Goal: Task Accomplishment & Management: Complete application form

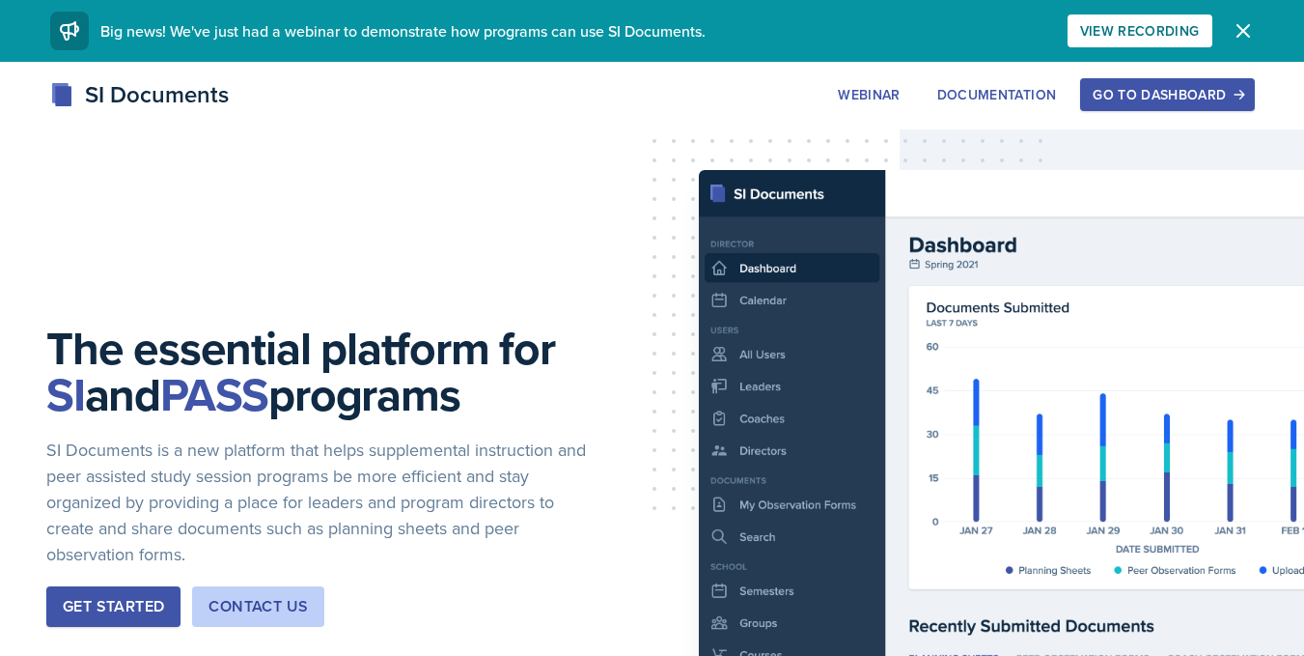
click at [1108, 113] on div "SI Documents Webinar Documentation Go to Dashboard Sign Up Go to Dashboard" at bounding box center [652, 115] width 1304 height 77
click at [1102, 76] on div "The essential platform for SI and PASS programs SI Documents is a new platform …" at bounding box center [652, 491] width 1304 height 858
click at [1105, 88] on div "Go to Dashboard" at bounding box center [1167, 94] width 149 height 15
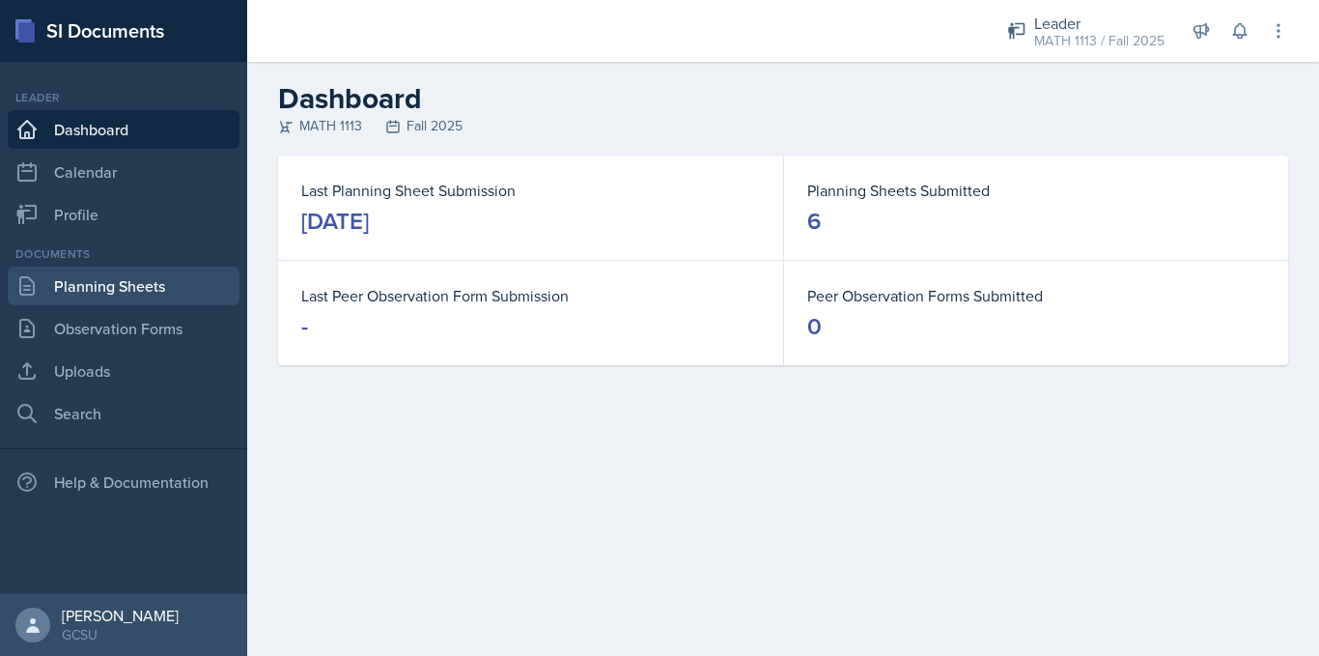
click at [128, 290] on link "Planning Sheets" at bounding box center [124, 285] width 232 height 39
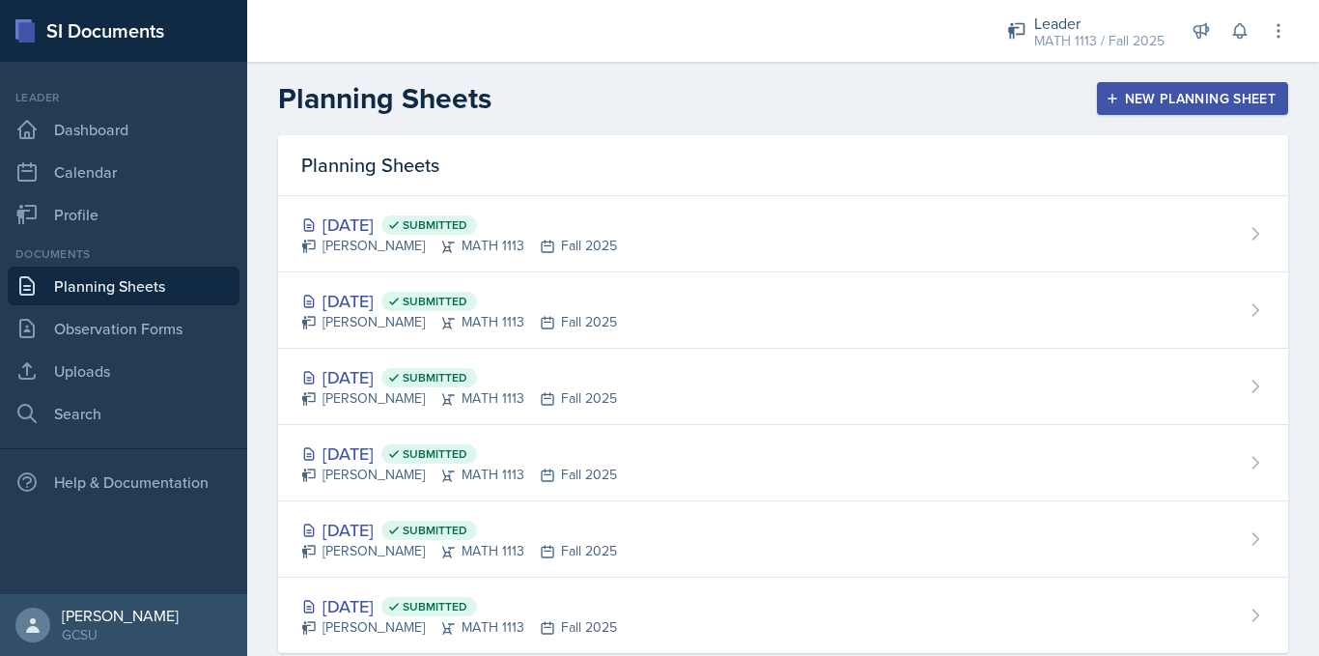
click at [1122, 106] on div "New Planning Sheet" at bounding box center [1192, 98] width 166 height 15
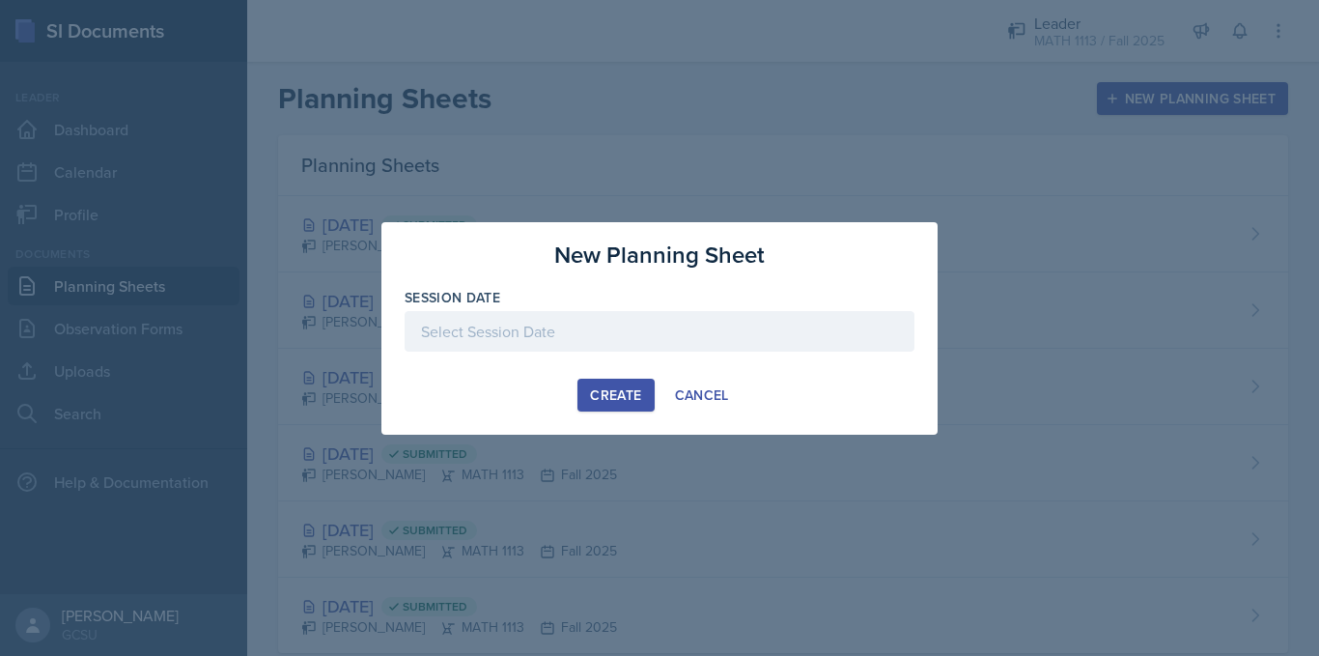
click at [539, 325] on div at bounding box center [660, 331] width 510 height 41
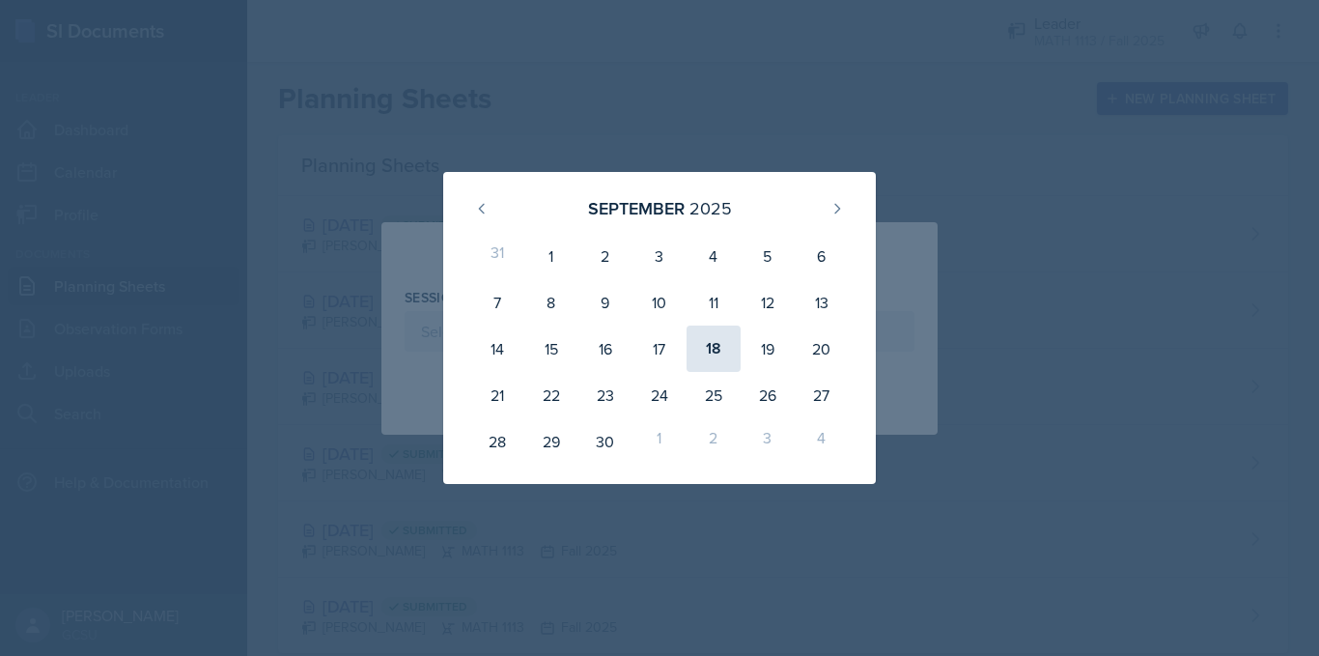
click at [714, 339] on div "18" at bounding box center [714, 348] width 54 height 46
type input "[DATE]"
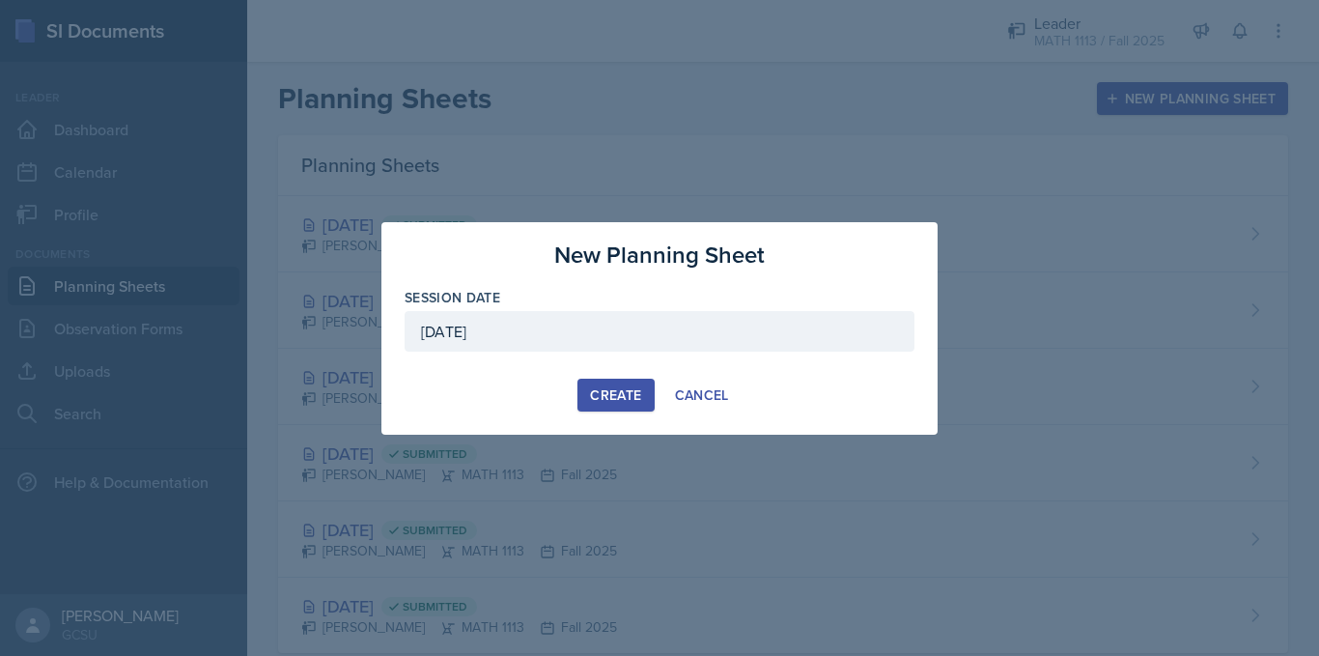
click at [619, 388] on div "Create" at bounding box center [615, 394] width 51 height 15
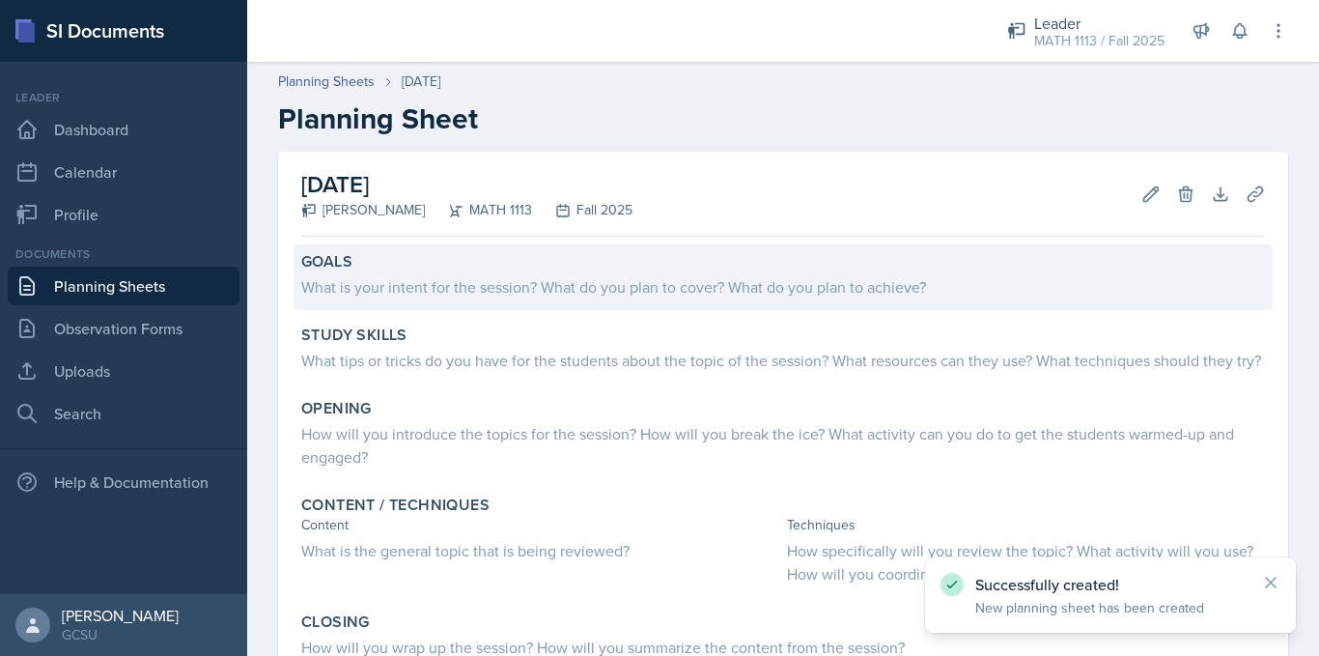
click at [530, 296] on div "What is your intent for the session? What do you plan to cover? What do you pla…" at bounding box center [783, 286] width 964 height 23
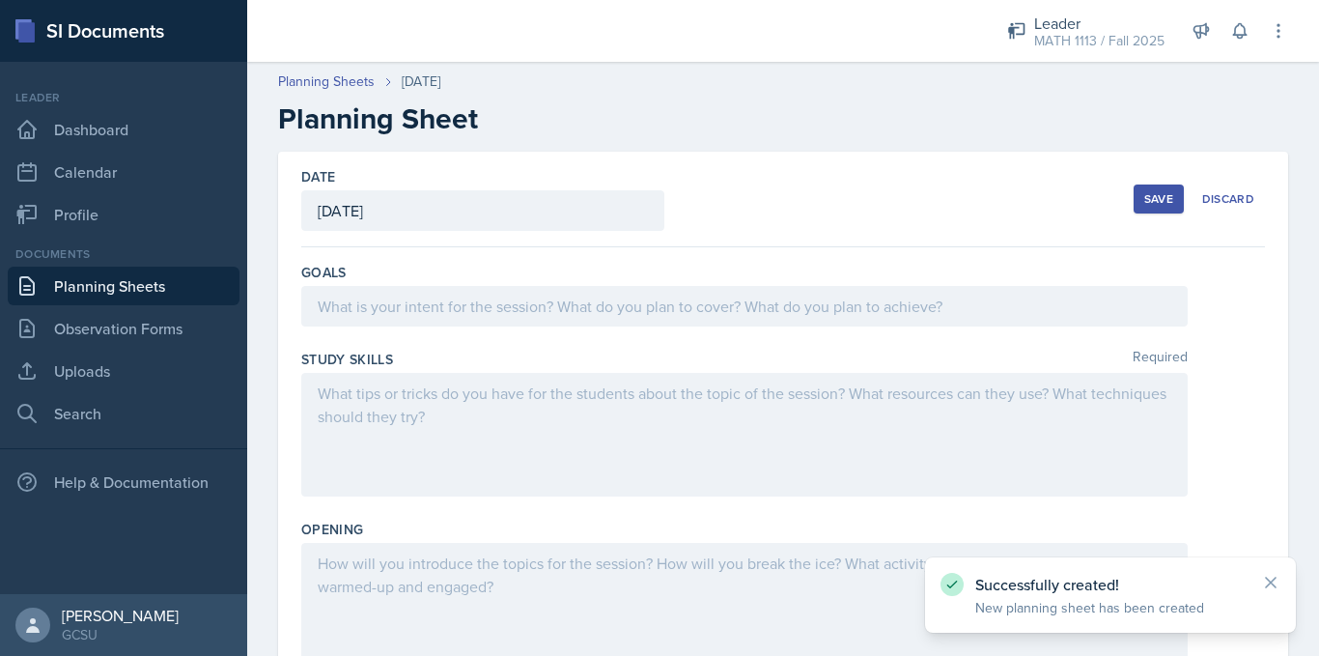
click at [530, 296] on div at bounding box center [744, 306] width 886 height 41
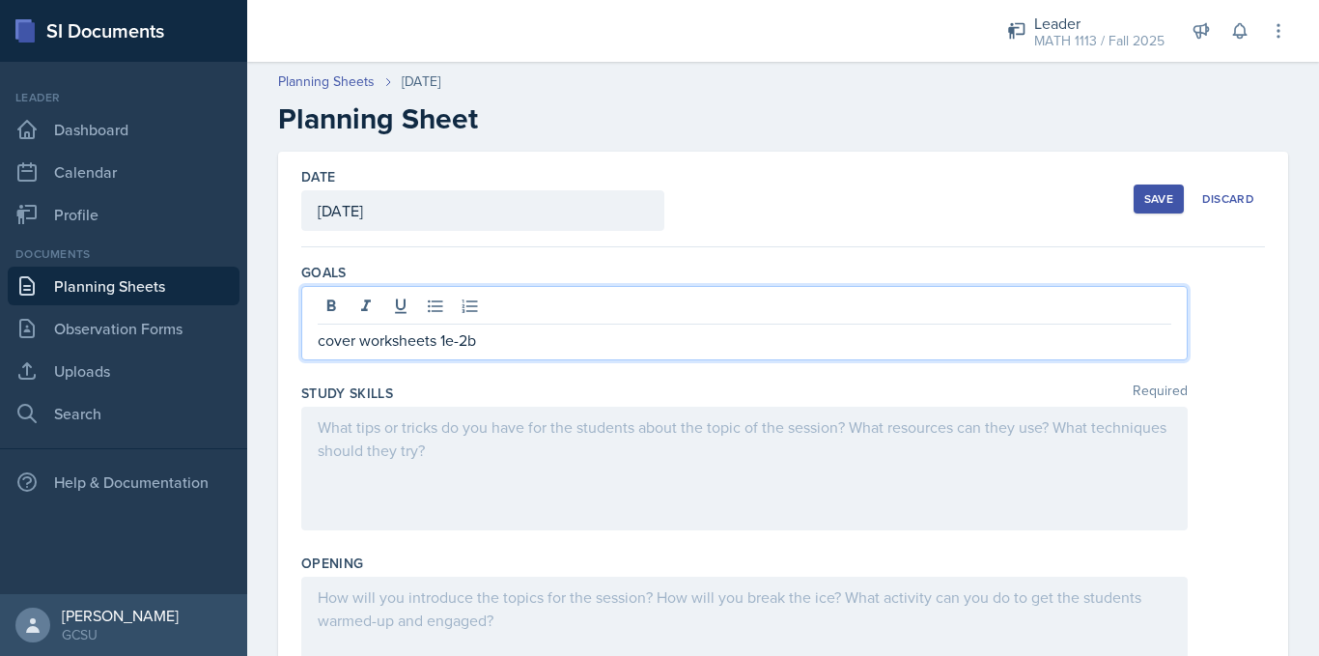
click at [1144, 202] on div "Save" at bounding box center [1158, 198] width 29 height 15
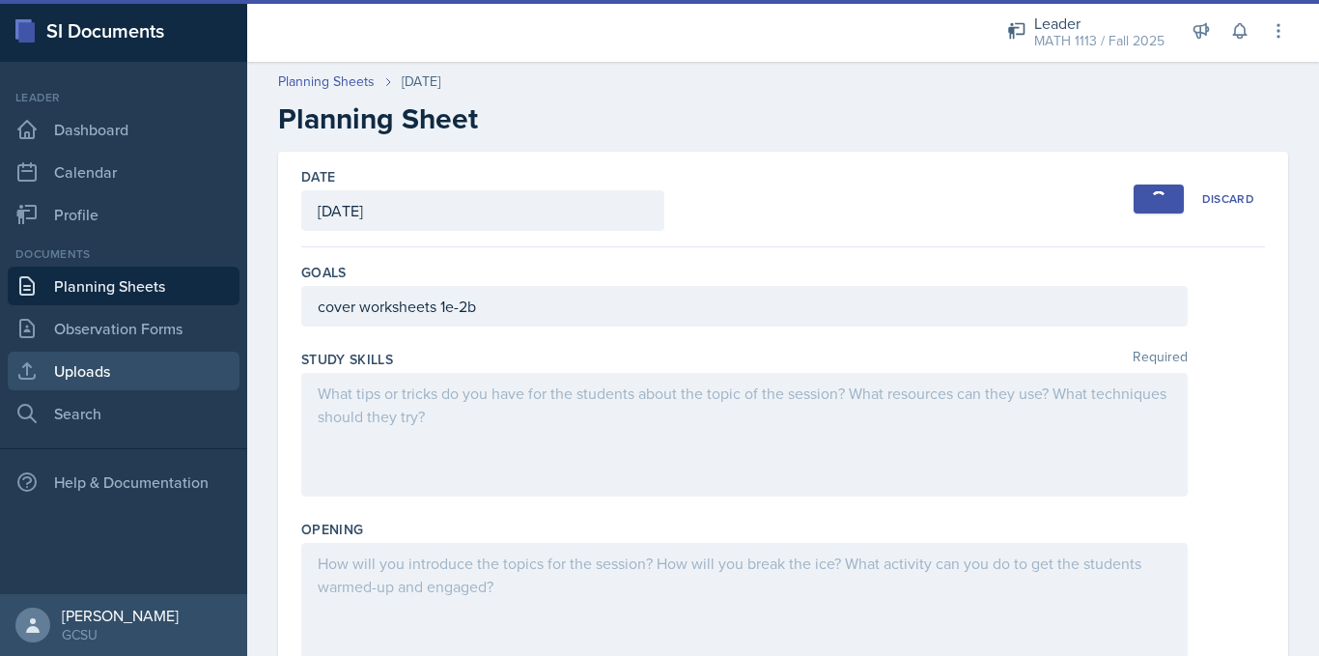
click at [166, 363] on link "Uploads" at bounding box center [124, 370] width 232 height 39
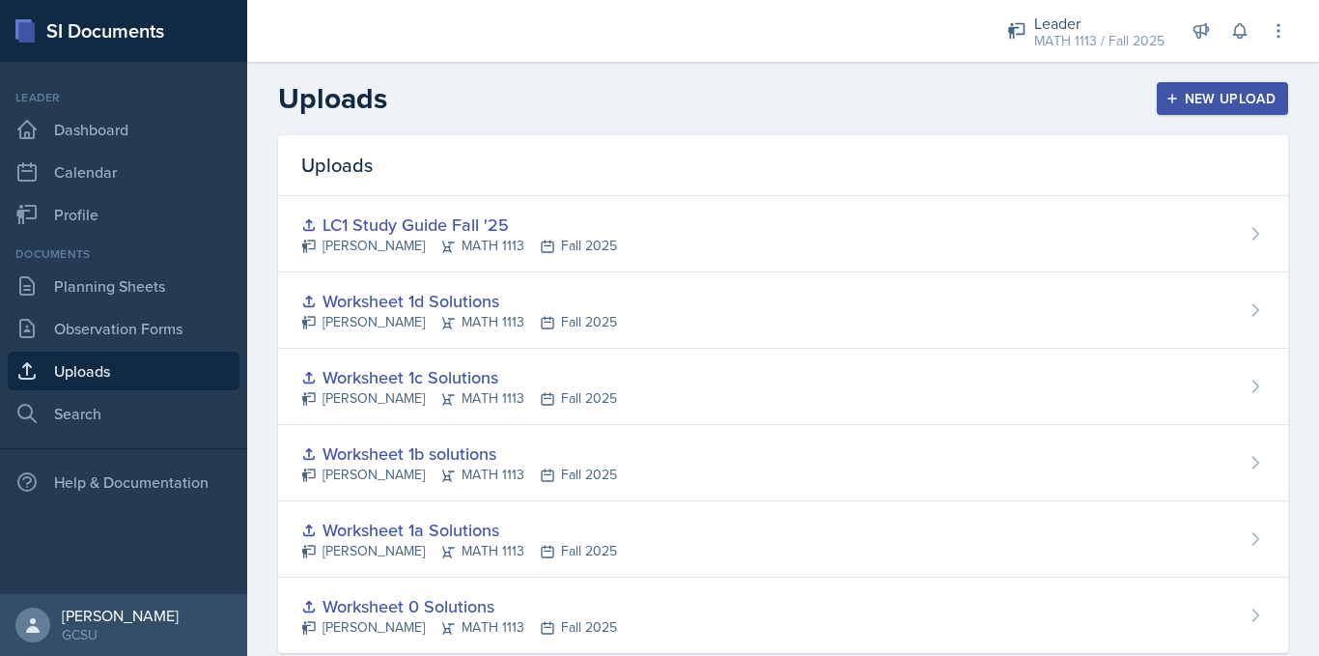
click at [1209, 98] on div "New Upload" at bounding box center [1222, 98] width 107 height 15
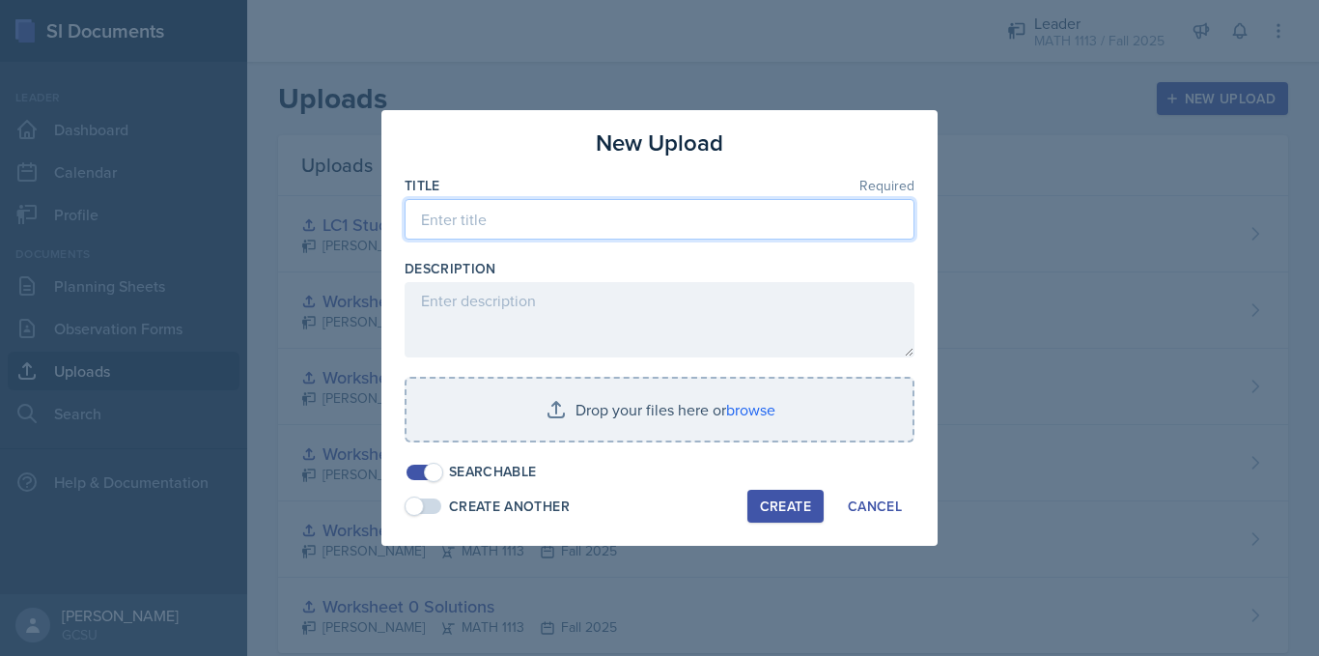
click at [483, 229] on input at bounding box center [660, 219] width 510 height 41
type input "Worksheet 1e Solutions"
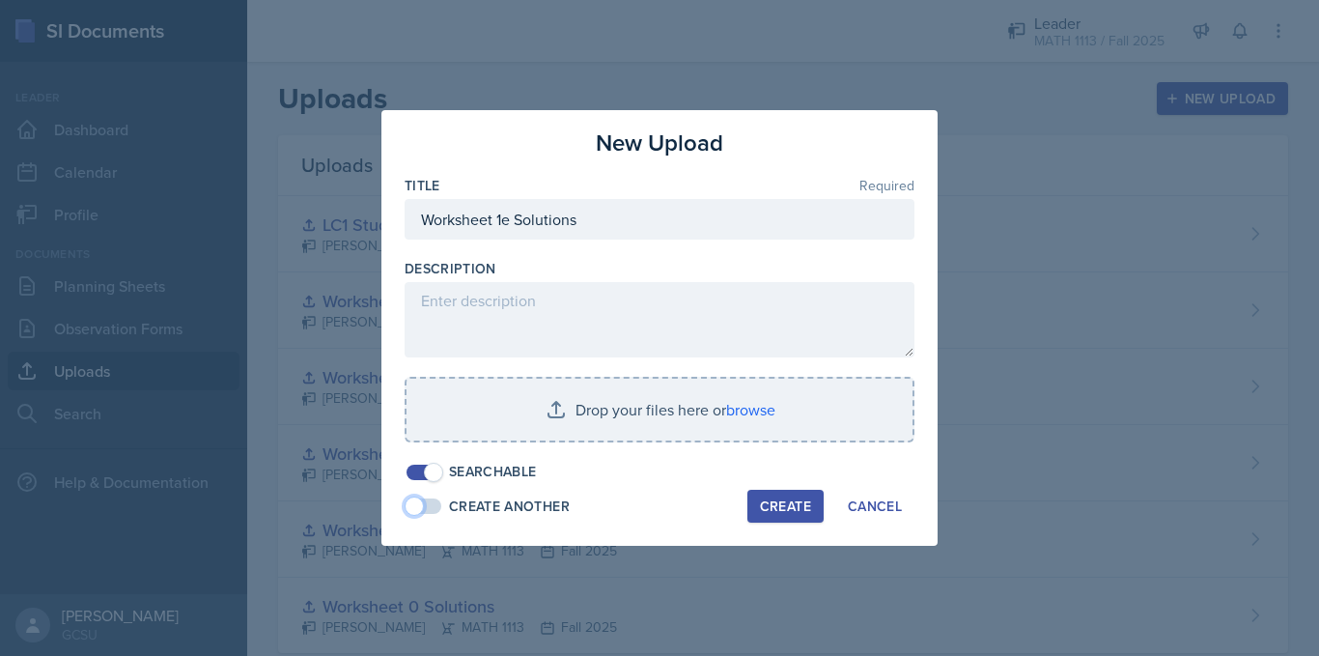
click at [426, 500] on span at bounding box center [424, 505] width 35 height 15
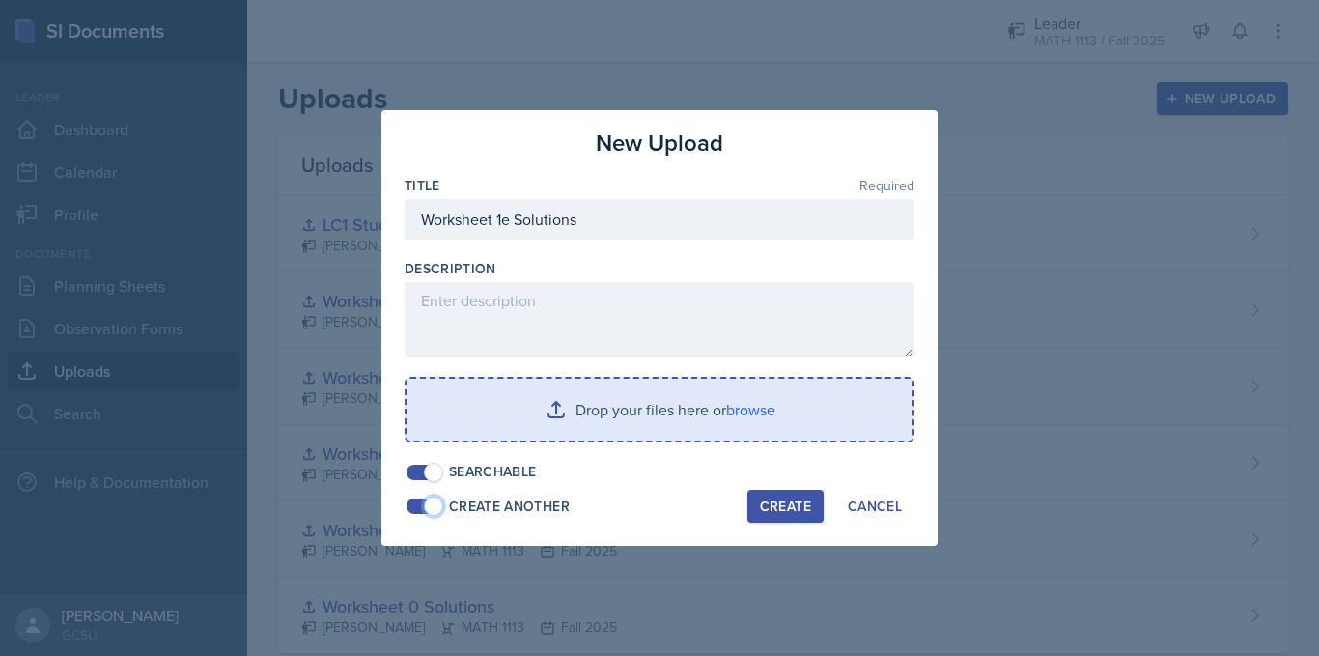
click at [644, 408] on input "file" at bounding box center [660, 410] width 506 height 62
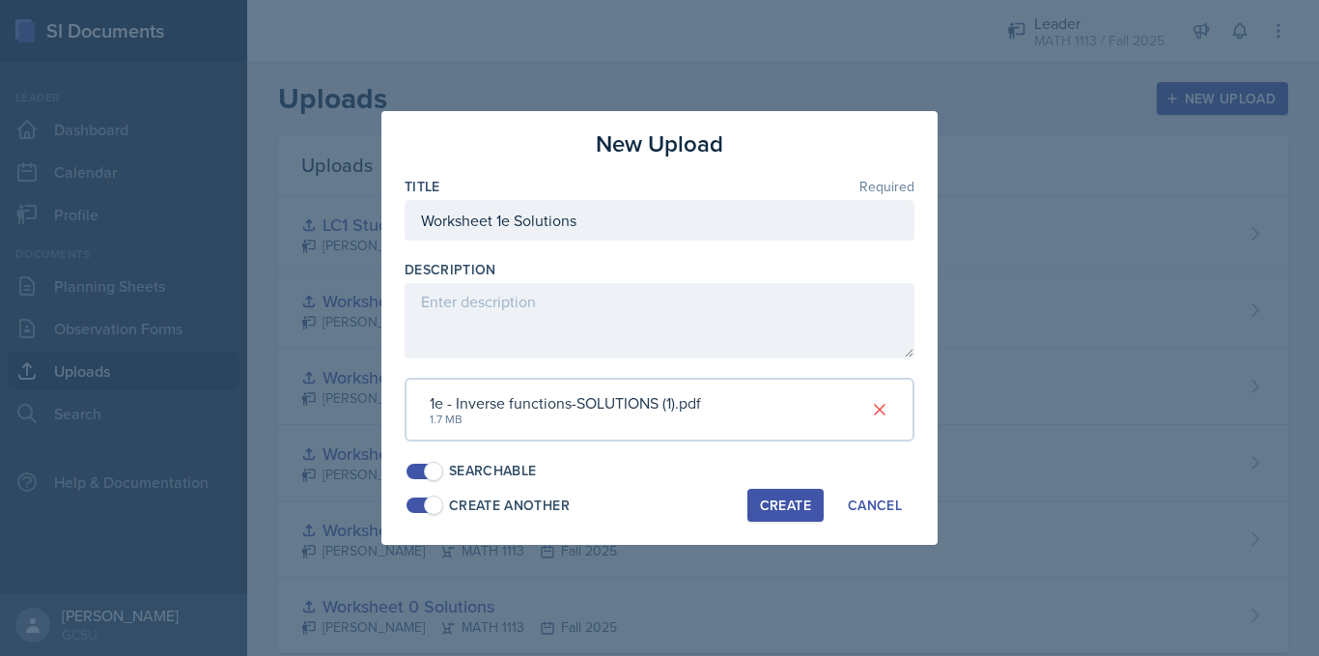
click at [764, 498] on div "Create" at bounding box center [785, 504] width 51 height 15
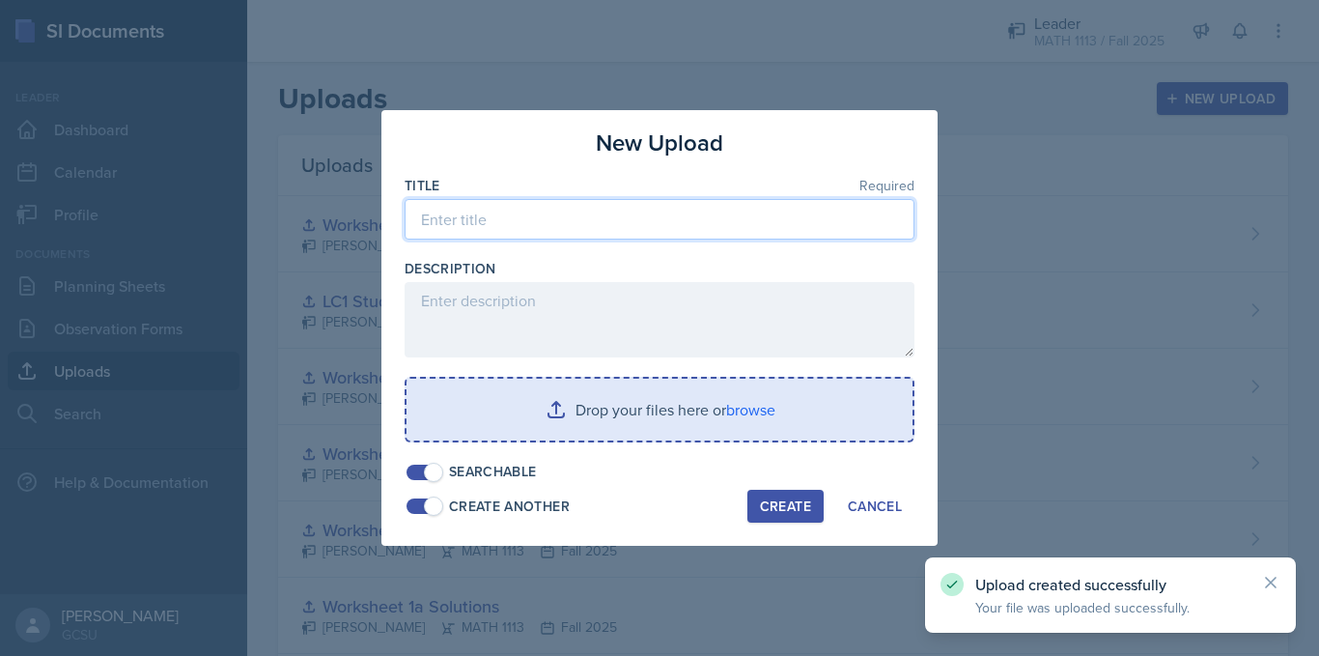
click at [570, 227] on input at bounding box center [660, 219] width 510 height 41
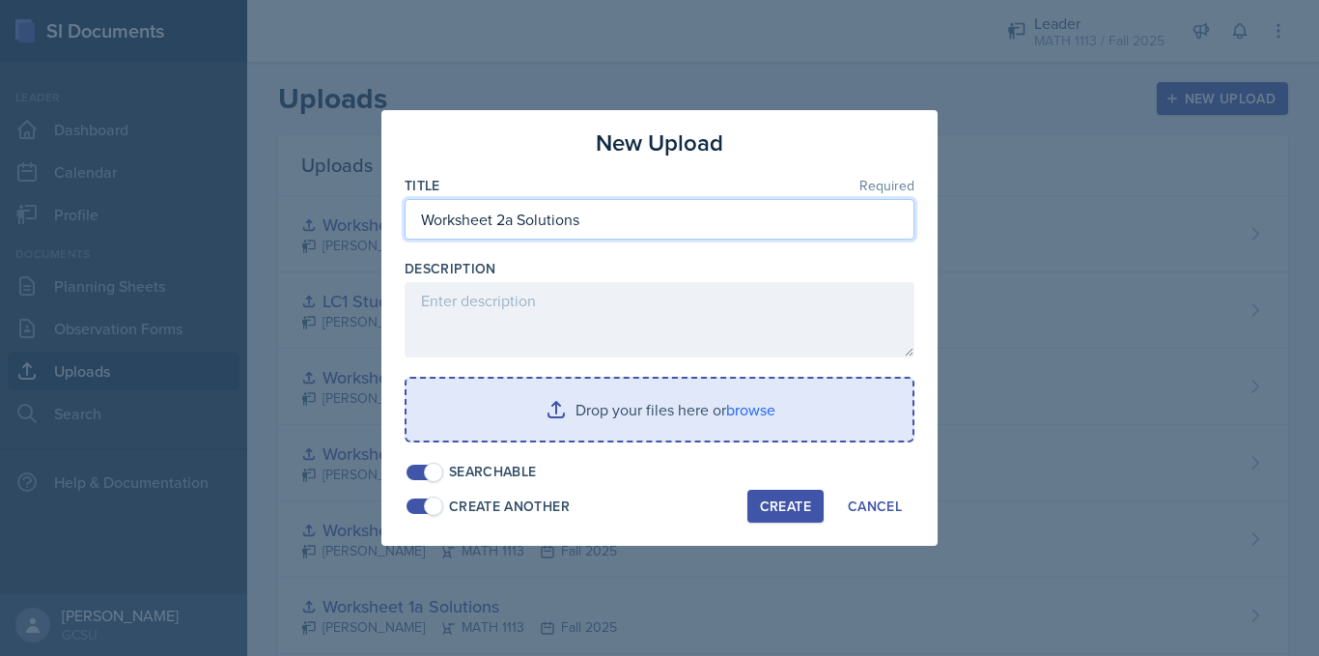
type input "Worksheet 2a Solutions"
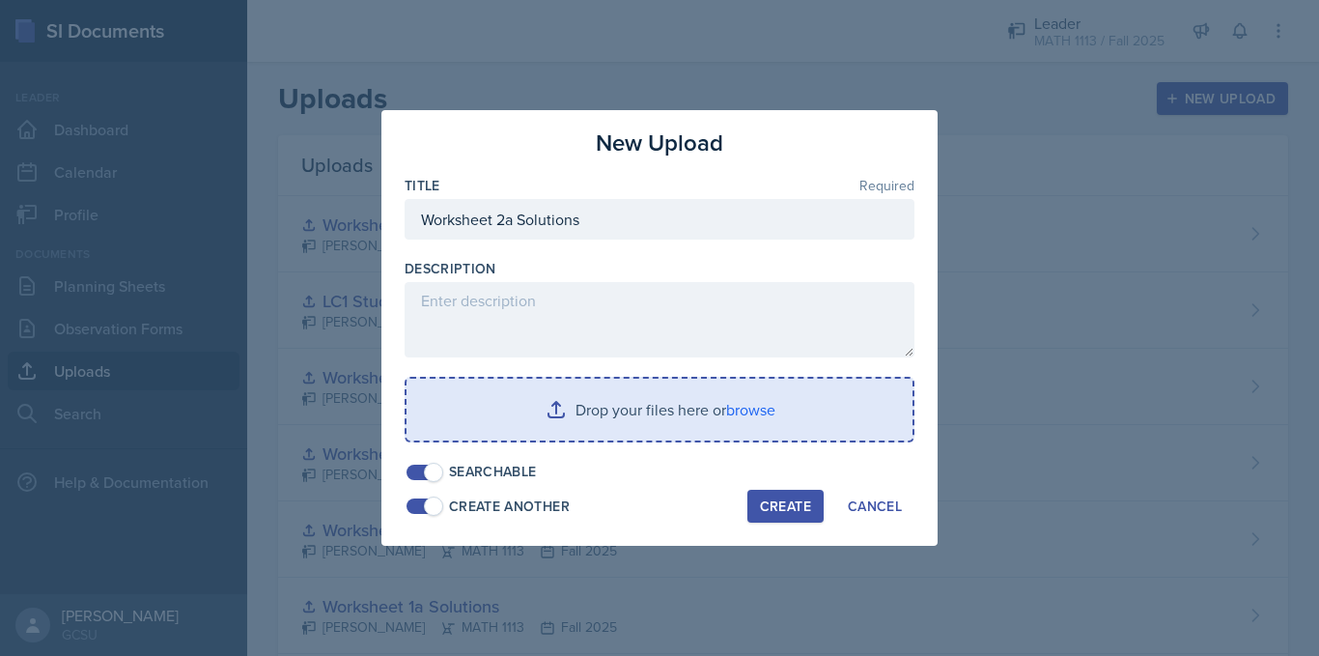
click at [732, 419] on input "file" at bounding box center [660, 410] width 506 height 62
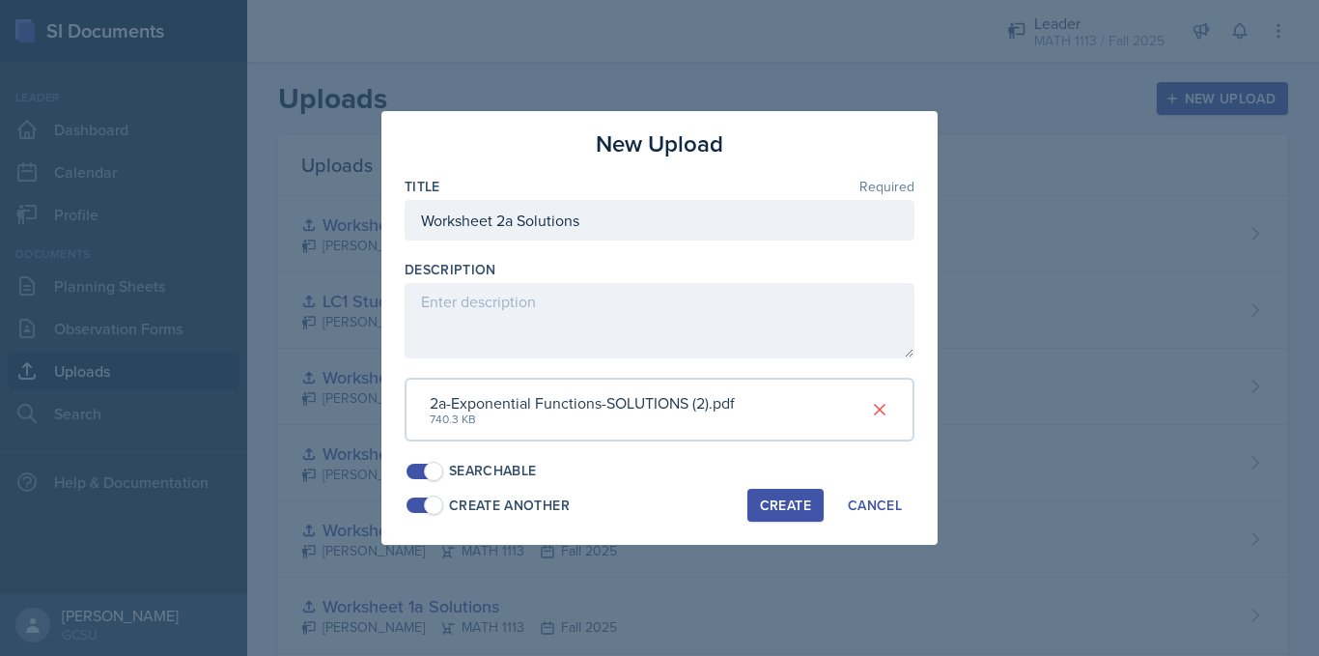
click at [799, 510] on div "Create" at bounding box center [785, 504] width 51 height 15
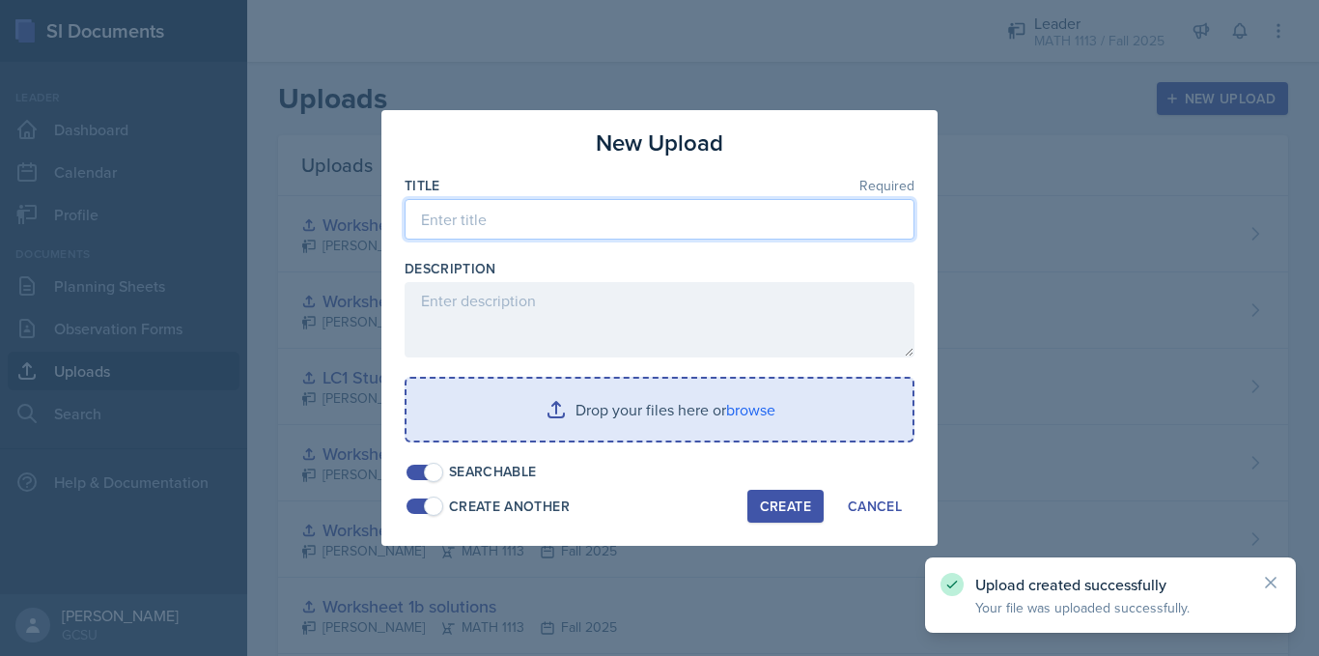
click at [472, 227] on input at bounding box center [660, 219] width 510 height 41
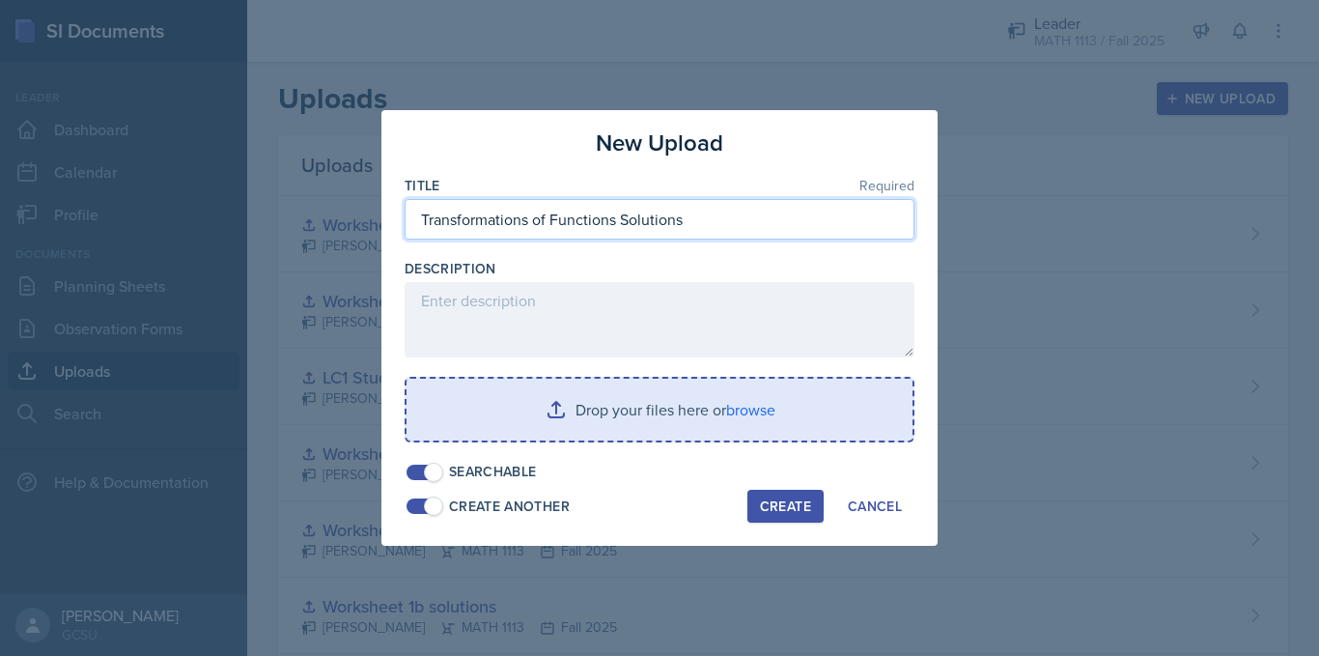
type input "Transformations of Functions Solutions"
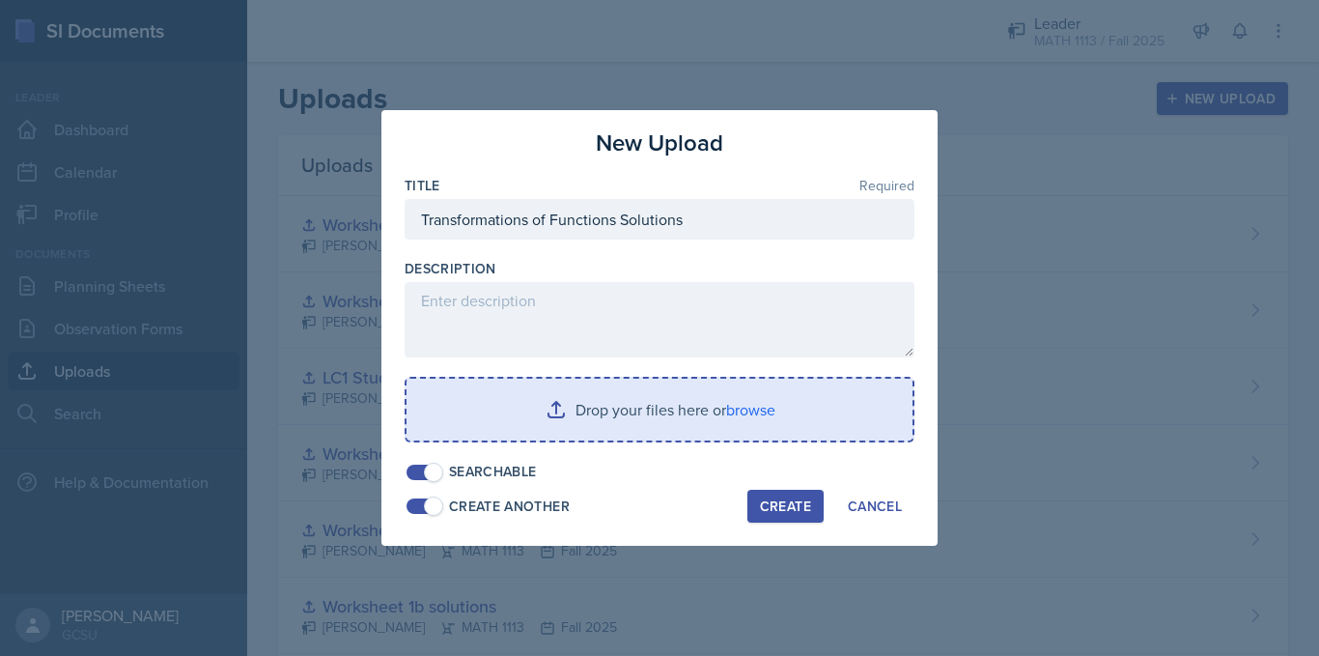
click at [696, 409] on input "file" at bounding box center [660, 410] width 506 height 62
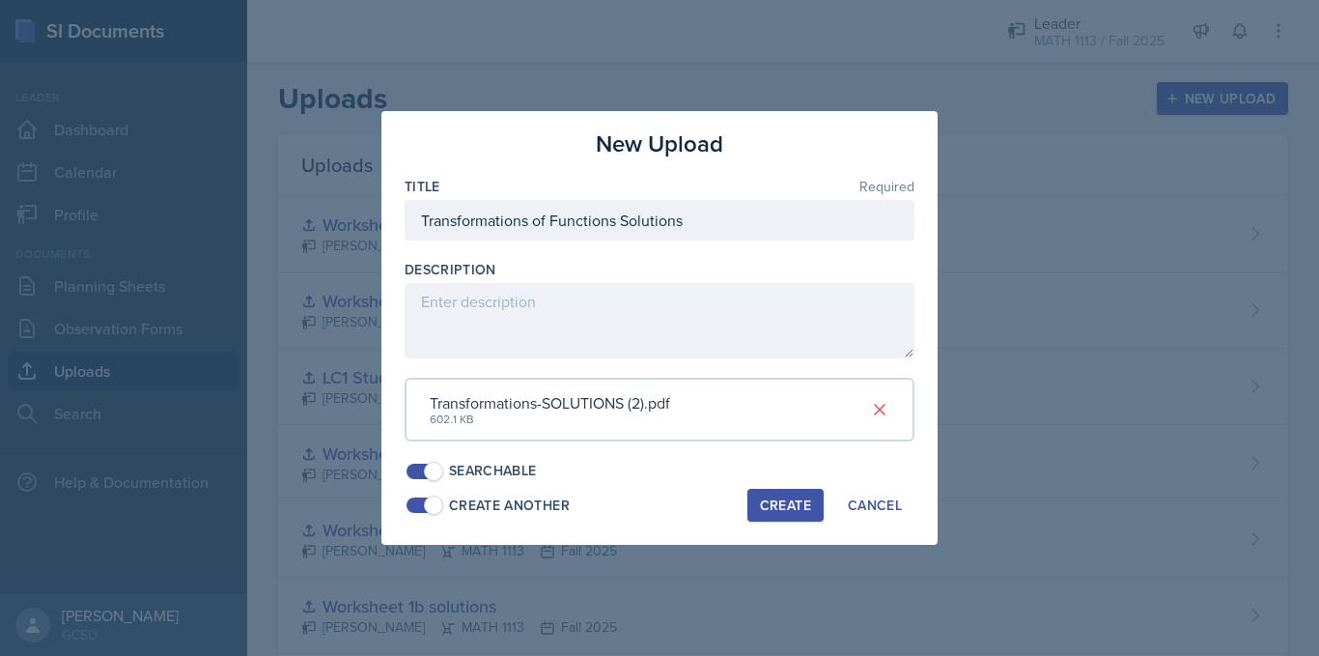
click at [780, 503] on div "Create" at bounding box center [785, 504] width 51 height 15
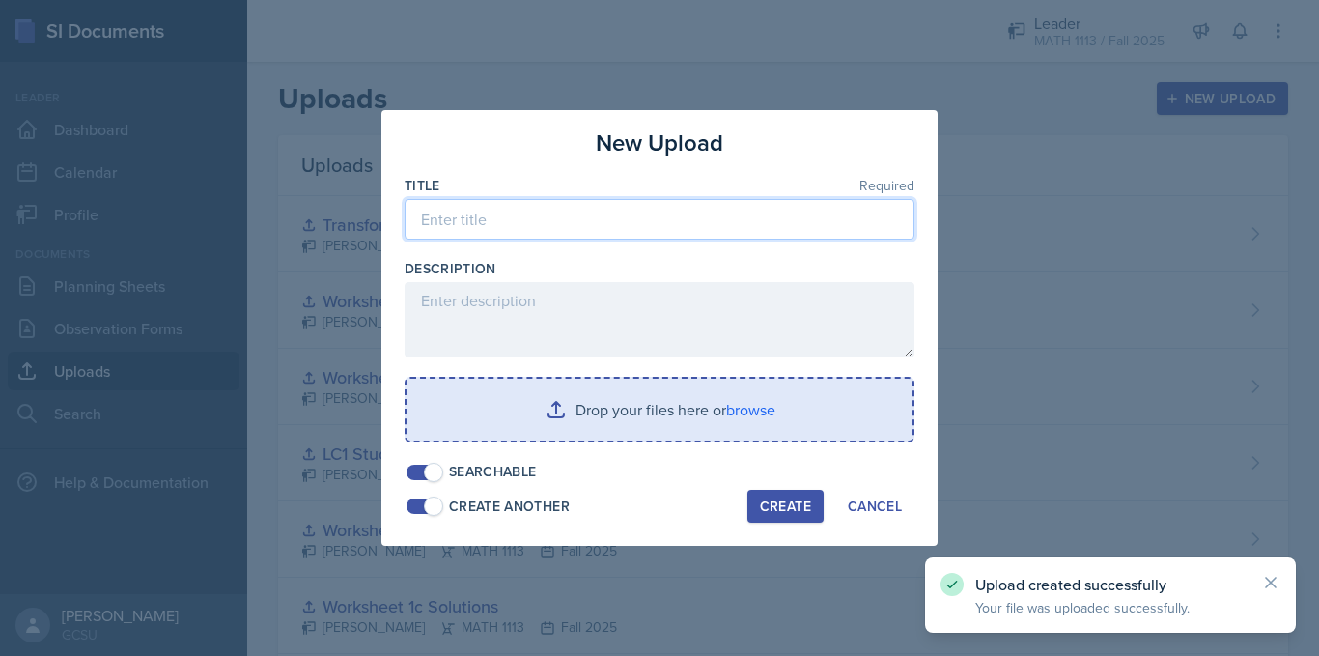
click at [552, 224] on input at bounding box center [660, 219] width 510 height 41
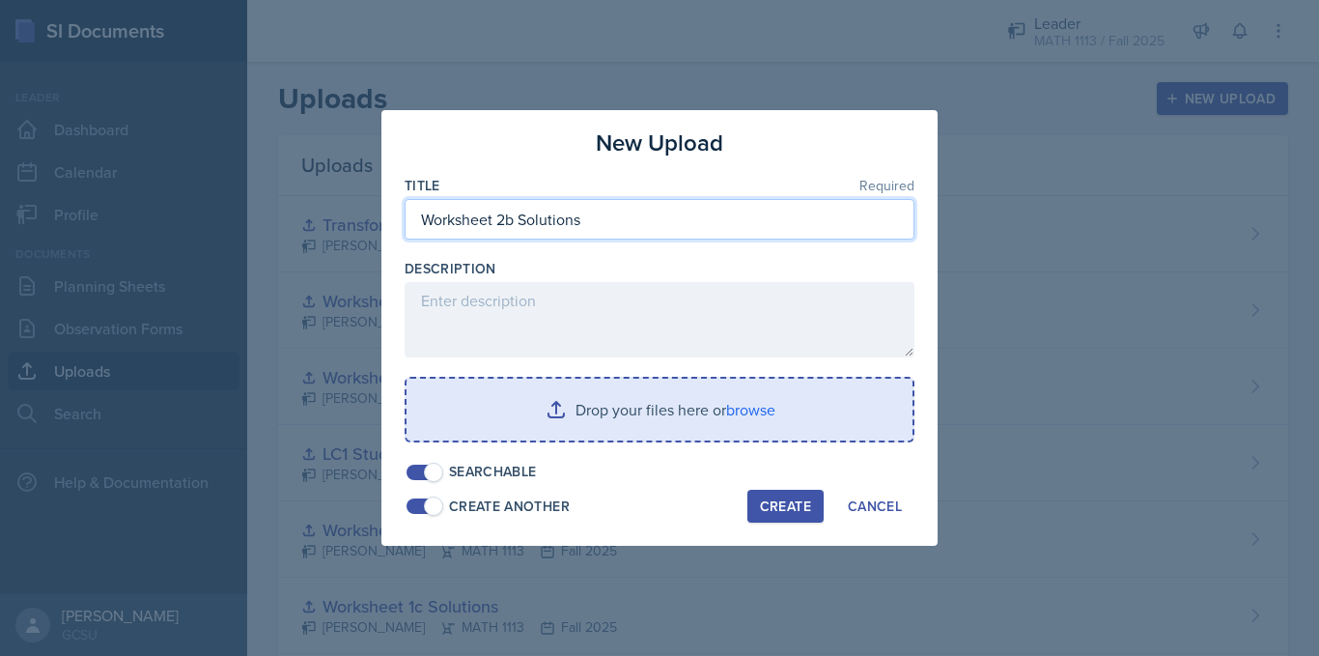
type input "Worksheet 2b Solutions"
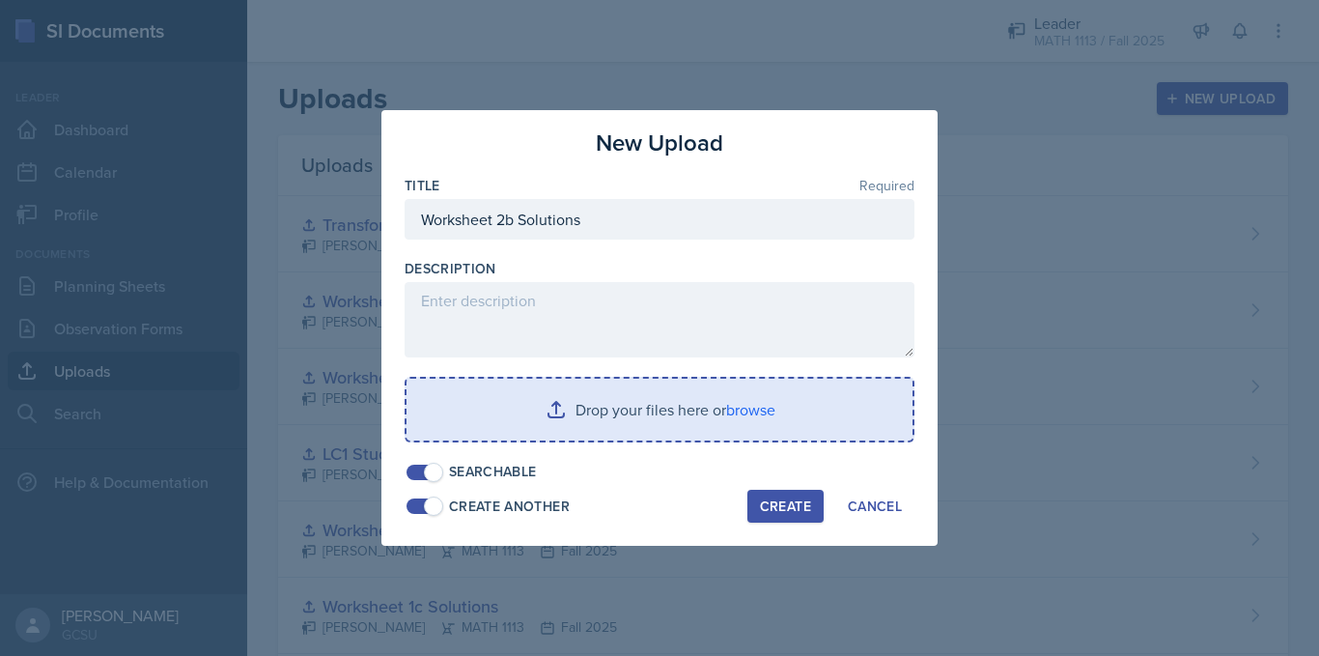
click at [768, 502] on div "Create" at bounding box center [785, 505] width 51 height 15
click at [647, 410] on input "file" at bounding box center [660, 410] width 506 height 62
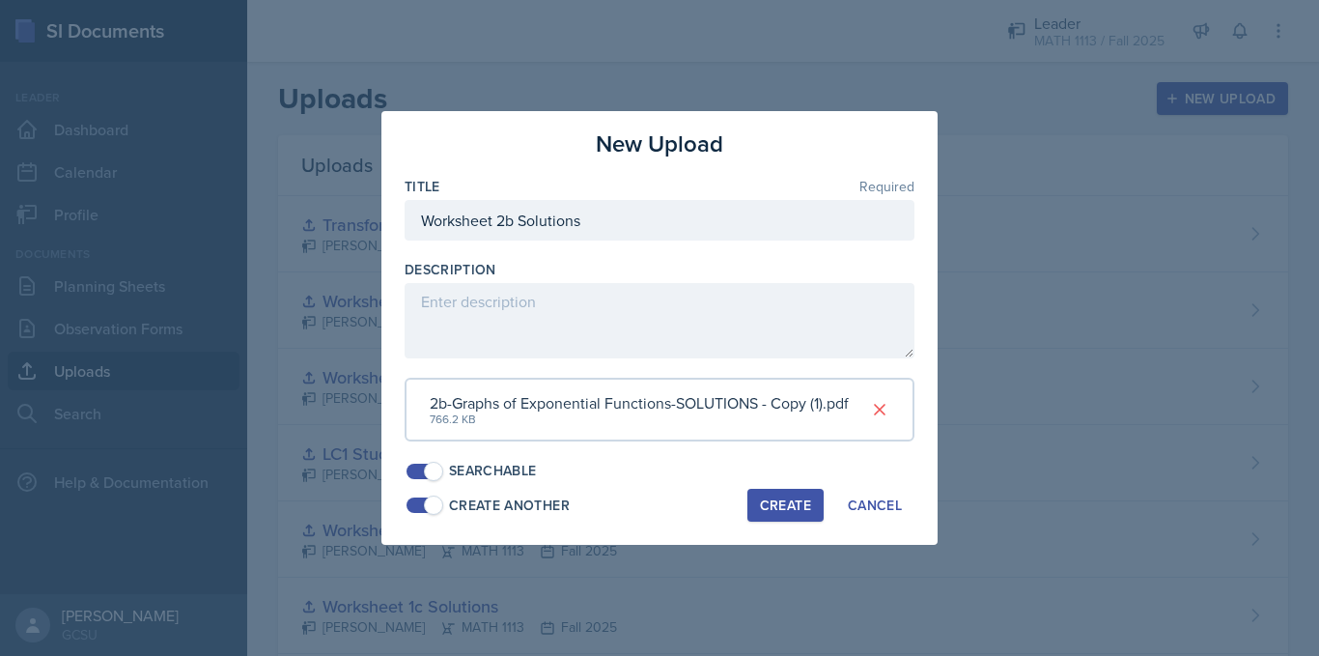
click at [797, 519] on button "Create" at bounding box center [785, 505] width 76 height 33
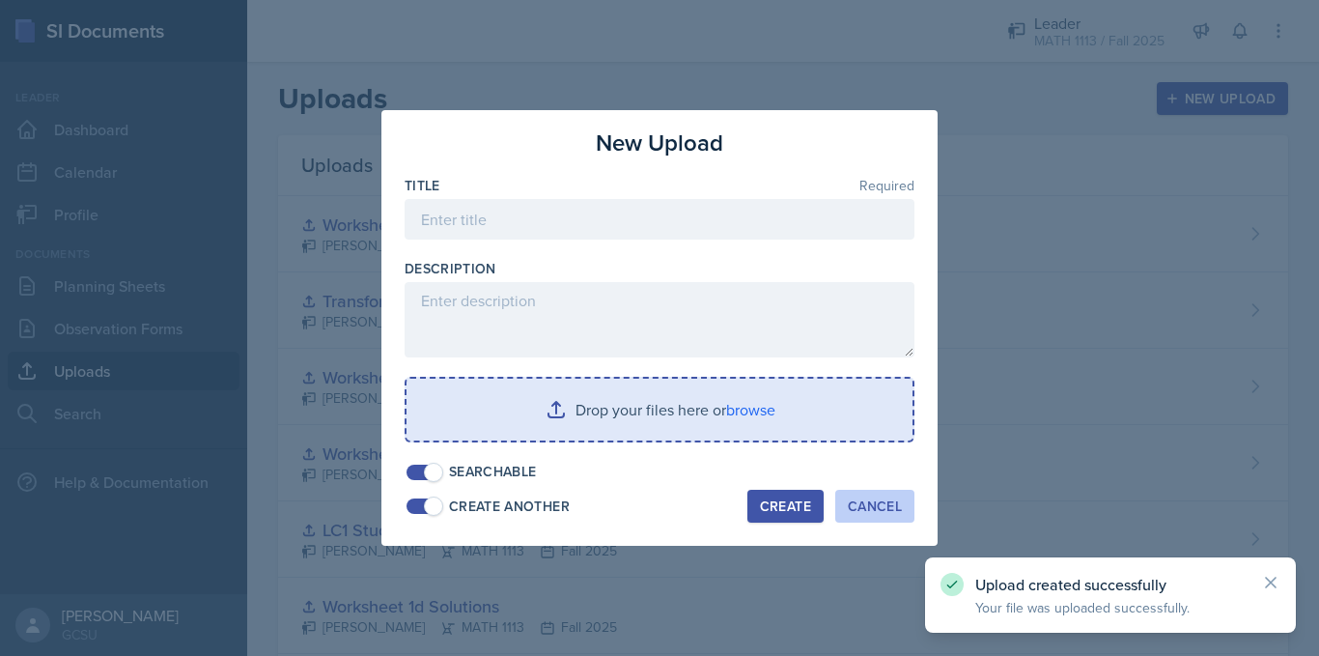
click at [866, 506] on div "Cancel" at bounding box center [875, 505] width 54 height 15
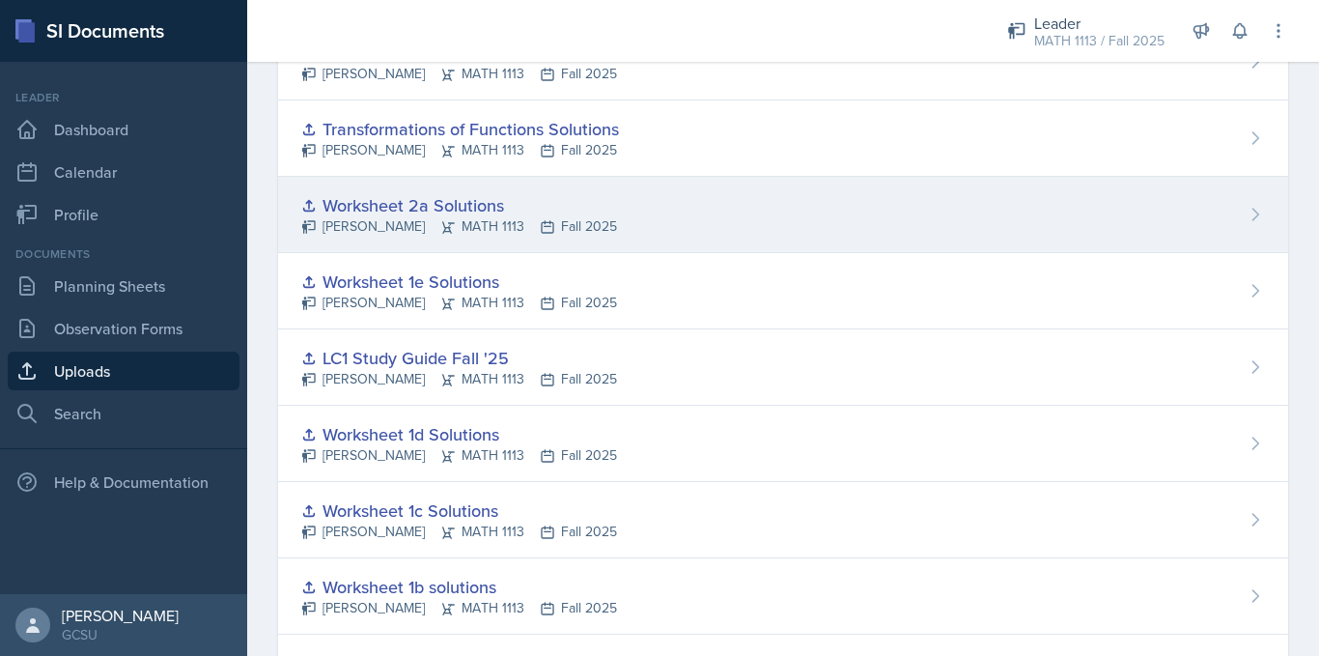
scroll to position [173, 0]
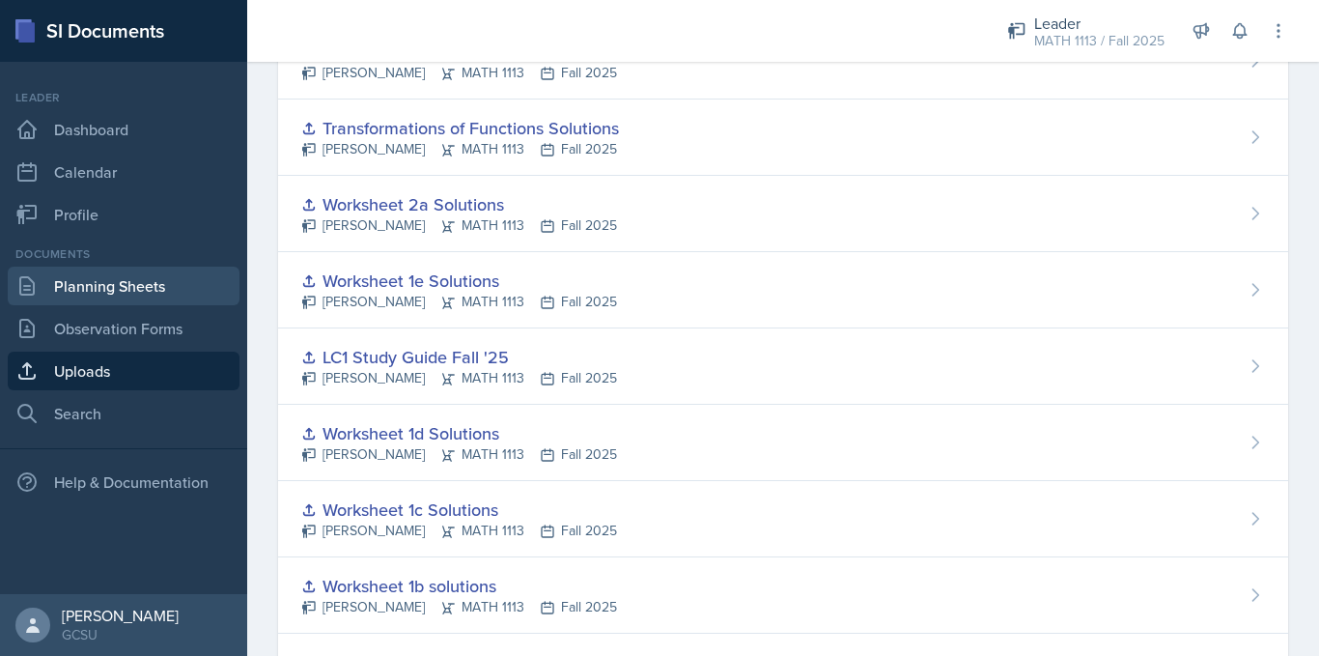
click at [145, 276] on link "Planning Sheets" at bounding box center [124, 285] width 232 height 39
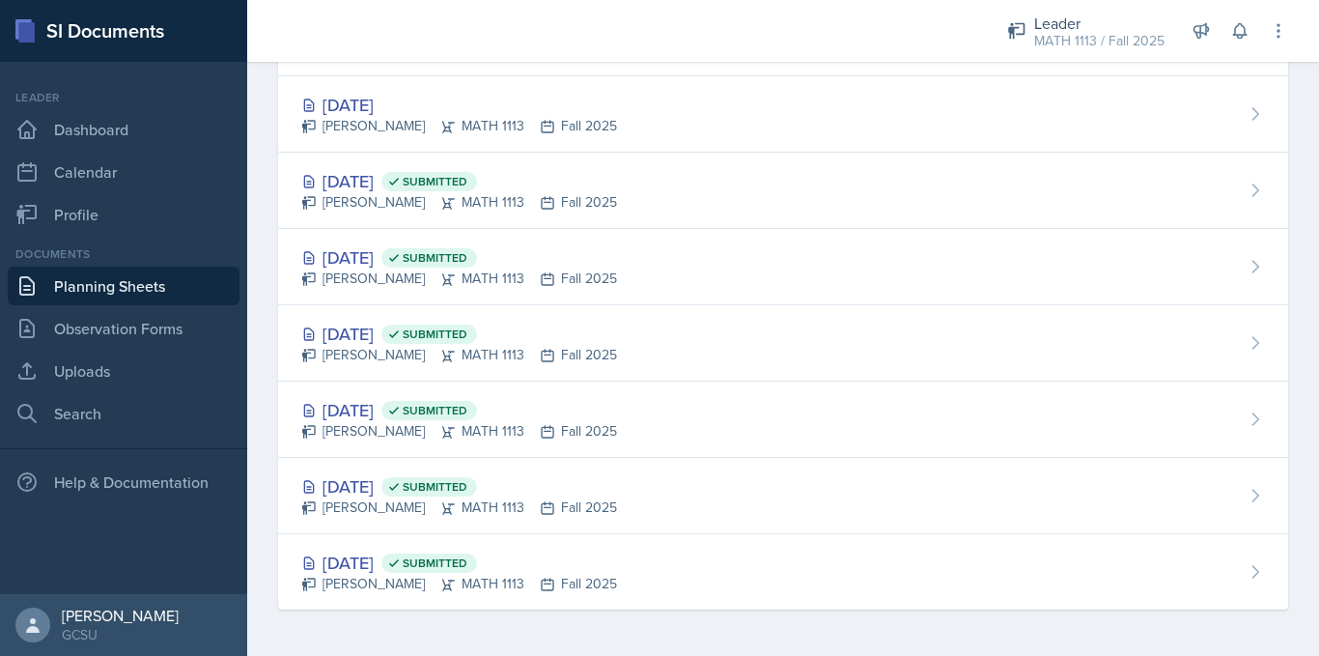
scroll to position [120, 0]
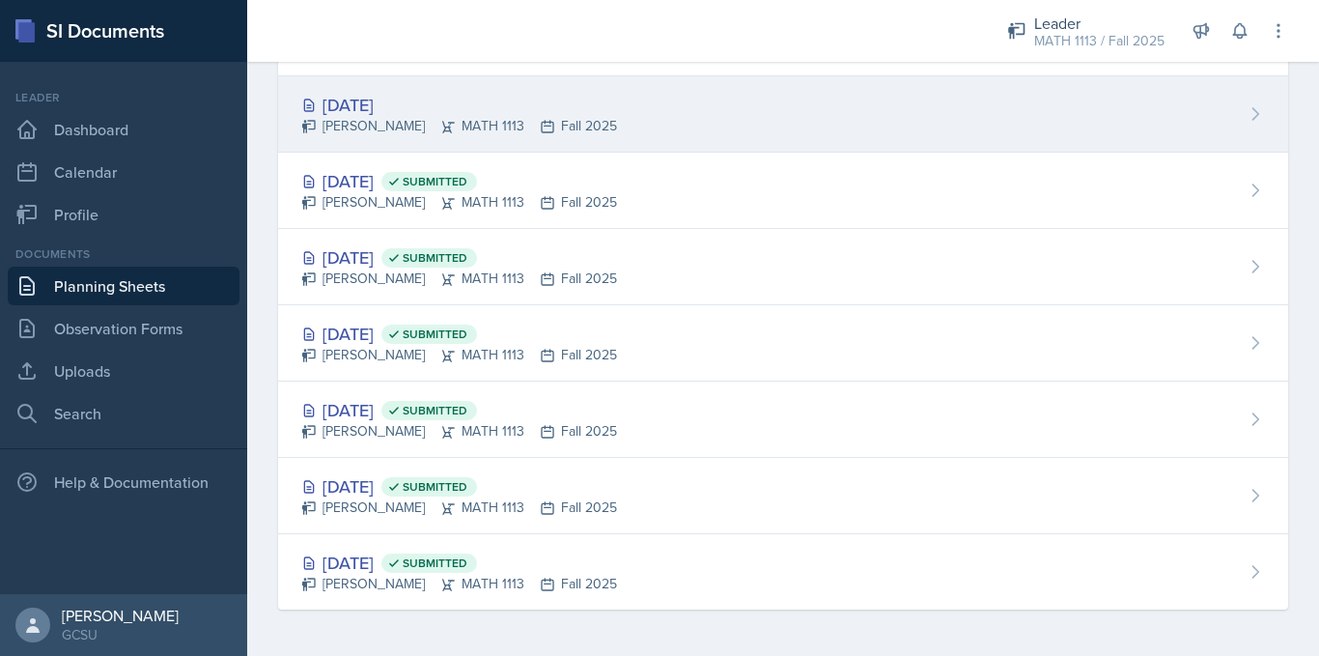
click at [381, 117] on div "[PERSON_NAME] MATH 1113 Fall 2025" at bounding box center [459, 126] width 316 height 20
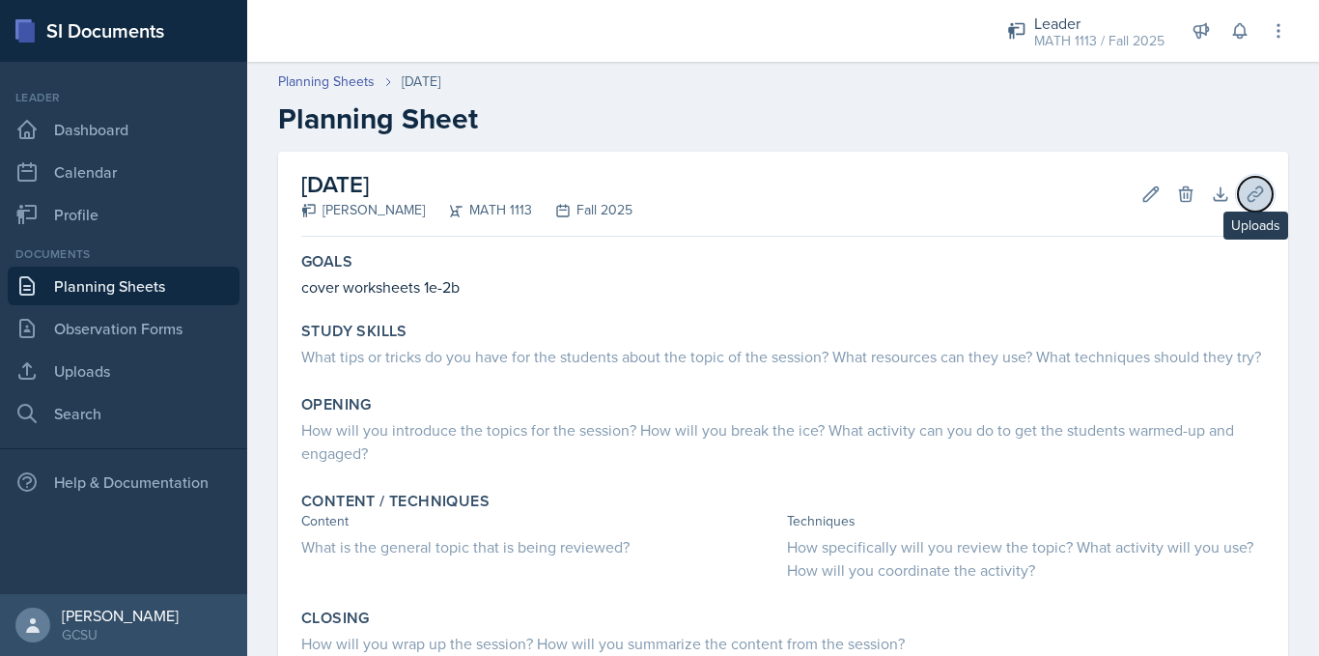
click at [1246, 193] on icon at bounding box center [1255, 193] width 19 height 19
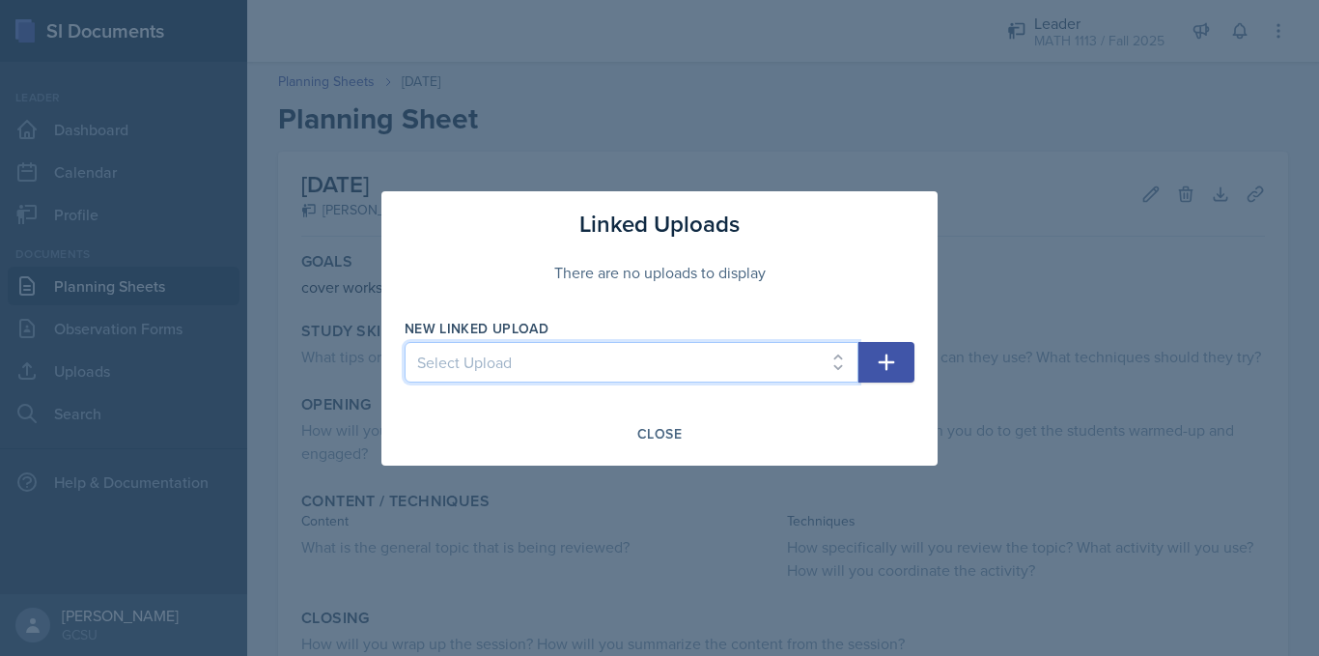
click at [620, 361] on select "Select Upload Worksheet 0 Solutions Worksheet 1a Solutions Worksheet 1b solutio…" at bounding box center [632, 362] width 454 height 41
select select "59f6330e-8d5a-4bd5-9936-788c6dd8e859"
click at [405, 342] on select "Select Upload Worksheet 0 Solutions Worksheet 1a Solutions Worksheet 1b solutio…" at bounding box center [632, 362] width 454 height 41
click at [890, 357] on icon "button" at bounding box center [886, 362] width 23 height 23
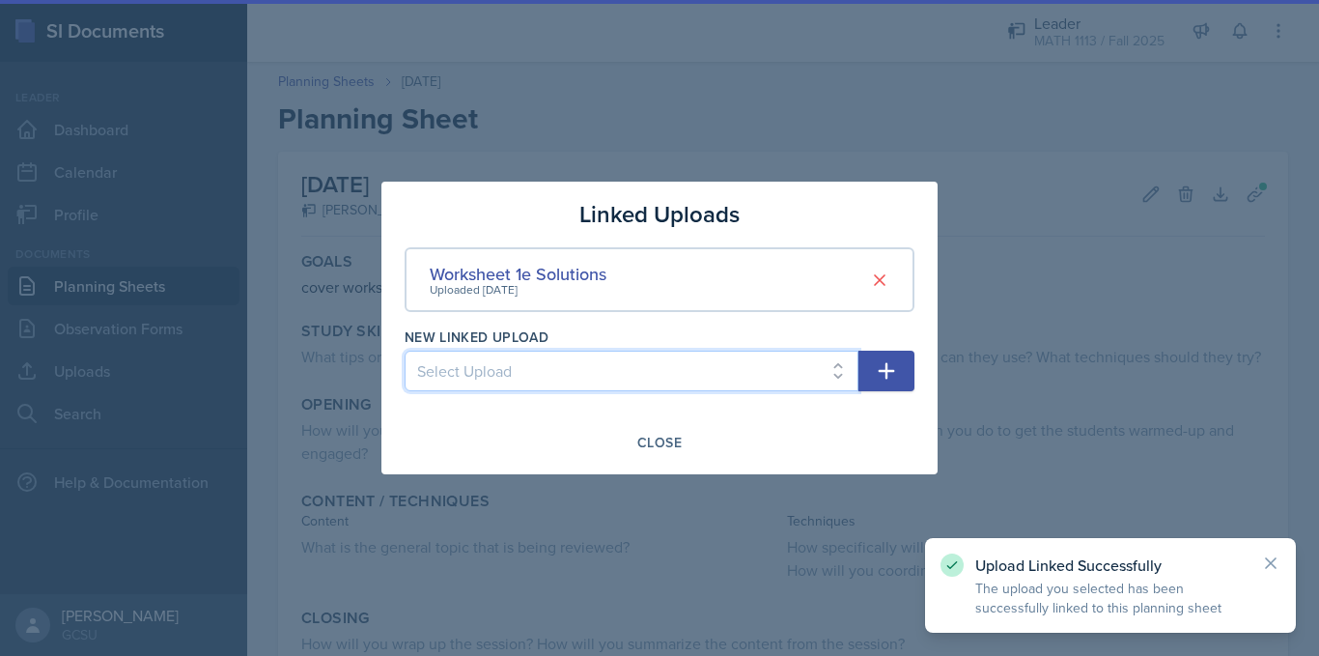
click at [803, 361] on select "Select Upload Worksheet 0 Solutions Worksheet 1a Solutions Worksheet 1b solutio…" at bounding box center [632, 371] width 454 height 41
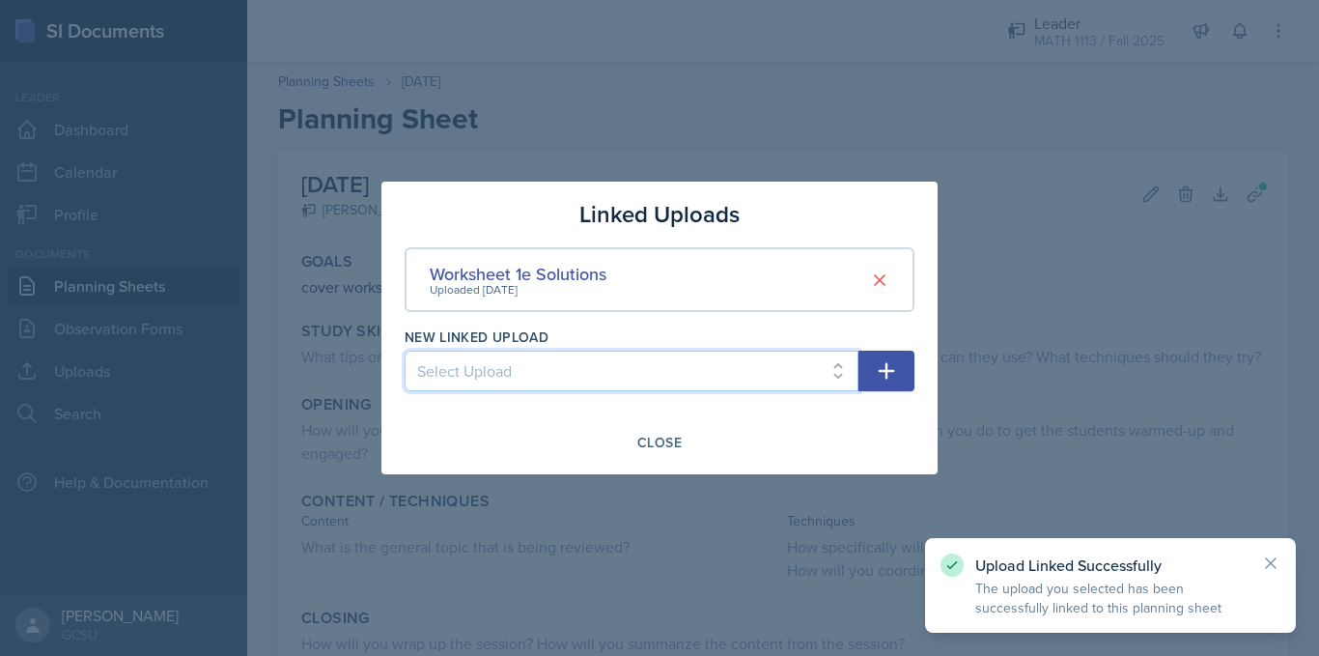
select select "d41ae9bd-8537-4ab2-a6fb-670e411089d9"
click at [405, 351] on select "Select Upload Worksheet 0 Solutions Worksheet 1a Solutions Worksheet 1b solutio…" at bounding box center [632, 371] width 454 height 41
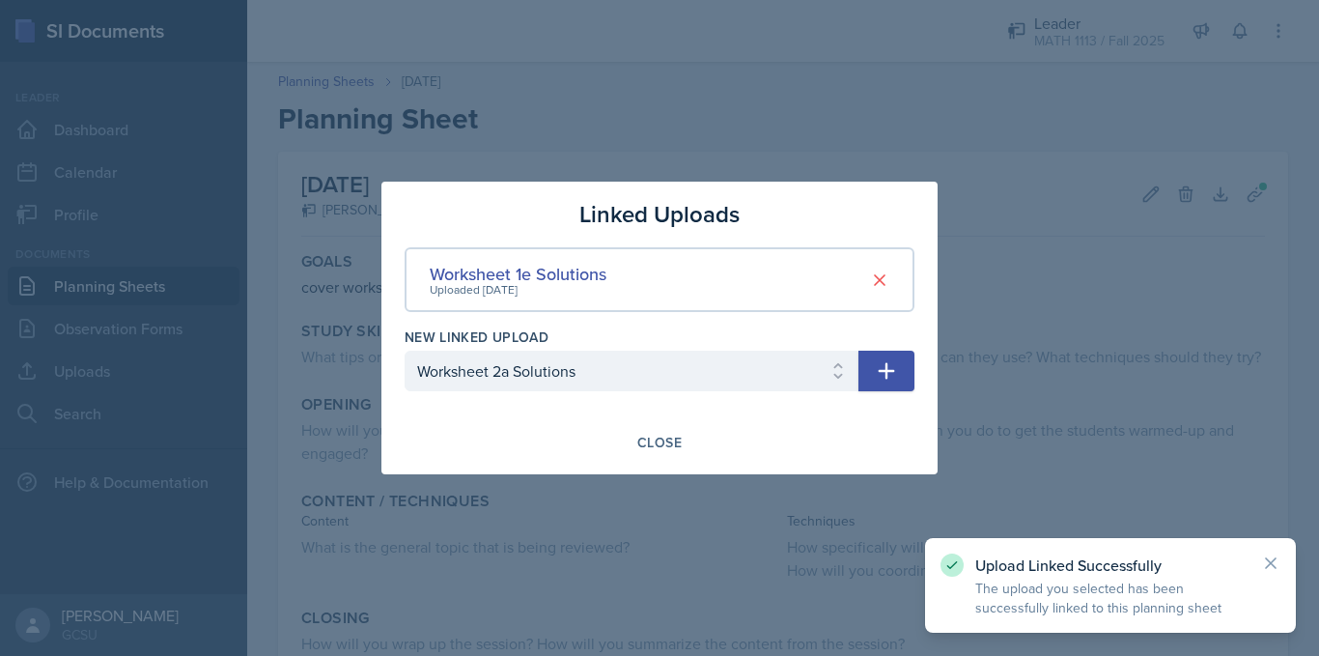
click at [883, 375] on icon "button" at bounding box center [886, 370] width 23 height 23
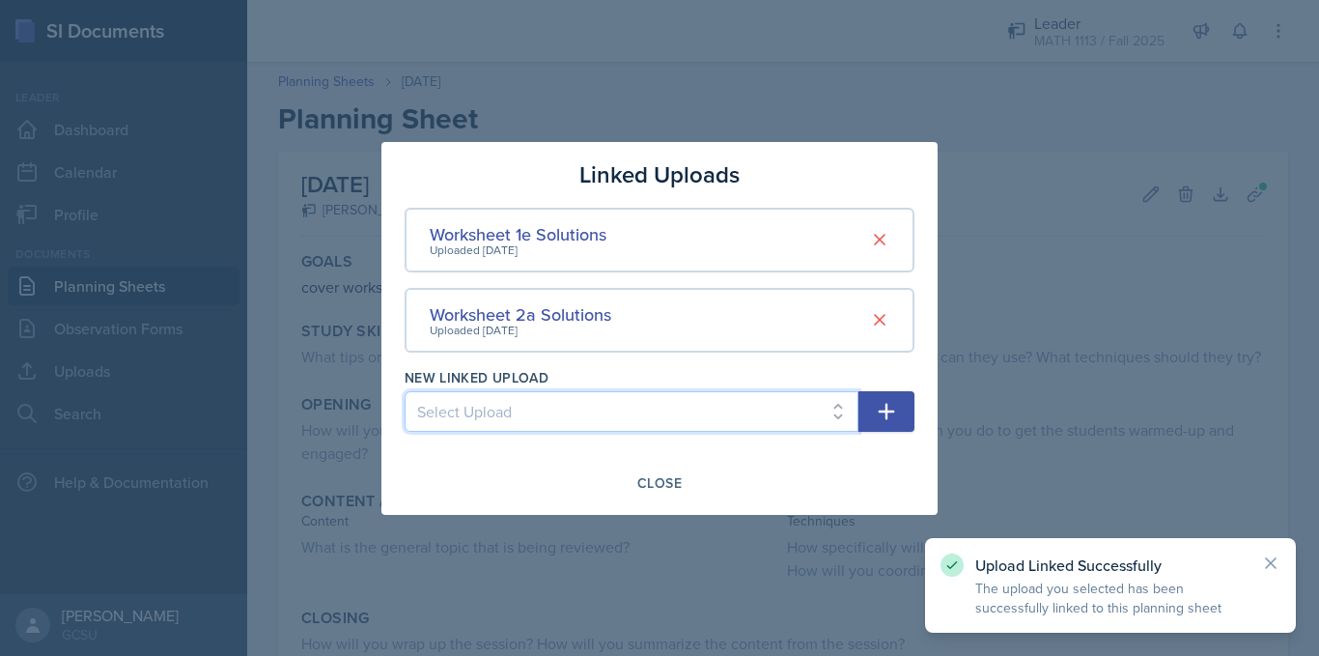
click at [735, 397] on select "Select Upload Worksheet 0 Solutions Worksheet 1a Solutions Worksheet 1b solutio…" at bounding box center [632, 411] width 454 height 41
select select "4755777a-d9bb-43fb-8065-30bc1bd83f75"
click at [405, 391] on select "Select Upload Worksheet 0 Solutions Worksheet 1a Solutions Worksheet 1b solutio…" at bounding box center [632, 411] width 454 height 41
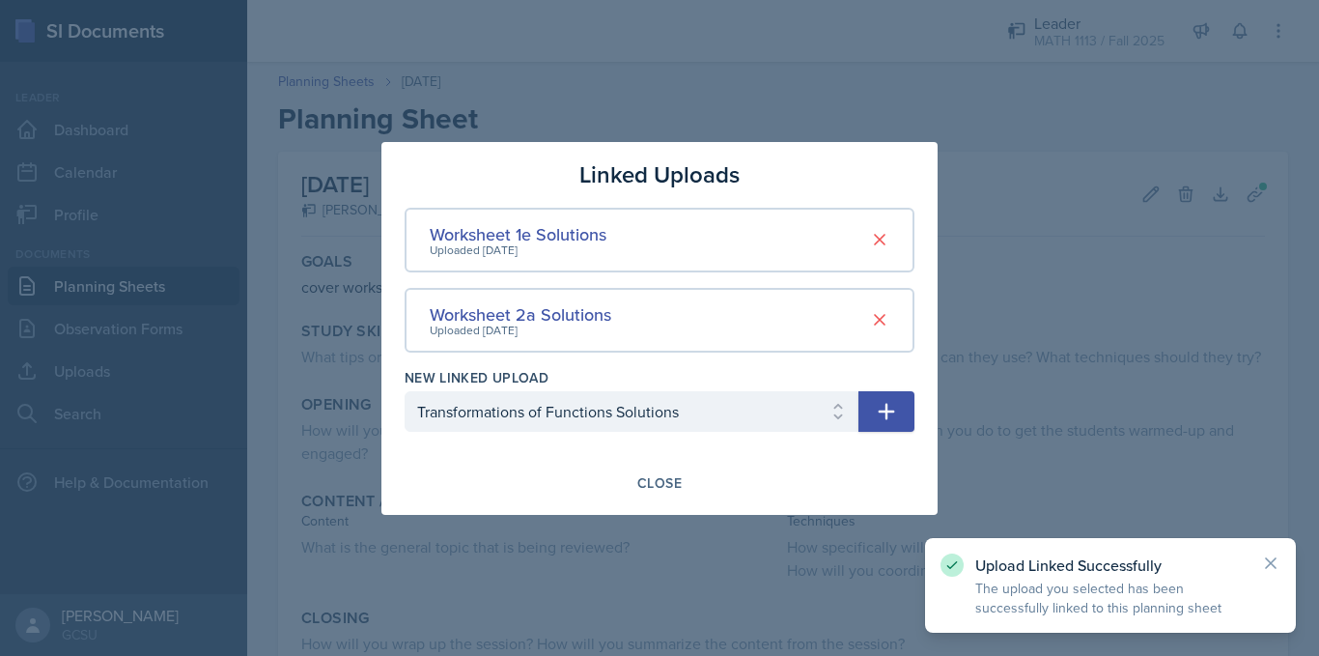
click at [877, 422] on icon "button" at bounding box center [886, 411] width 23 height 23
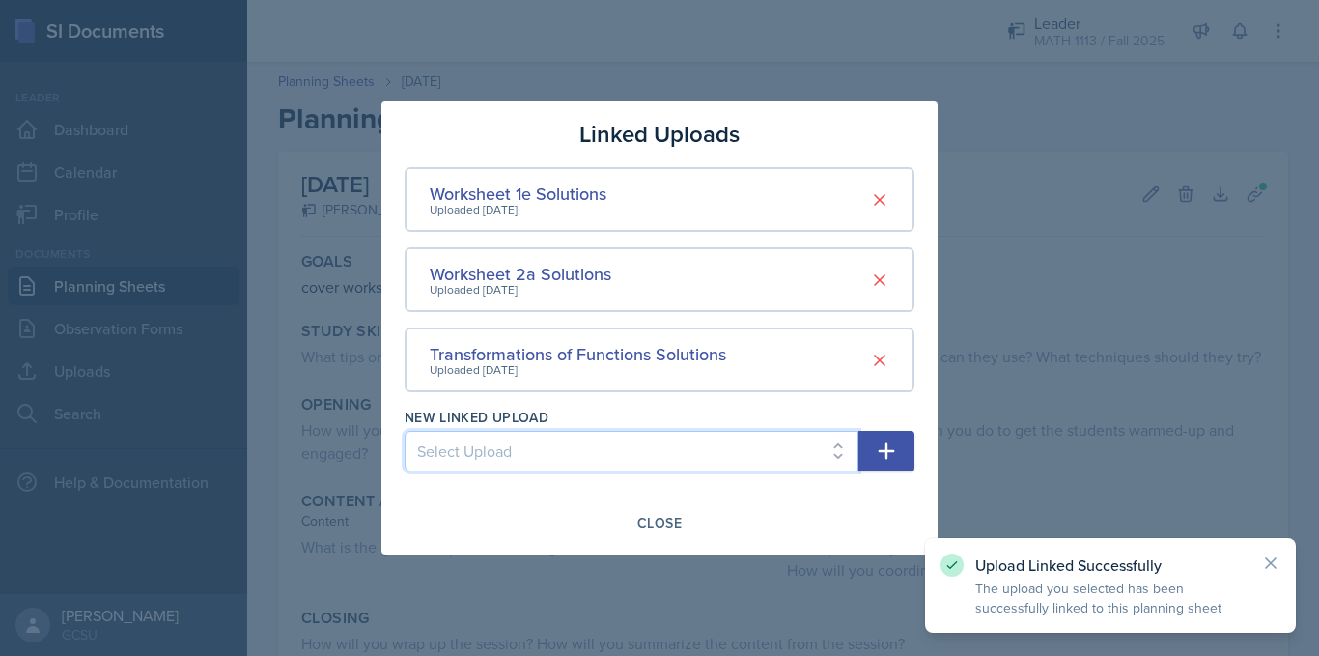
click at [766, 447] on select "Select Upload Worksheet 0 Solutions Worksheet 1a Solutions Worksheet 1b solutio…" at bounding box center [632, 451] width 454 height 41
select select "06b54137-0ce6-4a49-8745-9702ee2790f4"
click at [405, 431] on select "Select Upload Worksheet 0 Solutions Worksheet 1a Solutions Worksheet 1b solutio…" at bounding box center [632, 451] width 454 height 41
click at [894, 464] on button "button" at bounding box center [886, 451] width 56 height 41
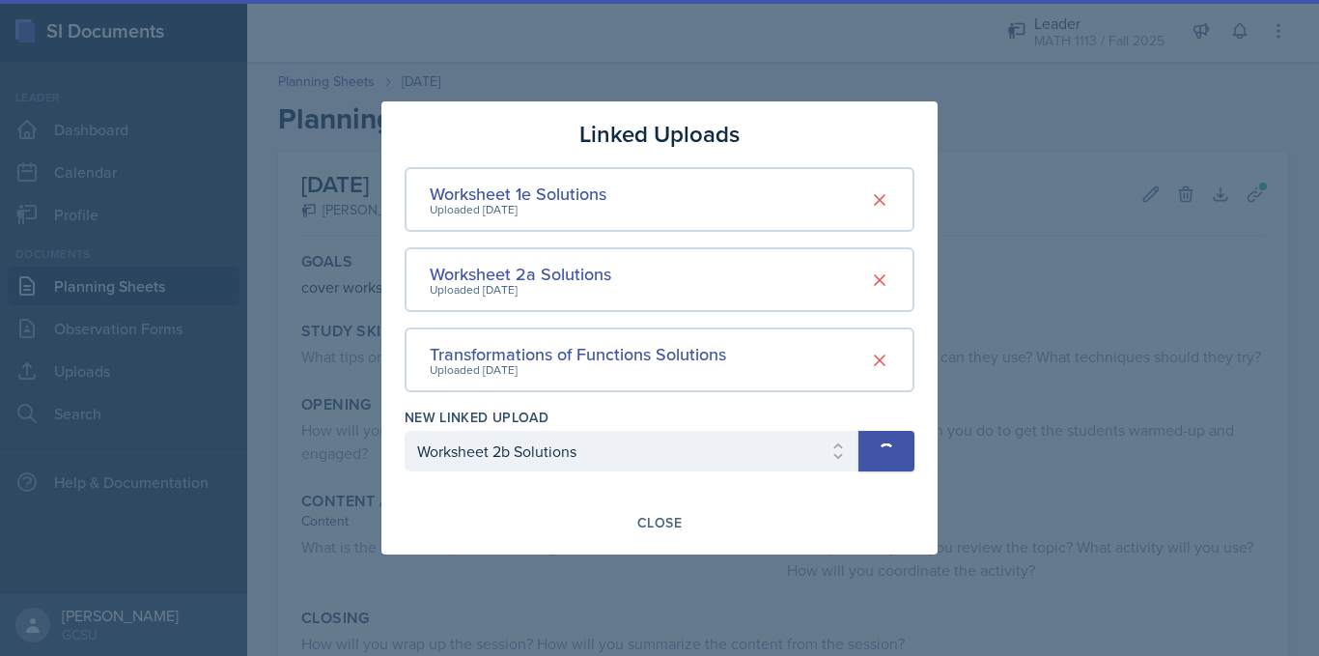
select select
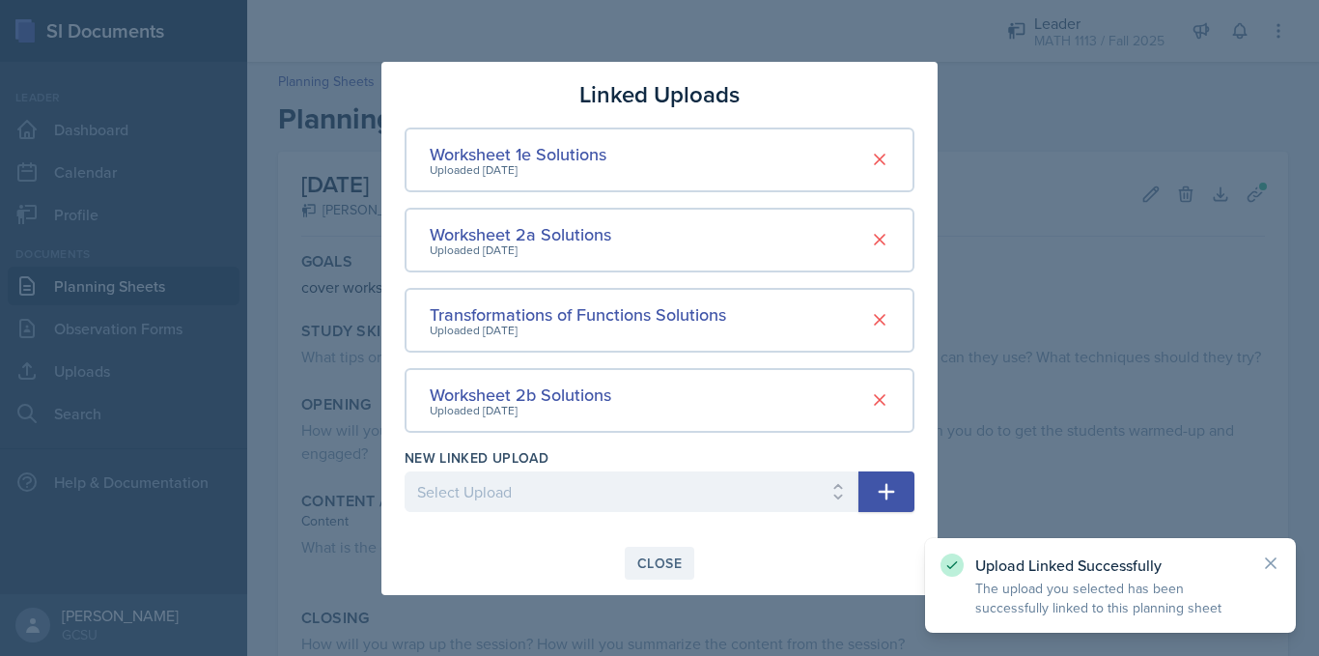
click at [667, 561] on div "Close" at bounding box center [659, 562] width 44 height 15
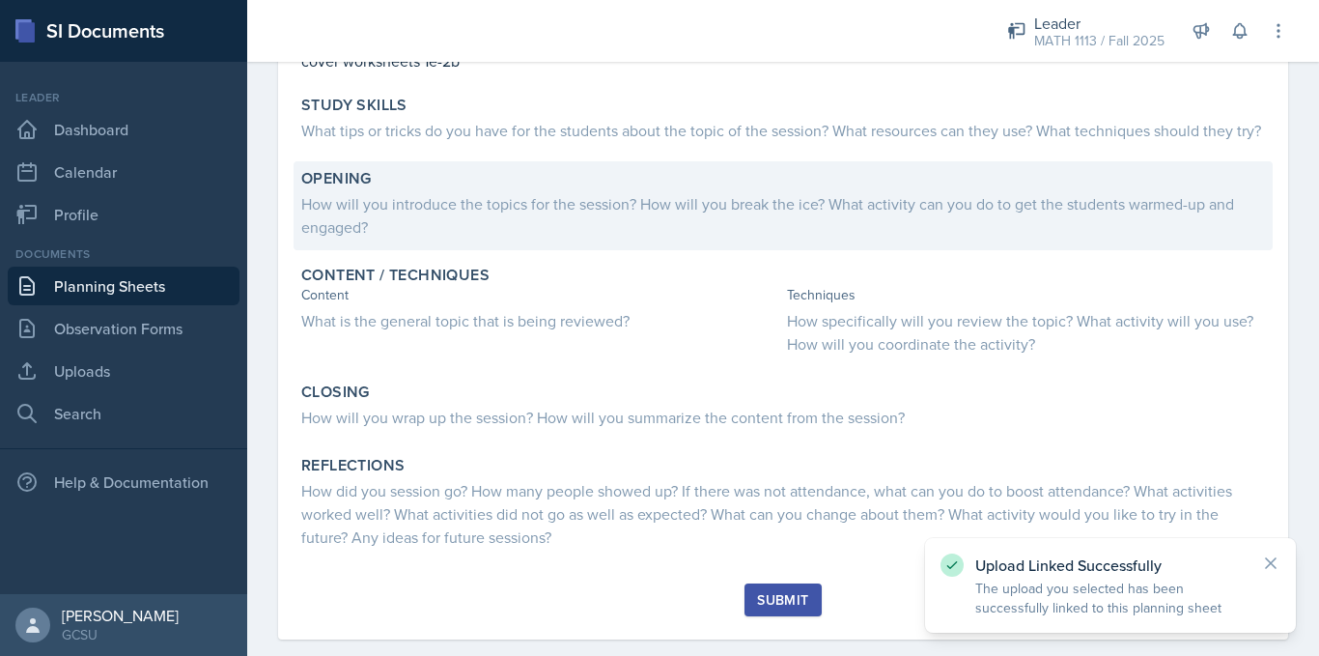
scroll to position [227, 0]
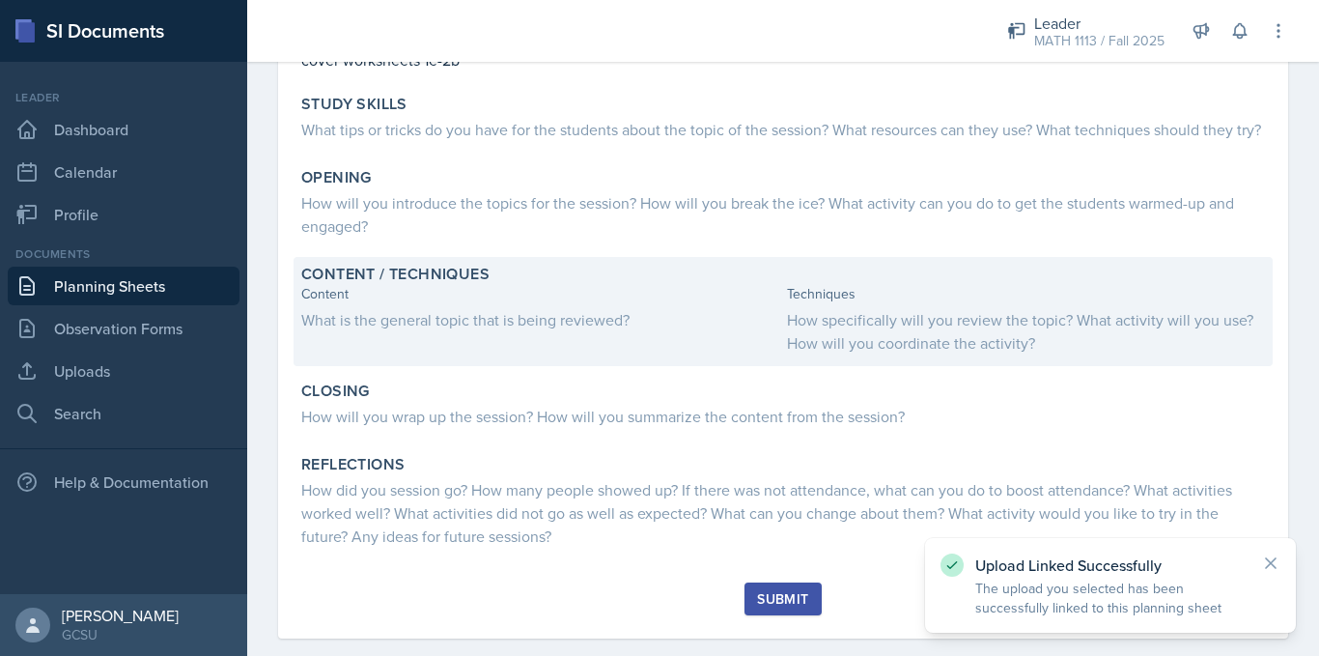
click at [549, 354] on div "Content What is the general topic that is being reviewed?" at bounding box center [540, 319] width 478 height 70
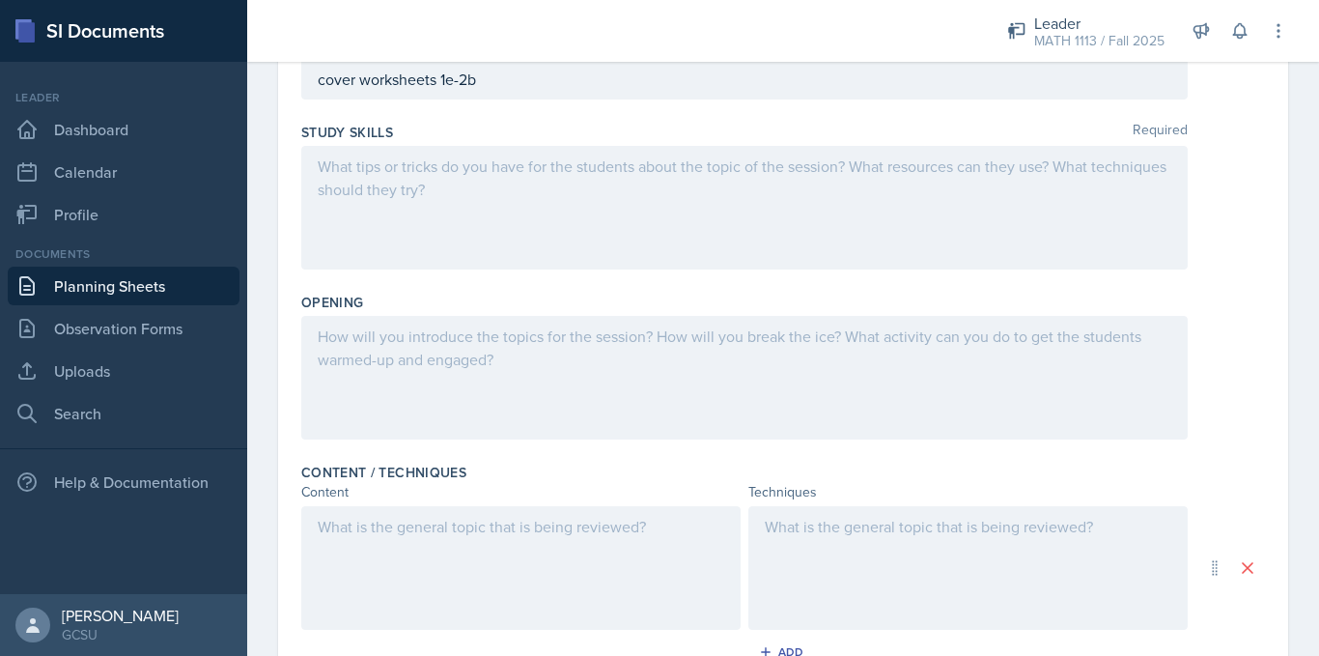
click at [395, 556] on div at bounding box center [520, 568] width 439 height 124
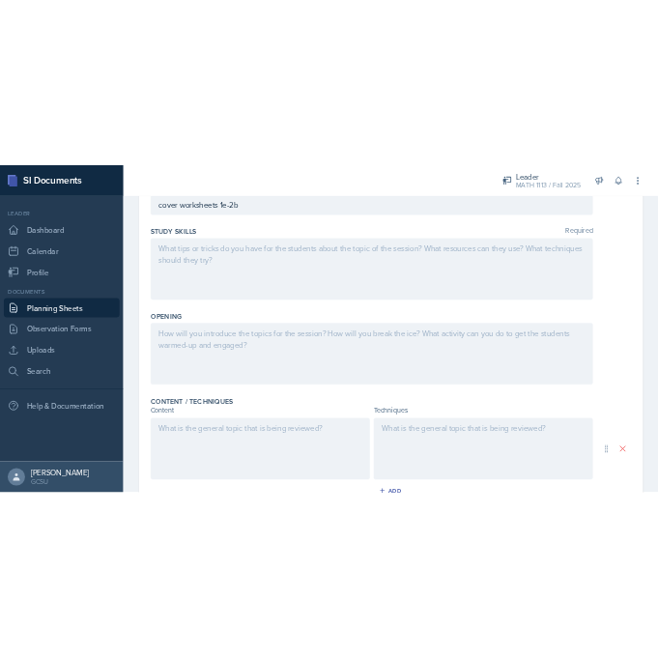
scroll to position [261, 0]
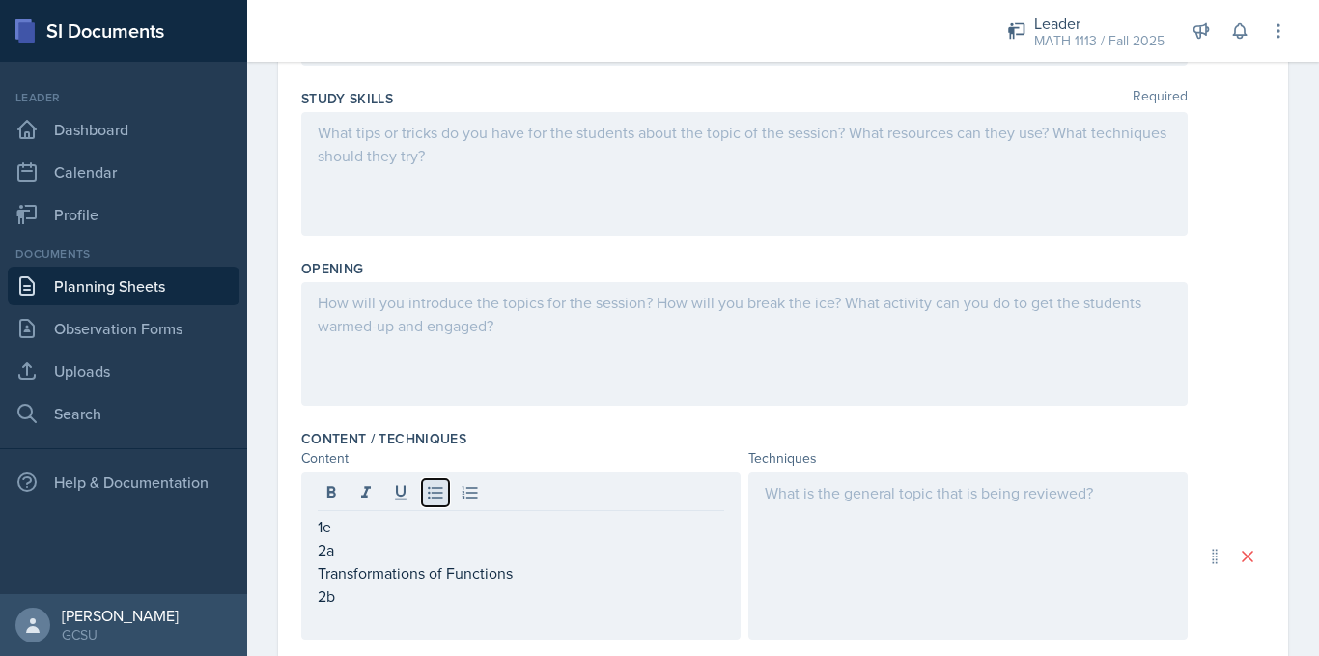
click at [425, 498] on button at bounding box center [435, 492] width 27 height 27
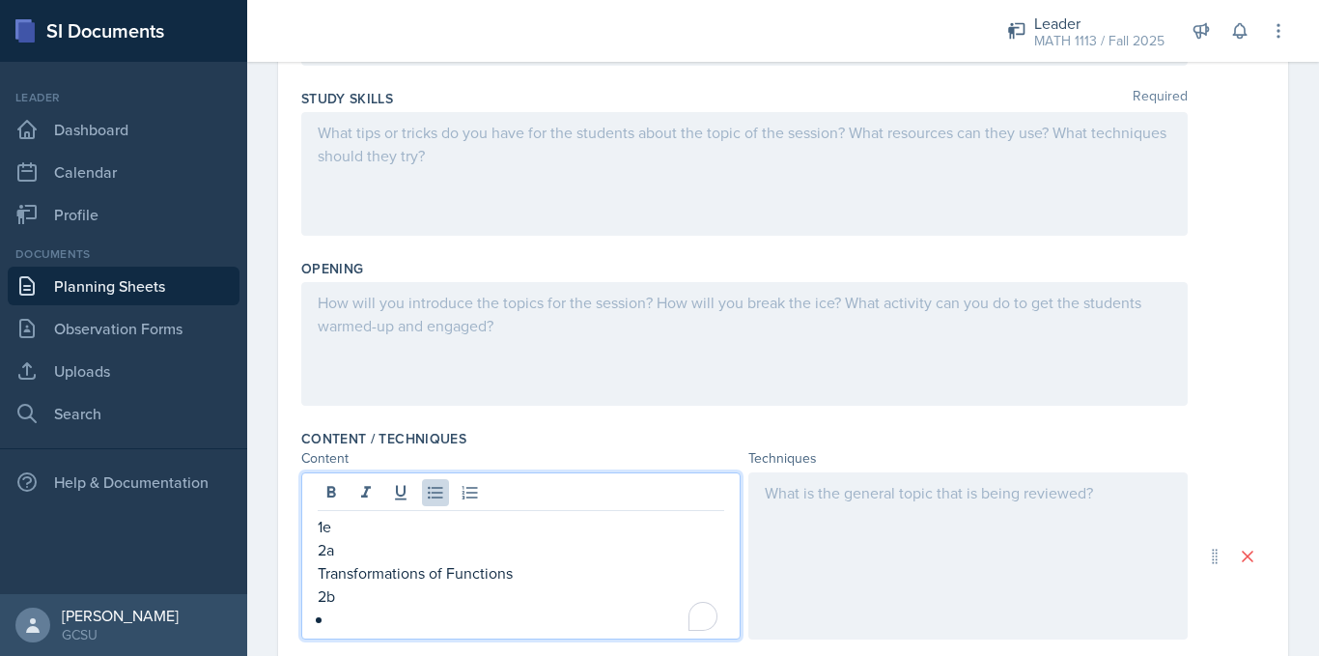
click at [520, 569] on p "Transformations of Functions" at bounding box center [521, 572] width 407 height 23
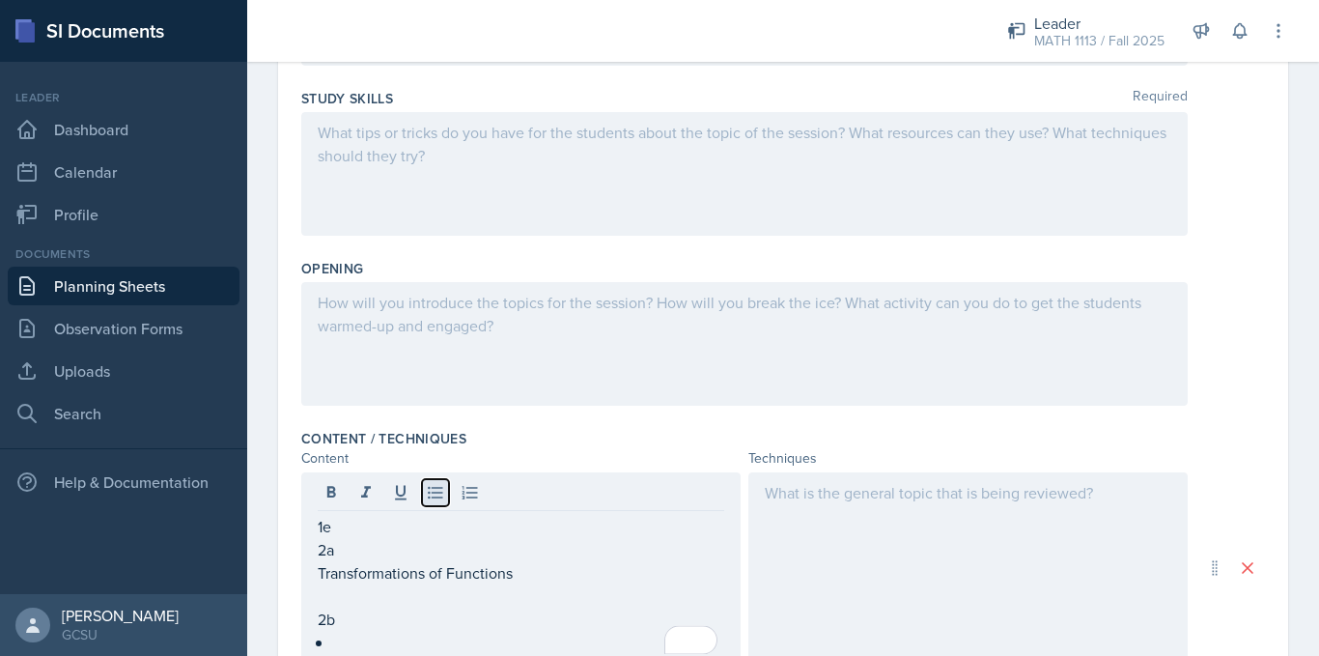
click at [438, 495] on icon at bounding box center [435, 492] width 19 height 19
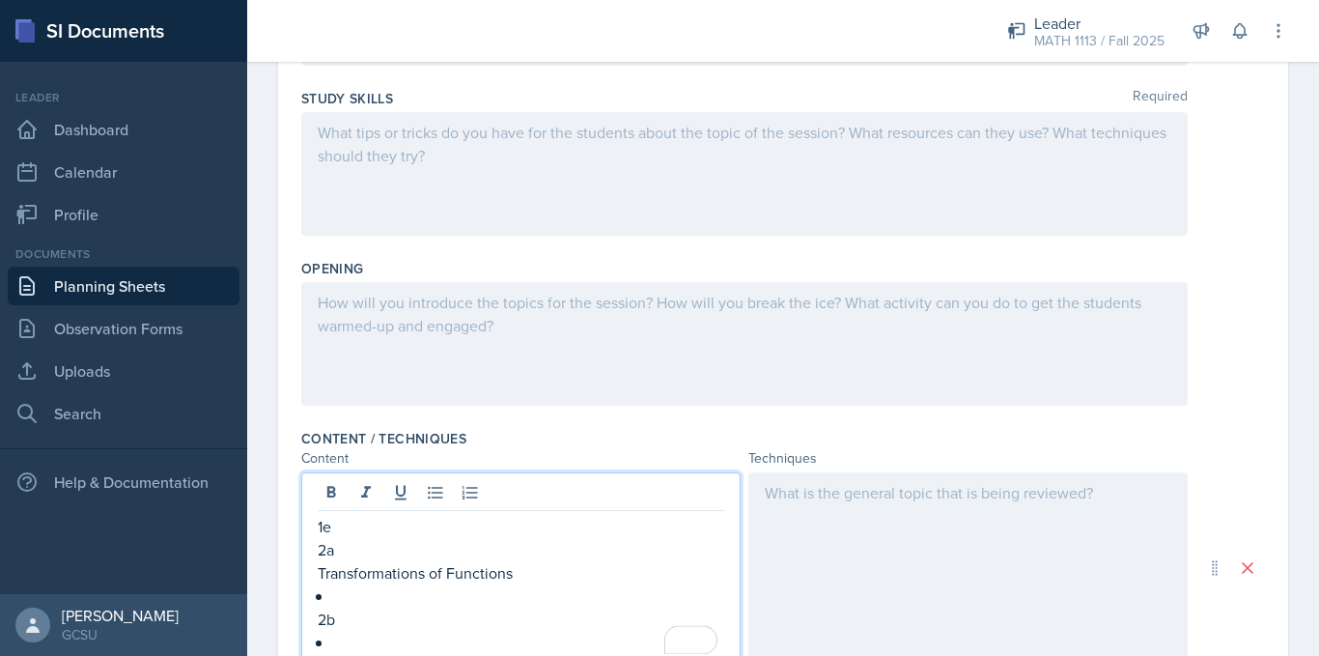
click at [367, 555] on p "2a" at bounding box center [521, 549] width 407 height 23
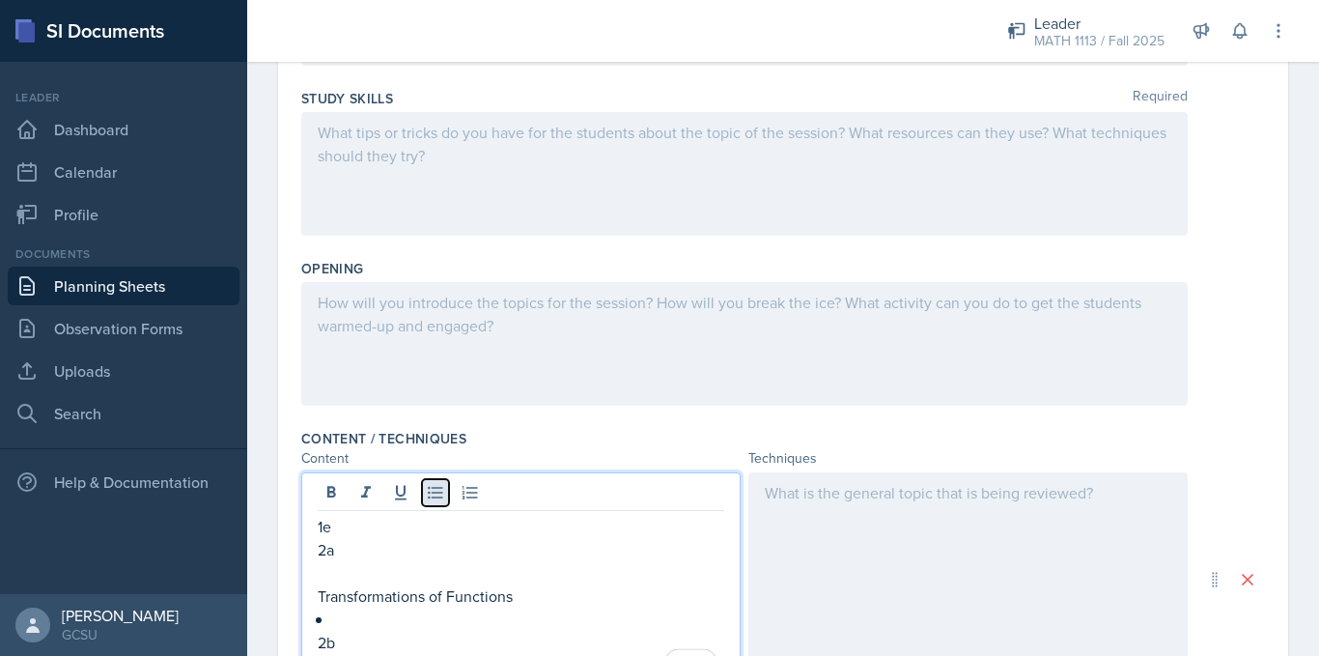
click at [442, 499] on icon at bounding box center [435, 492] width 19 height 19
click at [346, 532] on p "1e" at bounding box center [521, 526] width 407 height 23
click at [435, 492] on icon at bounding box center [435, 493] width 14 height 13
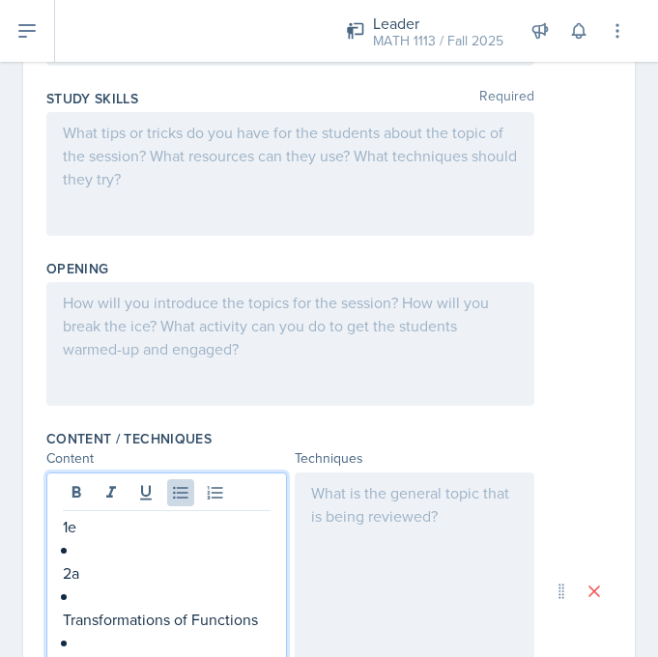
click at [70, 552] on div "1e 2a Transformations of Functions 2b" at bounding box center [167, 607] width 208 height 185
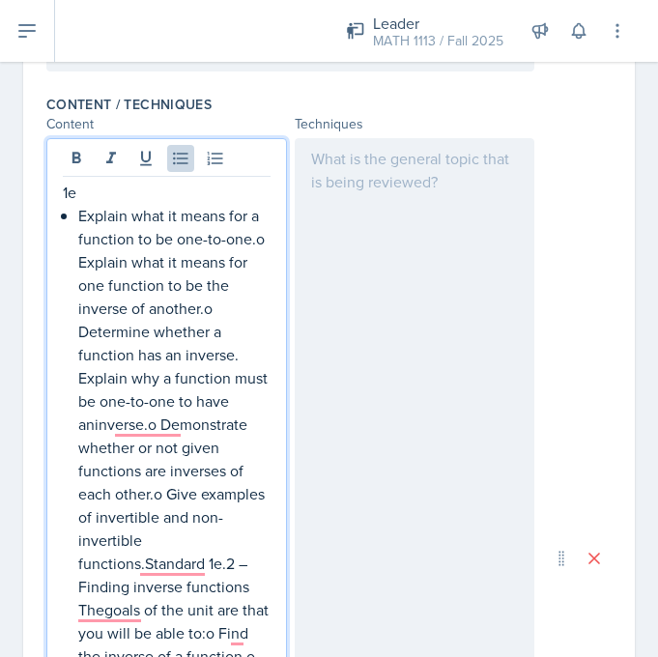
scroll to position [591, 0]
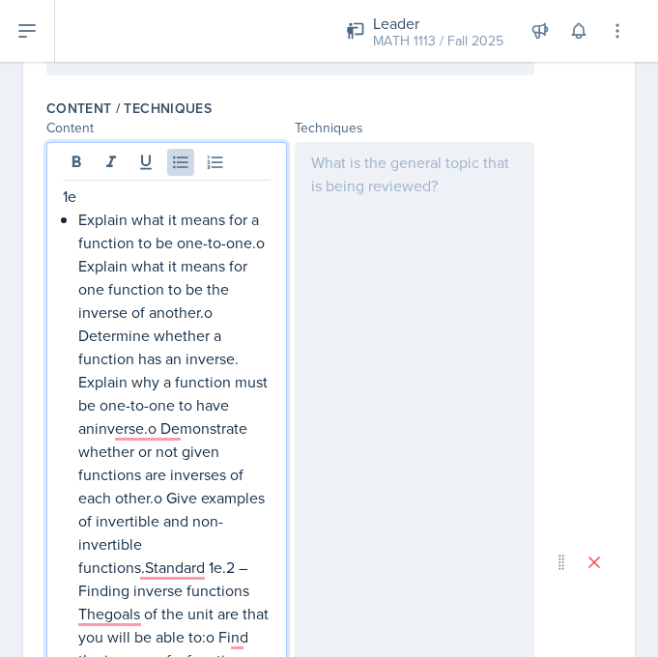
click at [78, 268] on p "Explain what it means for a function to be one-to-one.o Explain what it means f…" at bounding box center [174, 521] width 192 height 626
click at [81, 339] on p "Explain what it means for one function to be the inverse of another.o Determine…" at bounding box center [174, 543] width 192 height 579
click at [79, 451] on p "Determine whether a function has an inverse. Explain why a function must be one…" at bounding box center [174, 578] width 192 height 510
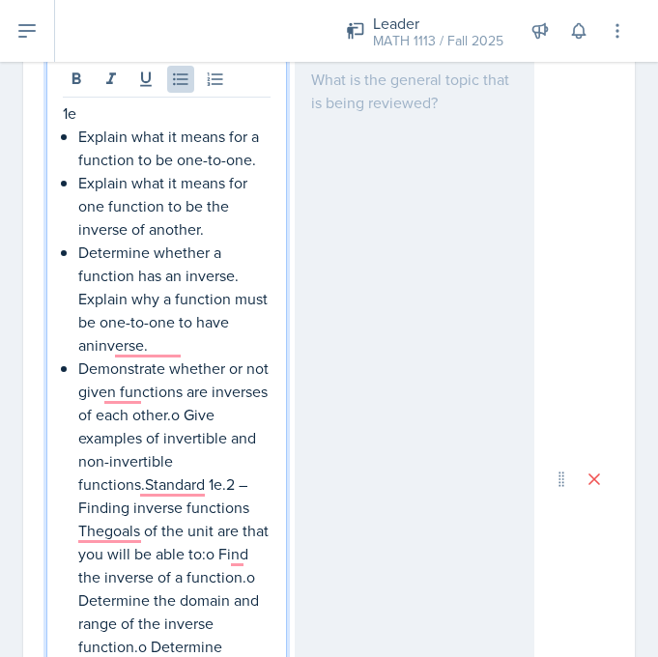
scroll to position [677, 0]
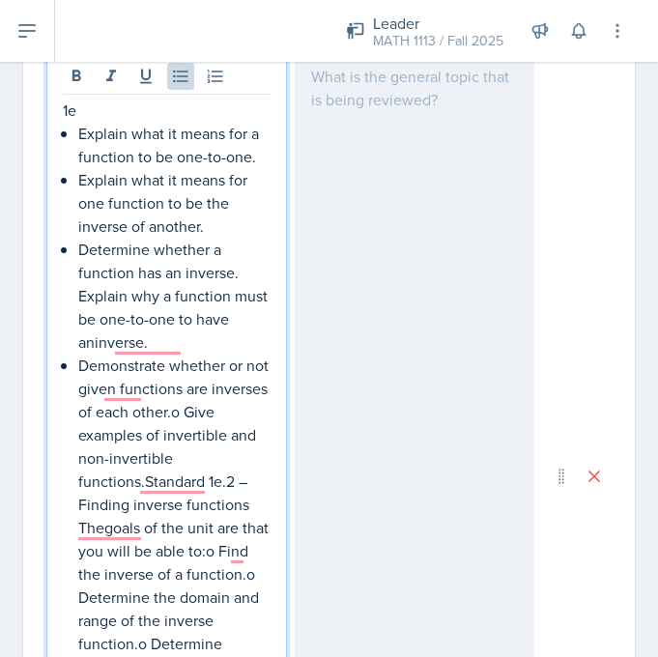
click at [77, 433] on div "1e Explain what it means for a function to be one-to-one. Explain what it means…" at bounding box center [167, 492] width 208 height 788
click at [77, 505] on div "1e Explain what it means for a function to be one-to-one. Explain what it means…" at bounding box center [167, 492] width 208 height 788
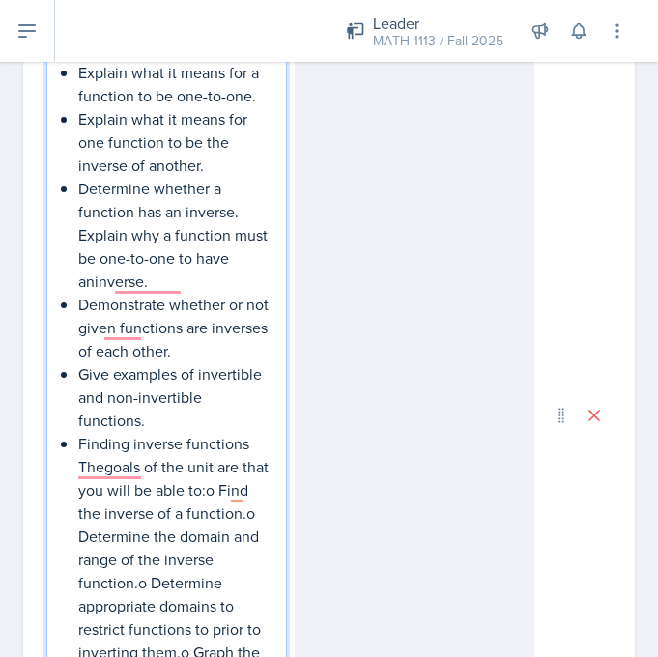
scroll to position [762, 0]
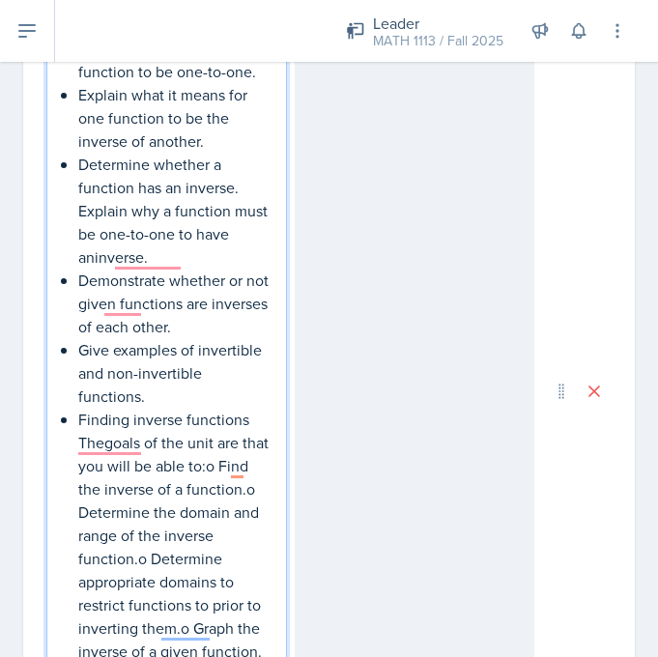
click at [80, 485] on p "Finding inverse functions Thegoals of the unit are that you will be able to:o F…" at bounding box center [174, 534] width 192 height 255
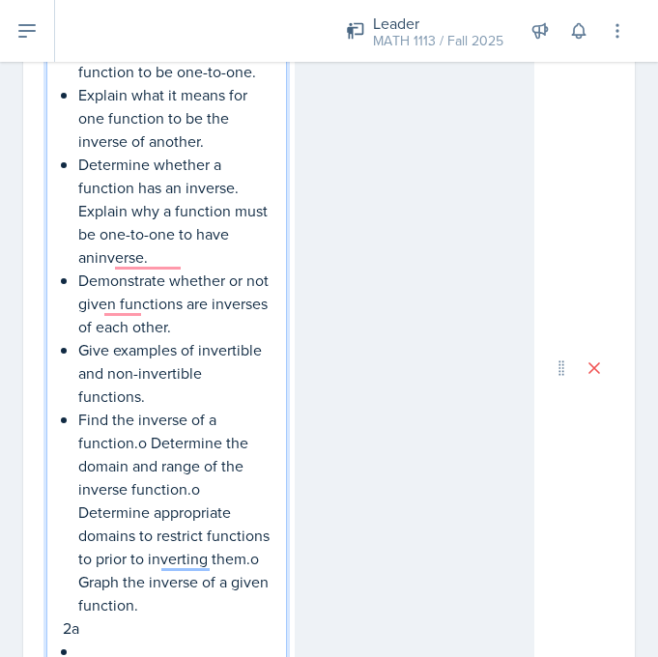
click at [152, 440] on p "Find the inverse of a function.o Determine the domain and range of the inverse …" at bounding box center [174, 511] width 192 height 209
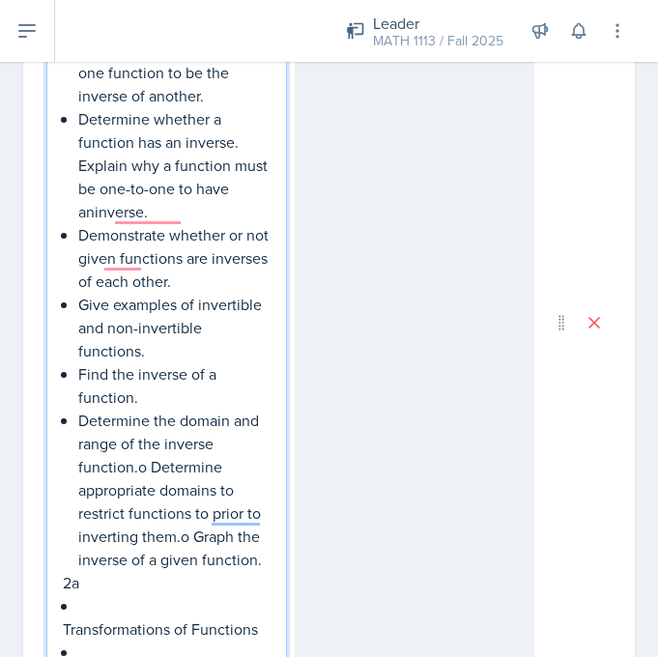
scroll to position [808, 0]
click at [151, 466] on p "Determine the domain and range of the inverse function.o Determine appropriate …" at bounding box center [174, 488] width 192 height 162
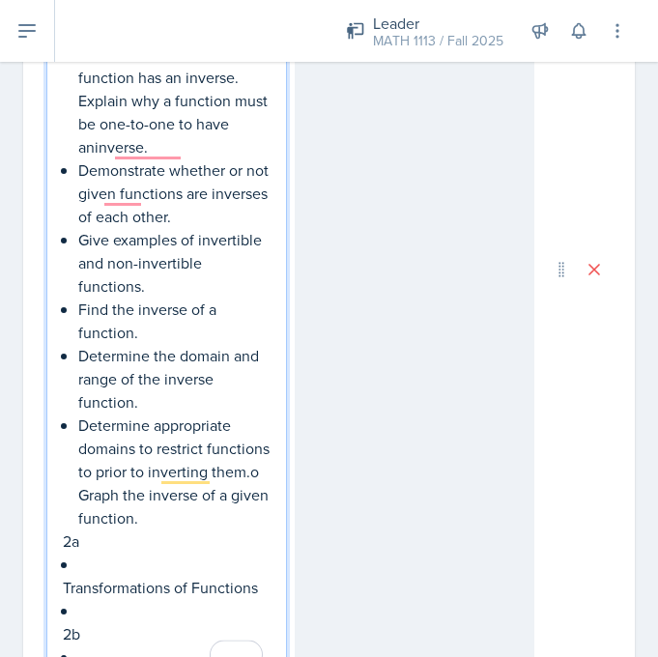
scroll to position [874, 0]
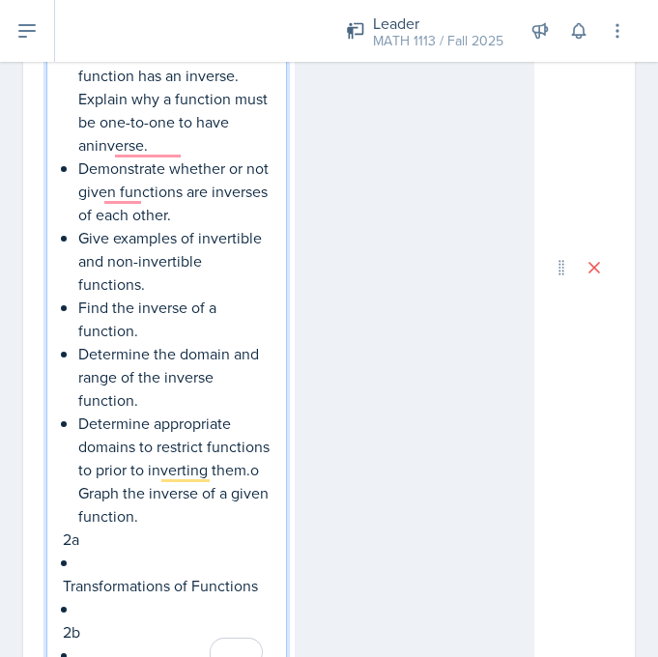
click at [192, 497] on p "Determine appropriate domains to restrict functions to prior to inverting them.…" at bounding box center [174, 469] width 192 height 116
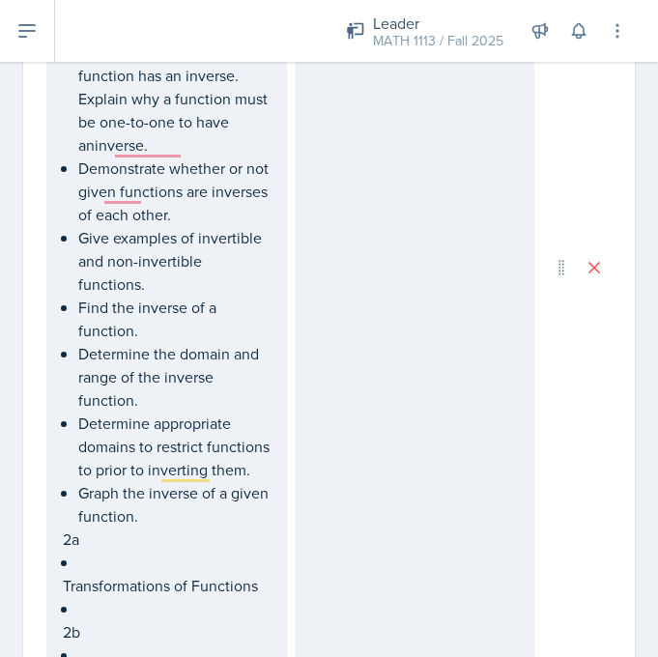
click at [85, 574] on p "To enrich screen reader interactions, please activate Accessibility in Grammarl…" at bounding box center [174, 561] width 192 height 23
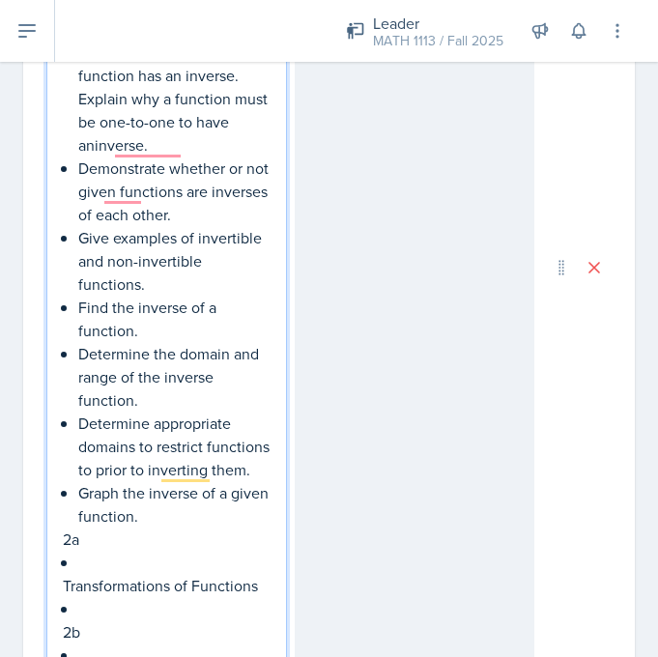
scroll to position [1026, 0]
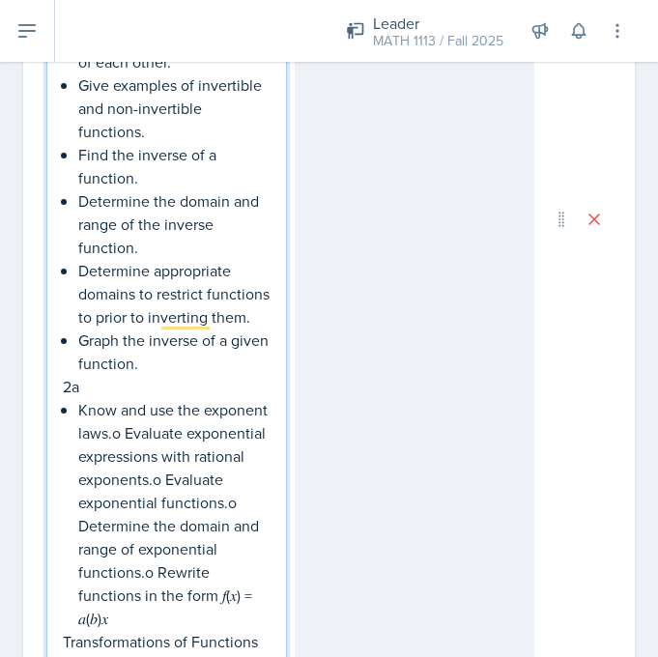
click at [191, 458] on p "Know and use the exponent laws.o Evaluate exponential expressions with rational…" at bounding box center [174, 514] width 192 height 232
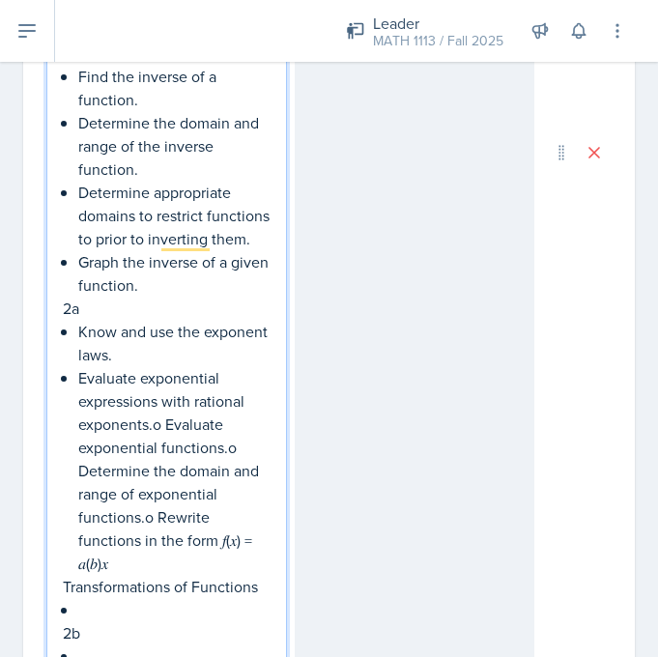
scroll to position [1106, 0]
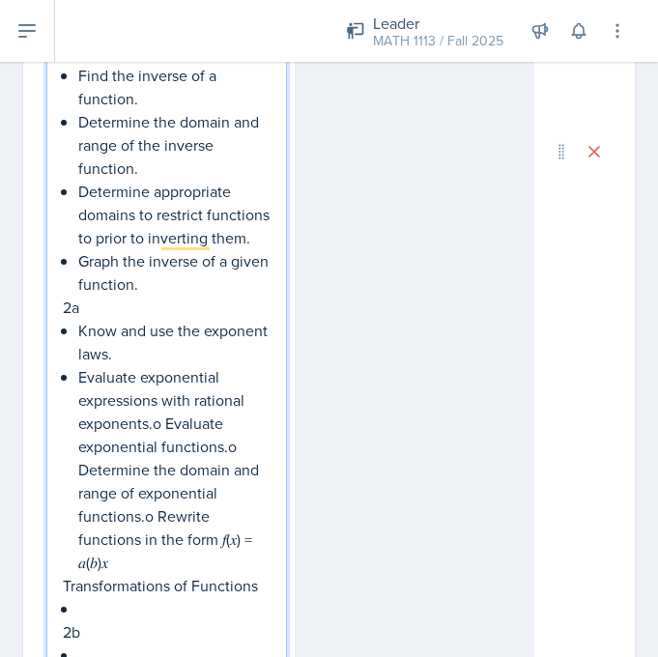
click at [168, 444] on p "Evaluate exponential expressions with rational exponents.o Evaluate exponential…" at bounding box center [174, 469] width 192 height 209
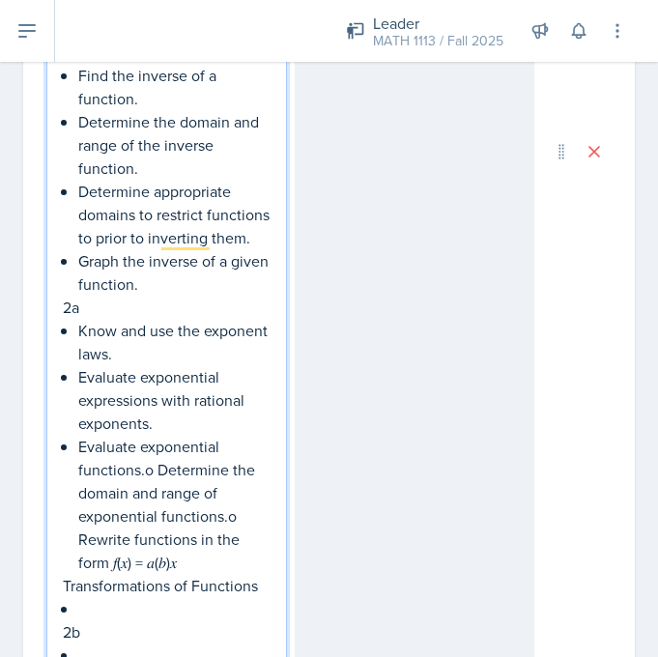
click at [156, 489] on p "Evaluate exponential functions.o Determine the domain and range of exponential …" at bounding box center [174, 504] width 192 height 139
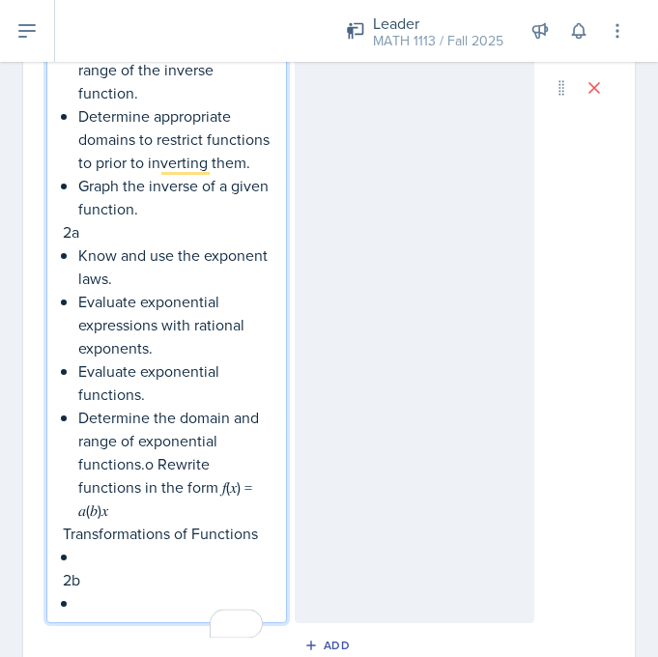
scroll to position [1182, 0]
click at [156, 488] on p "Determine the domain and range of exponential functions.o Rewrite functions in …" at bounding box center [174, 463] width 192 height 116
click at [175, 520] on p "Rewrite functions in the form 𝑓(𝑥) = 𝑎(𝑏)𝑥" at bounding box center [174, 497] width 192 height 46
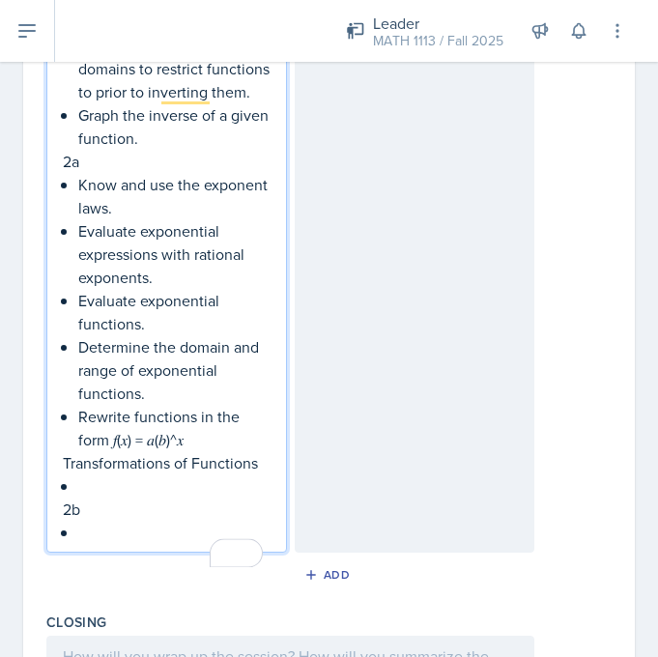
scroll to position [1273, 0]
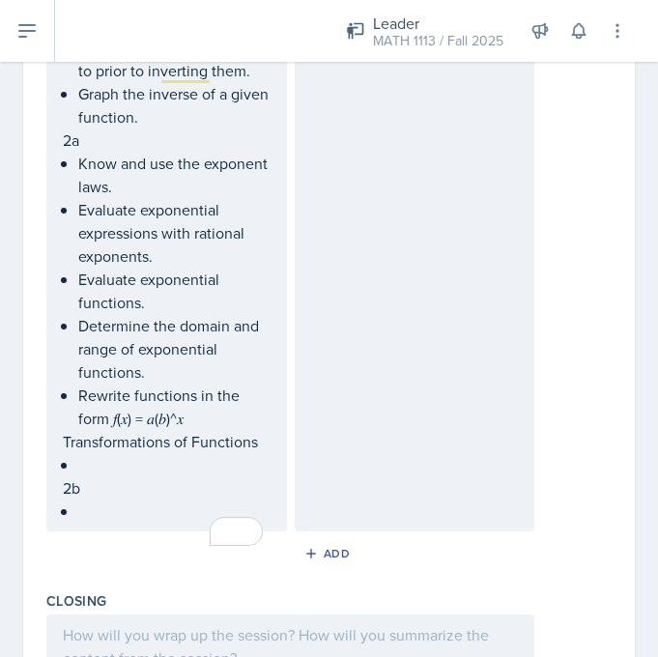
click at [84, 476] on p "To enrich screen reader interactions, please activate Accessibility in Grammarl…" at bounding box center [174, 464] width 192 height 23
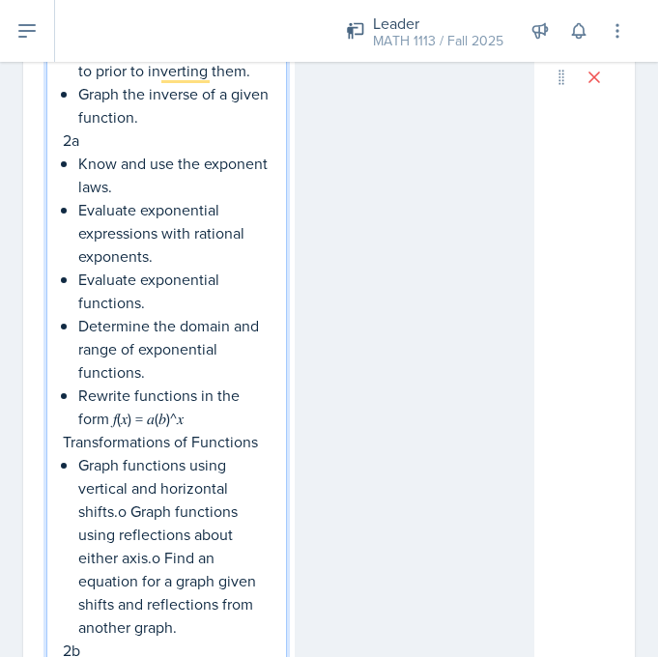
scroll to position [1281, 0]
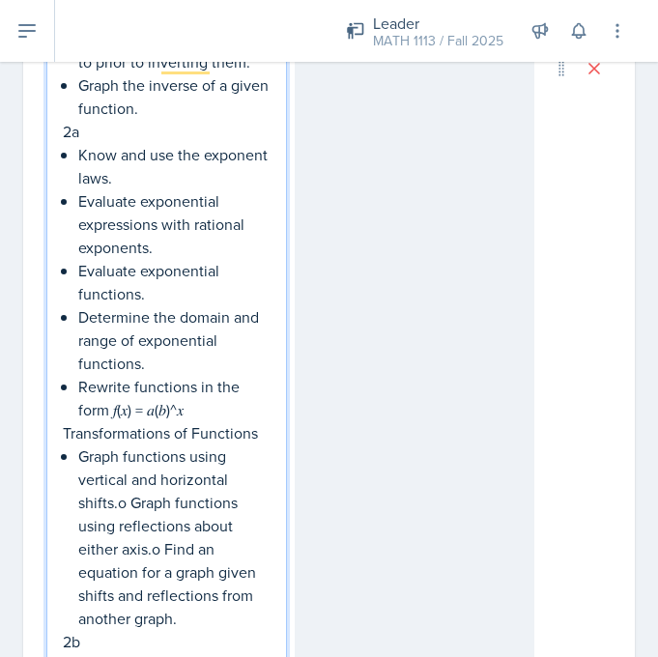
click at [135, 530] on p "Graph functions using vertical and horizontal shifts.o Graph functions using re…" at bounding box center [174, 536] width 192 height 185
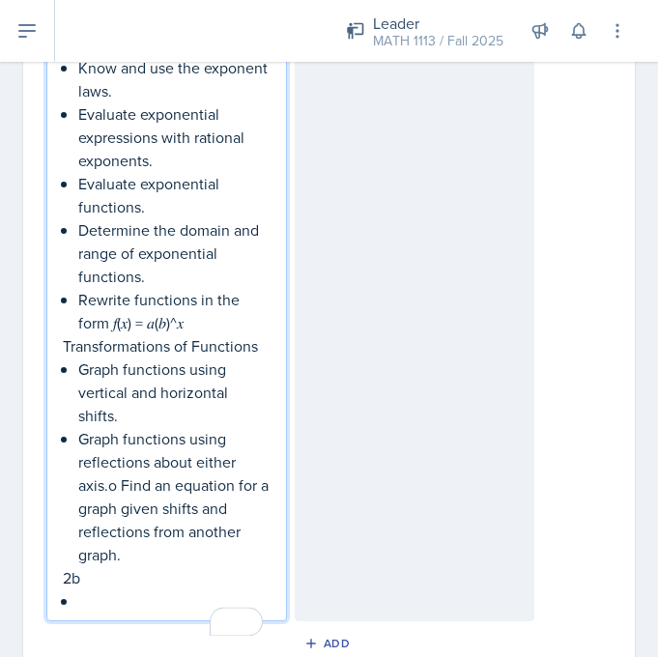
scroll to position [1369, 0]
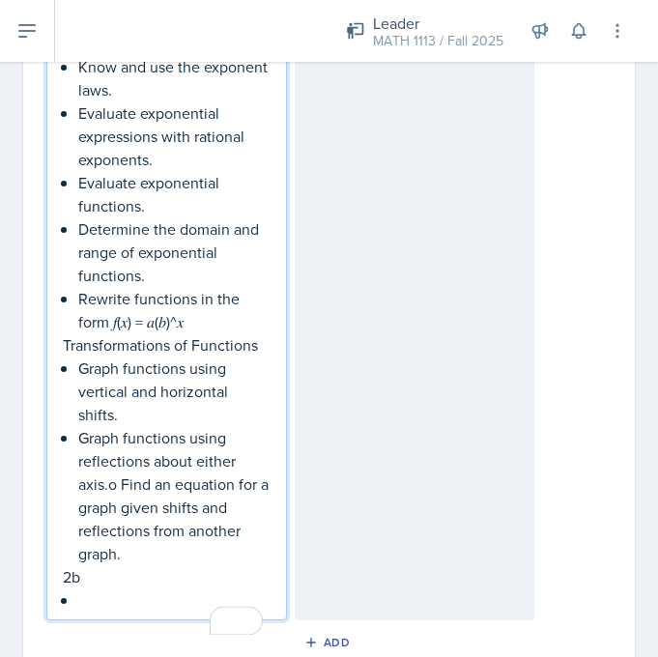
click at [126, 508] on p "Graph functions using reflections about either axis.o Find an equation for a gr…" at bounding box center [174, 495] width 192 height 139
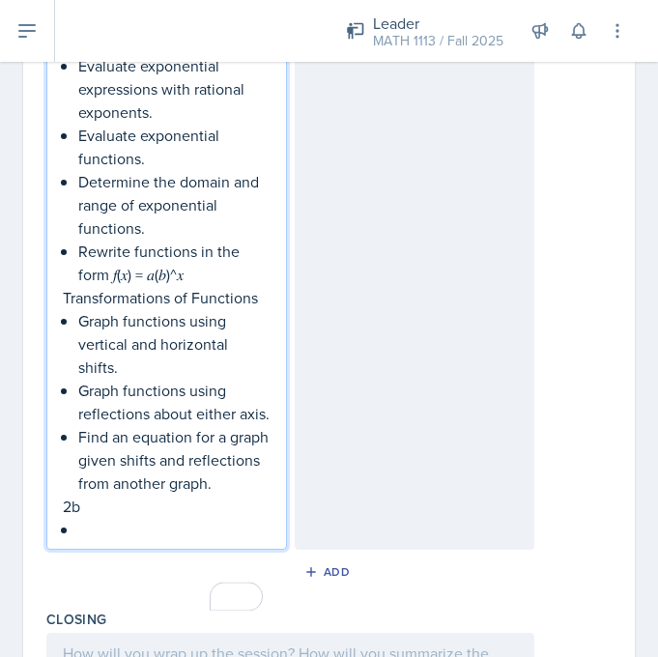
scroll to position [1418, 0]
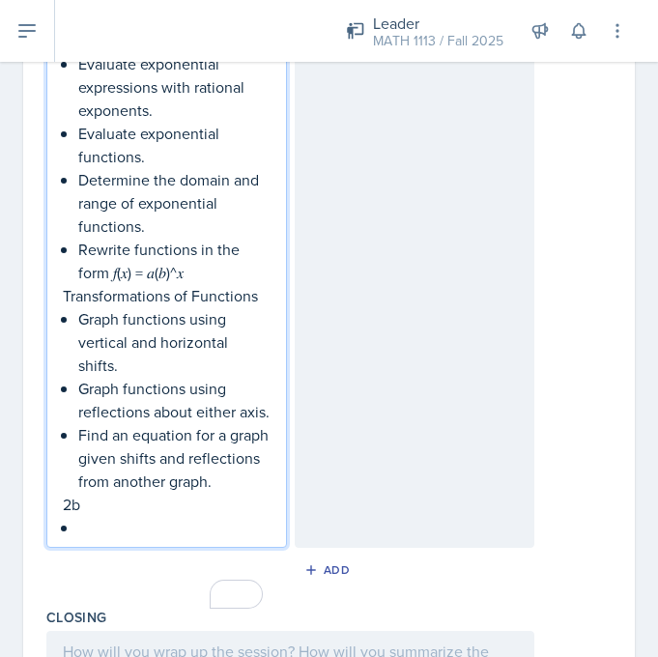
click at [83, 539] on p "To enrich screen reader interactions, please activate Accessibility in Grammarl…" at bounding box center [174, 527] width 192 height 23
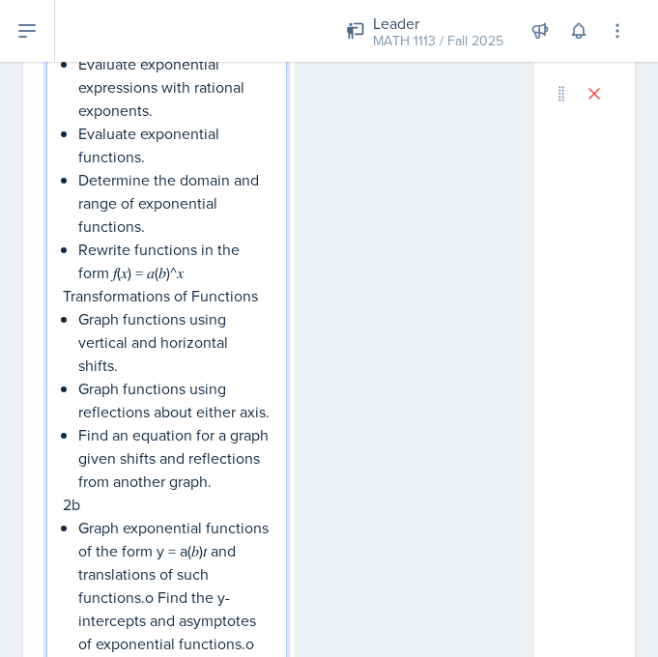
scroll to position [1722, 0]
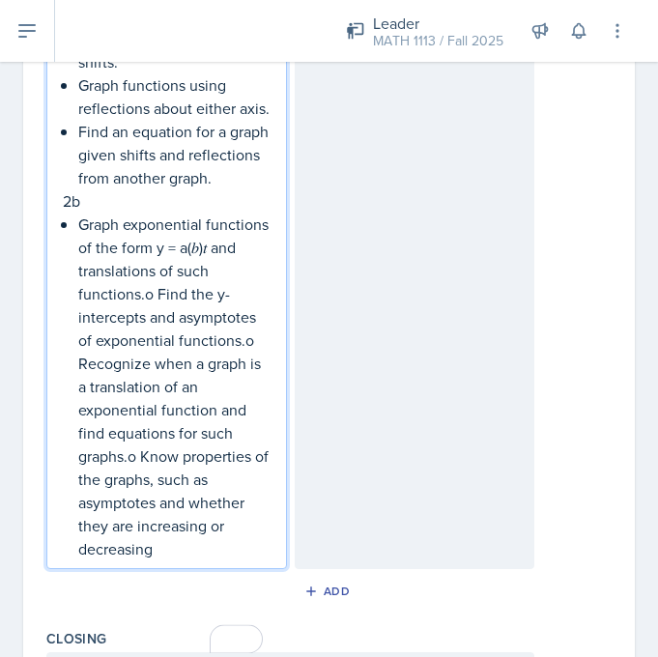
click at [103, 342] on p "Graph exponential functions of the form y = a(𝑏)𝑡 and translations of such func…" at bounding box center [174, 386] width 192 height 348
click at [189, 362] on p "Graph exponential functions of the form y = a(𝑏)^𝑡 and translations of such fun…" at bounding box center [174, 386] width 192 height 348
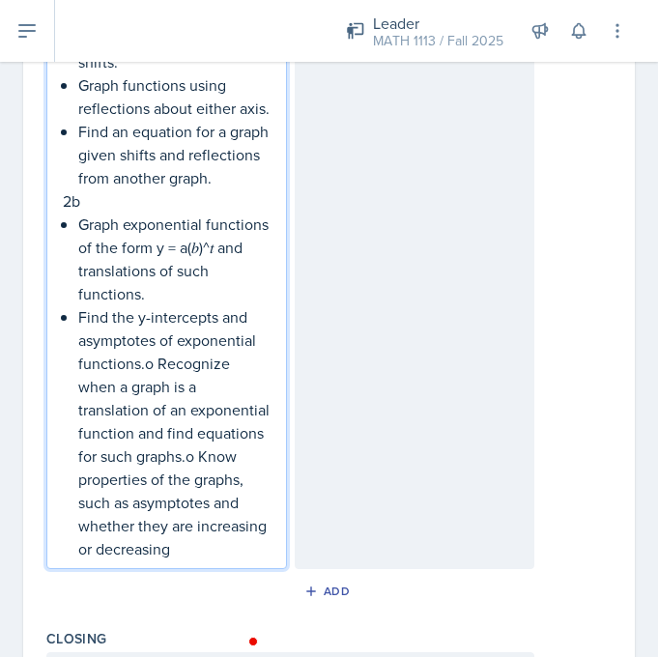
click at [154, 428] on p "Find the y-intercepts and asymptotes of exponential functions.o Recognize when …" at bounding box center [174, 432] width 192 height 255
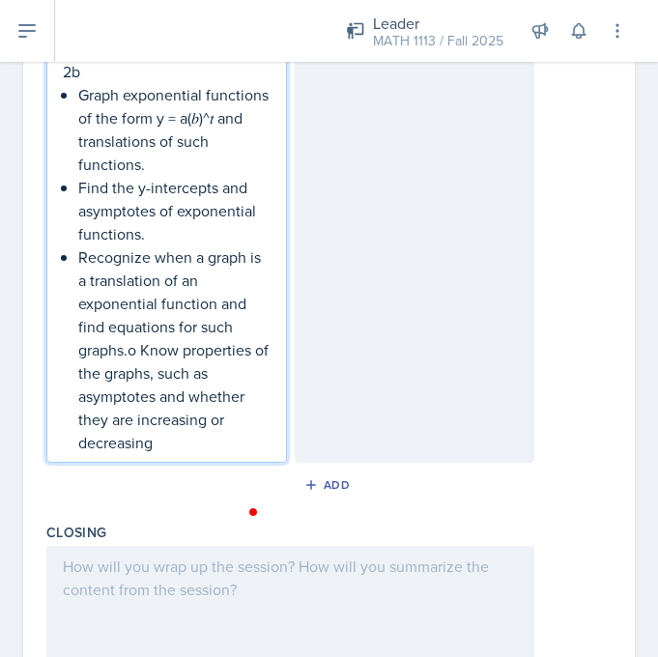
scroll to position [1860, 0]
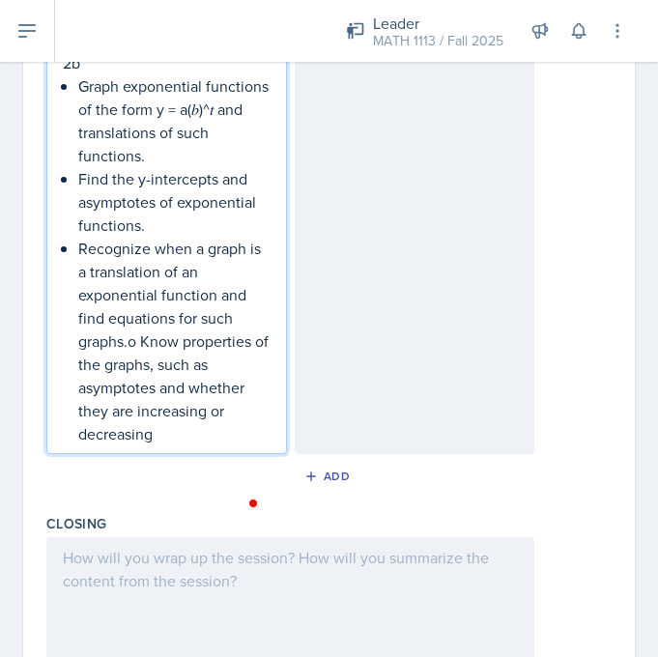
click at [142, 413] on p "Recognize when a graph is a translation of an exponential function and find equ…" at bounding box center [174, 341] width 192 height 209
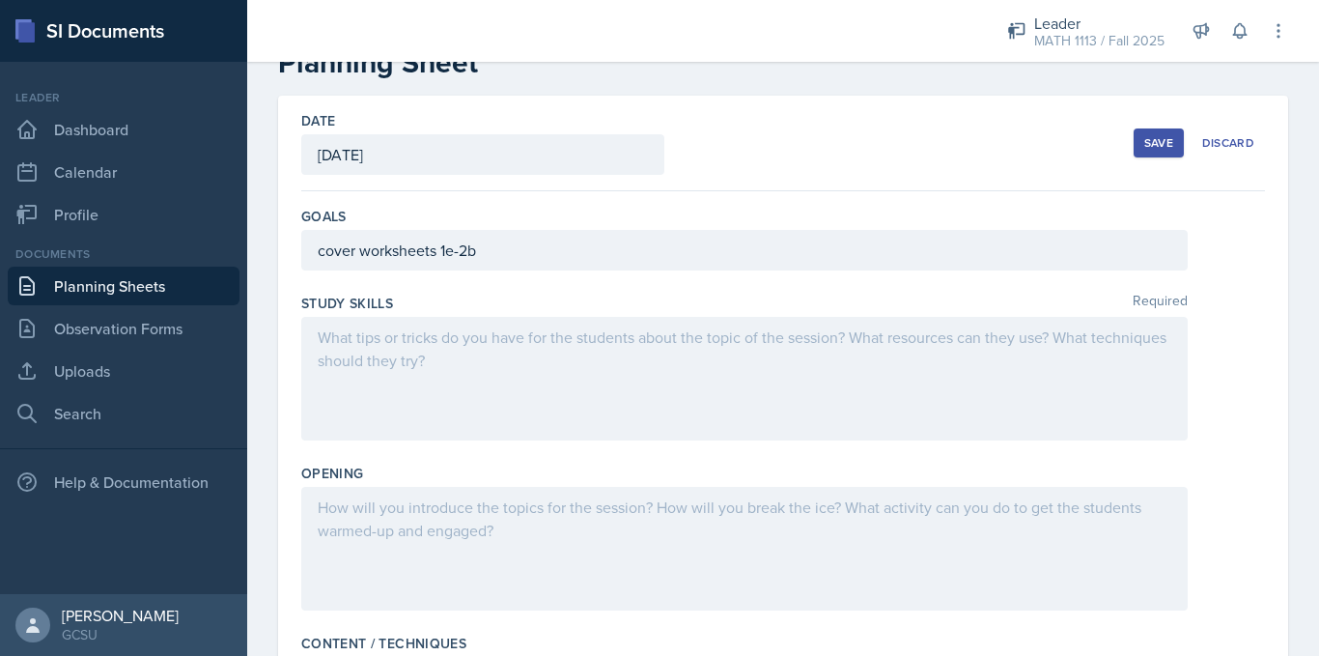
scroll to position [0, 0]
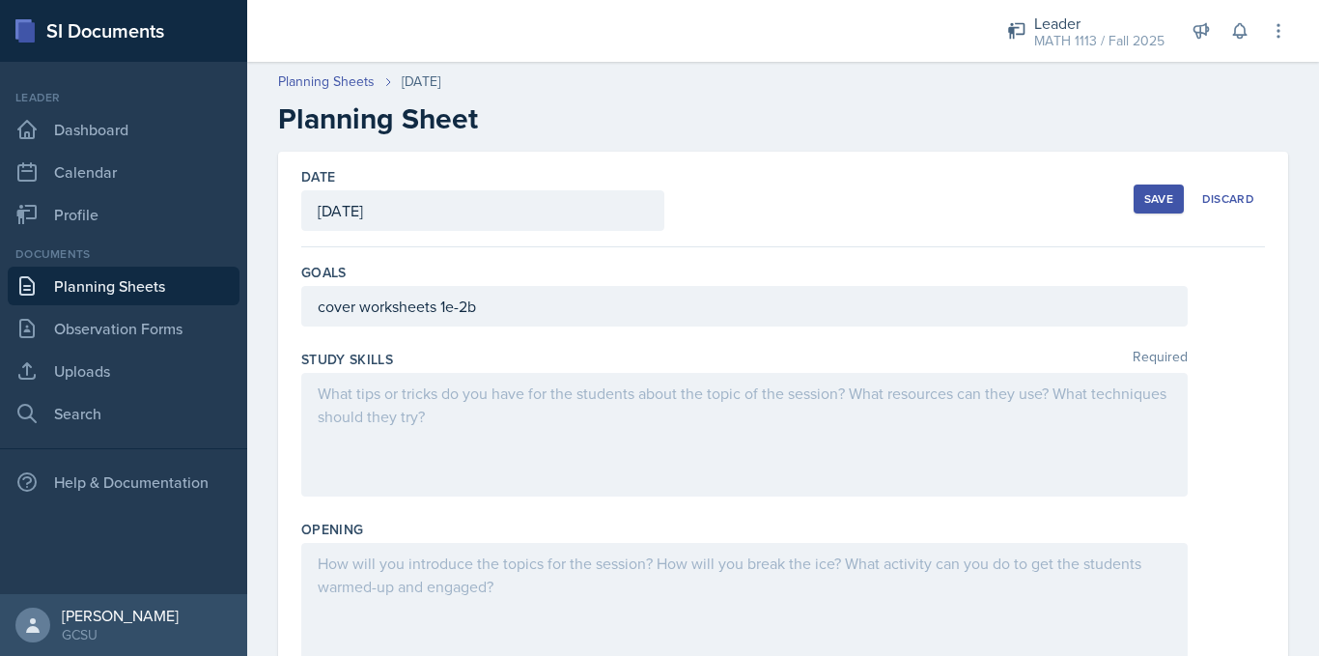
click at [1144, 206] on div "Save" at bounding box center [1158, 198] width 29 height 15
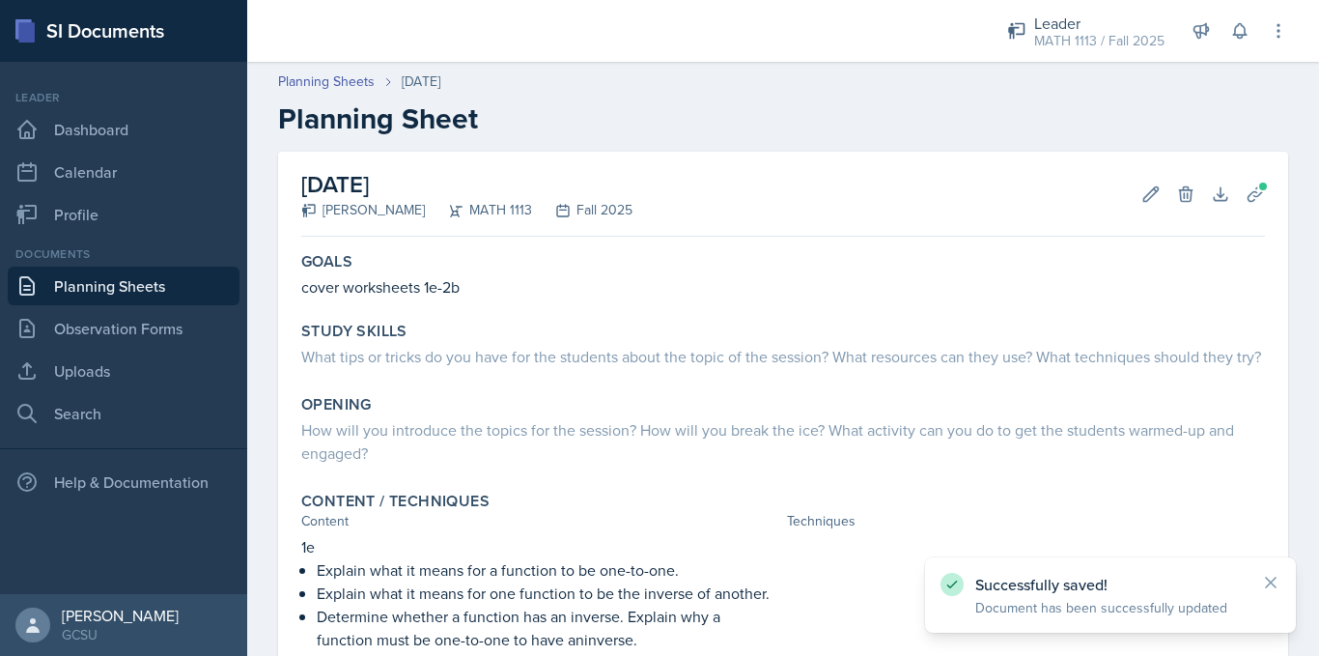
click at [132, 284] on link "Planning Sheets" at bounding box center [124, 285] width 232 height 39
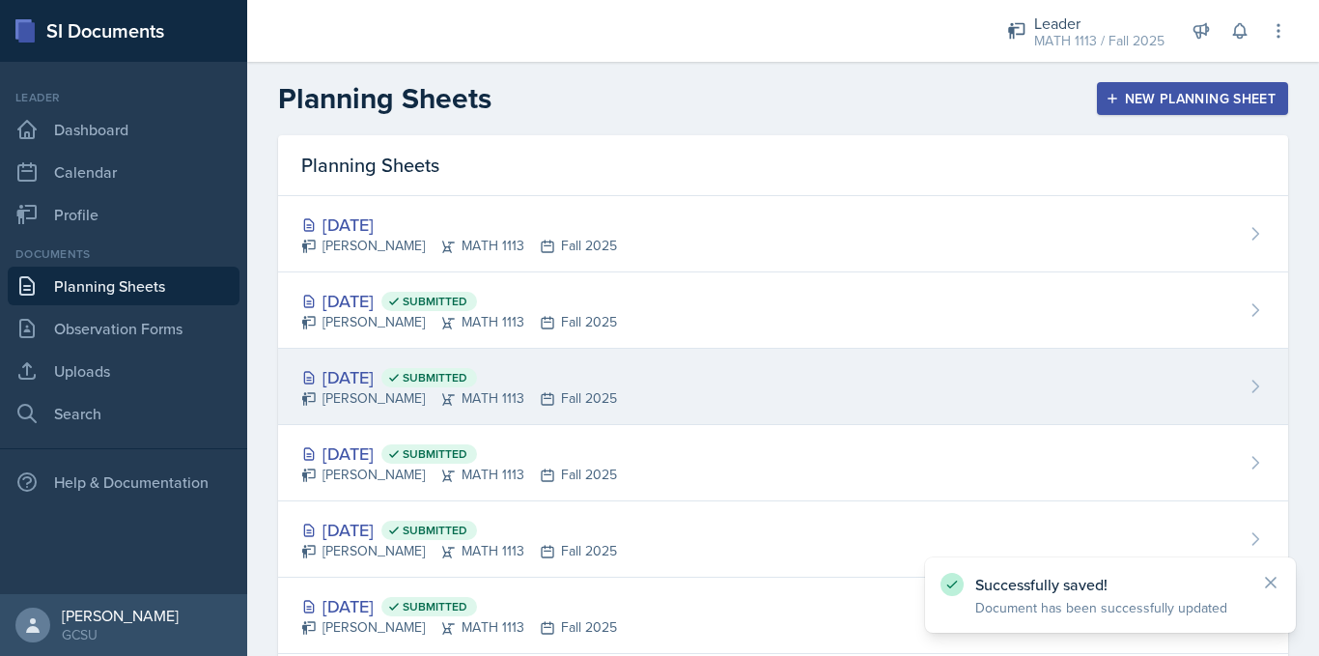
click at [364, 396] on div "[PERSON_NAME] MATH 1113 Fall 2025" at bounding box center [459, 398] width 316 height 20
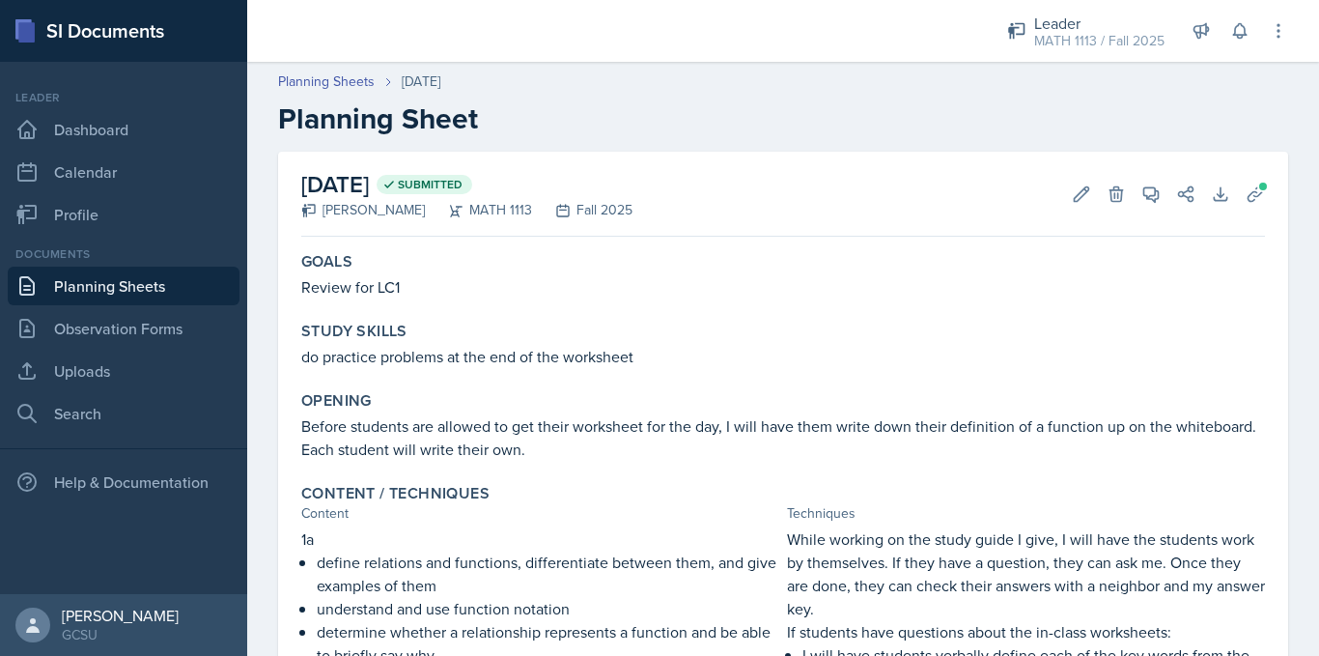
click at [110, 285] on link "Planning Sheets" at bounding box center [124, 285] width 232 height 39
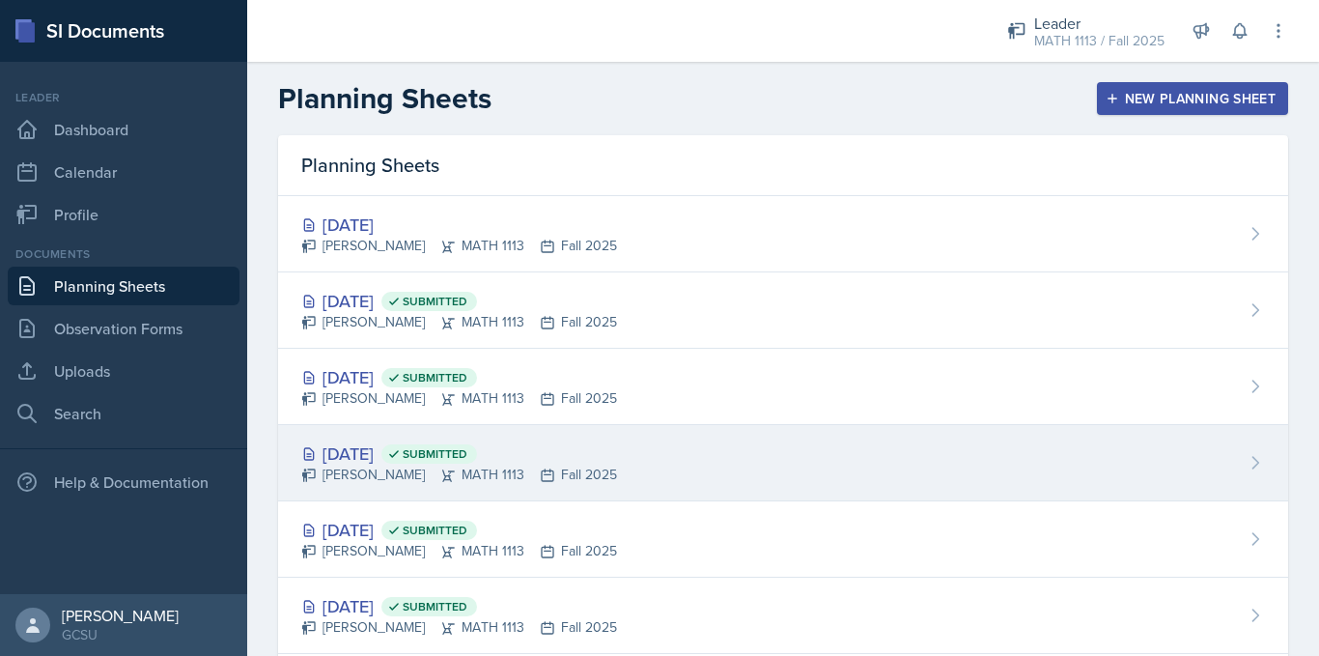
click at [422, 440] on div "[DATE] Submitted" at bounding box center [459, 453] width 316 height 26
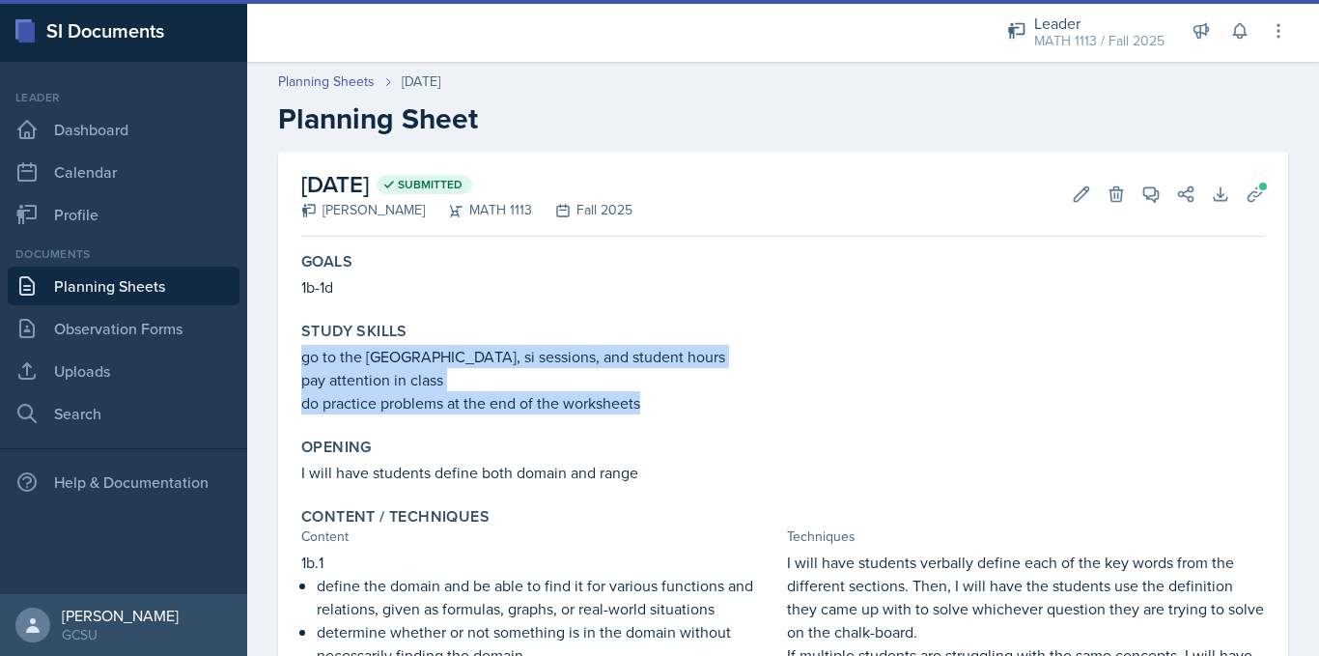
drag, startPoint x: 299, startPoint y: 356, endPoint x: 655, endPoint y: 405, distance: 358.6
click at [655, 405] on div "Study Skills go to the learning center, si sessions, and student hours pay atte…" at bounding box center [783, 368] width 979 height 108
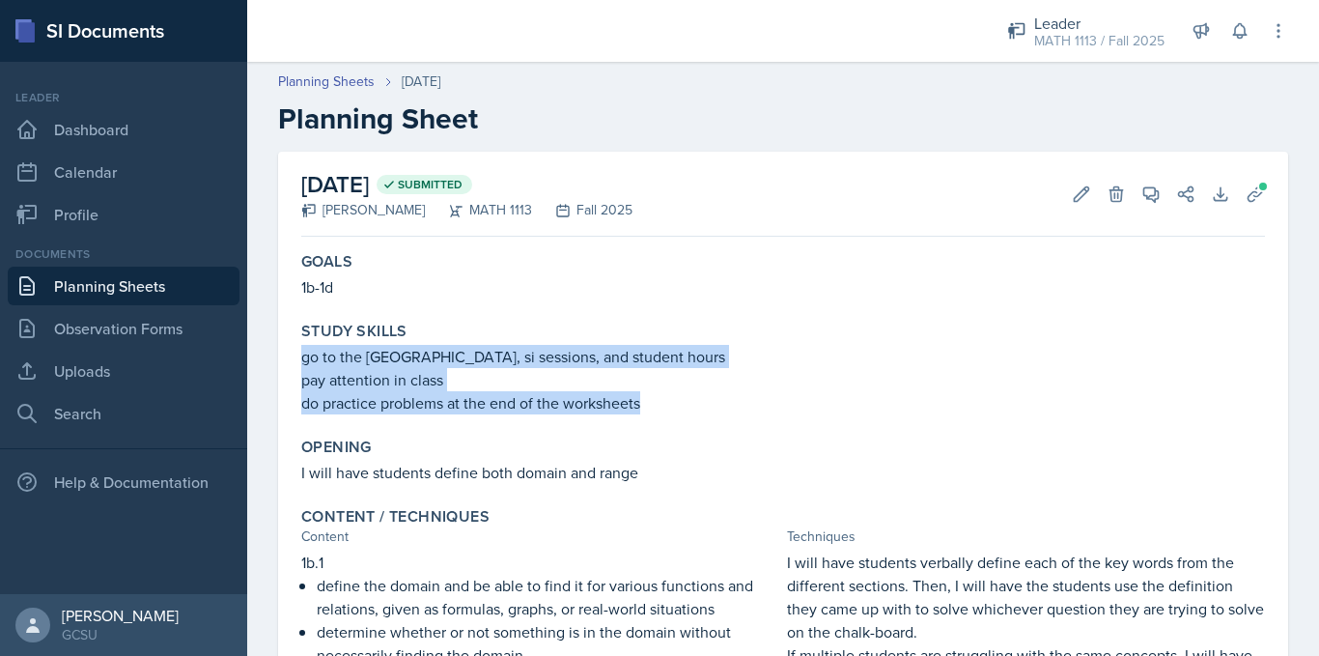
copy div "go to the [GEOGRAPHIC_DATA], si sessions, and student hours pay attention in cl…"
click at [87, 292] on link "Planning Sheets" at bounding box center [124, 285] width 232 height 39
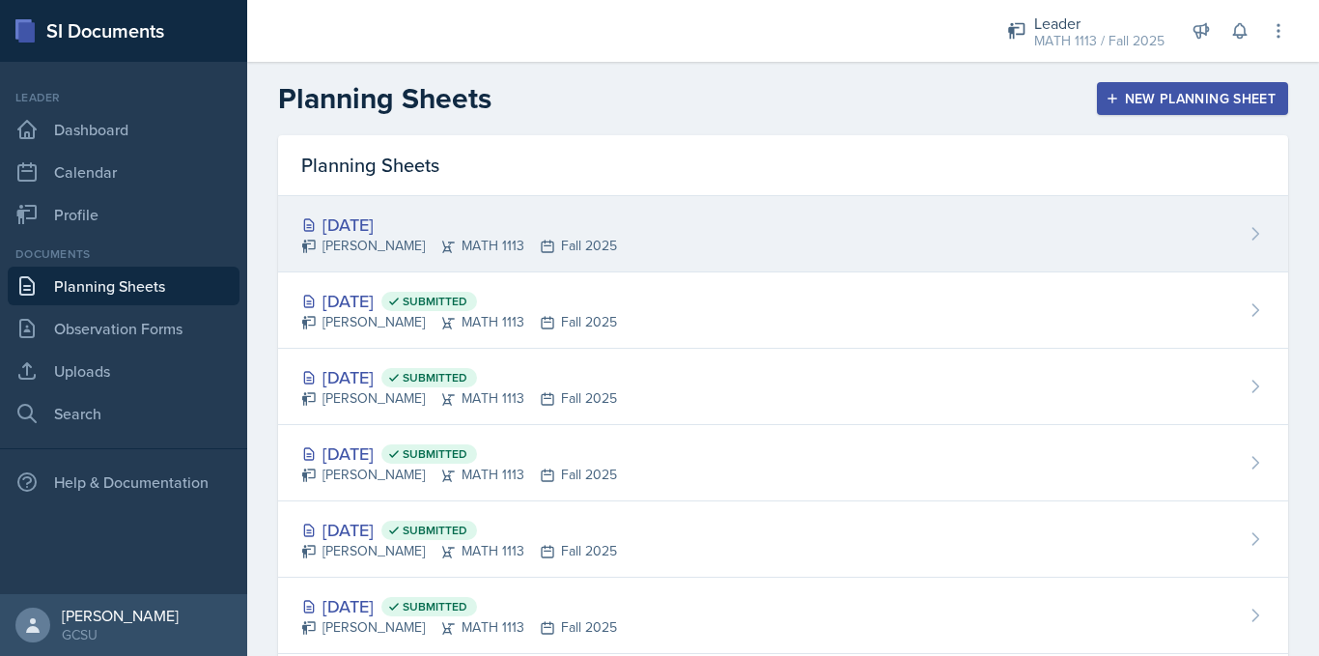
click at [457, 238] on div "[PERSON_NAME] MATH 1113 Fall 2025" at bounding box center [459, 246] width 316 height 20
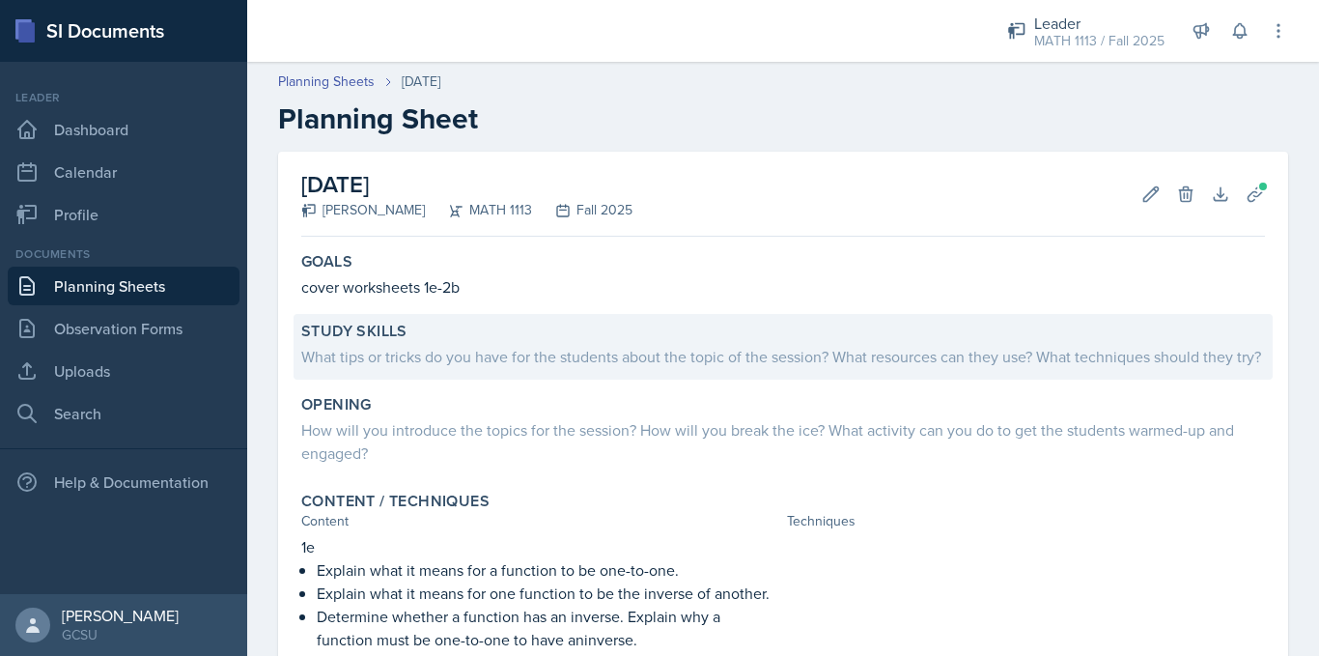
click at [432, 363] on div "What tips or tricks do you have for the students about the topic of the session…" at bounding box center [783, 356] width 964 height 23
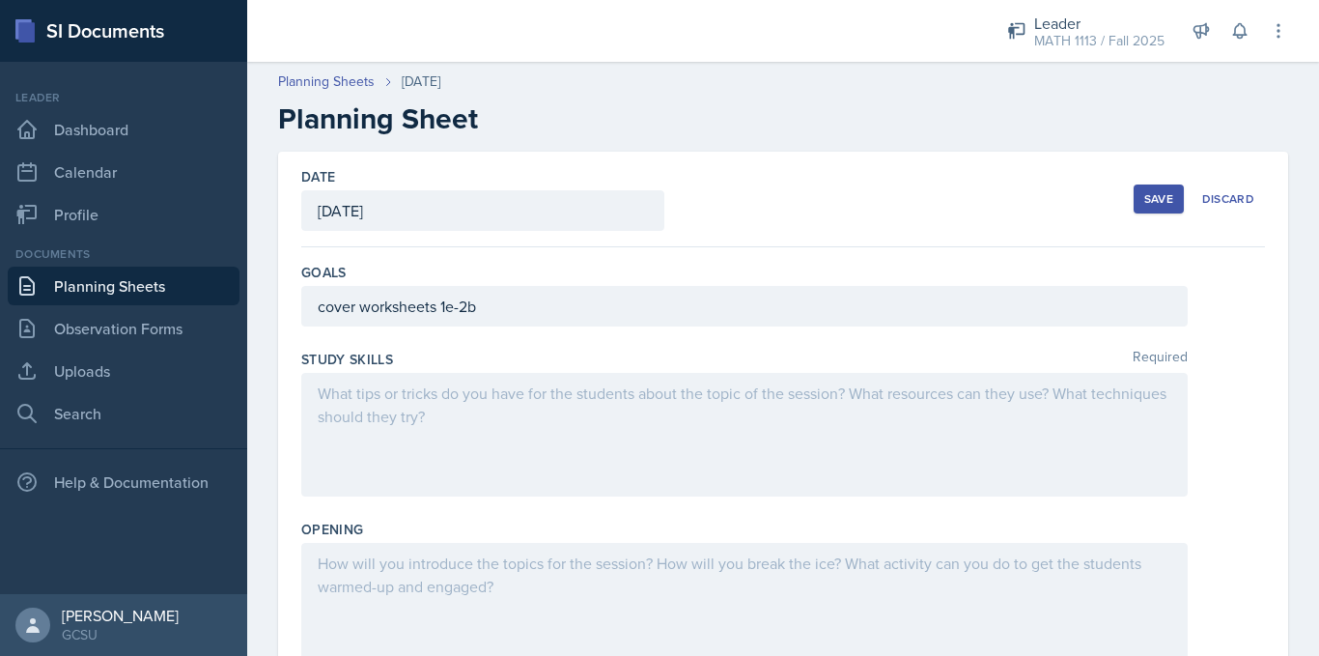
click at [446, 405] on div at bounding box center [744, 435] width 886 height 124
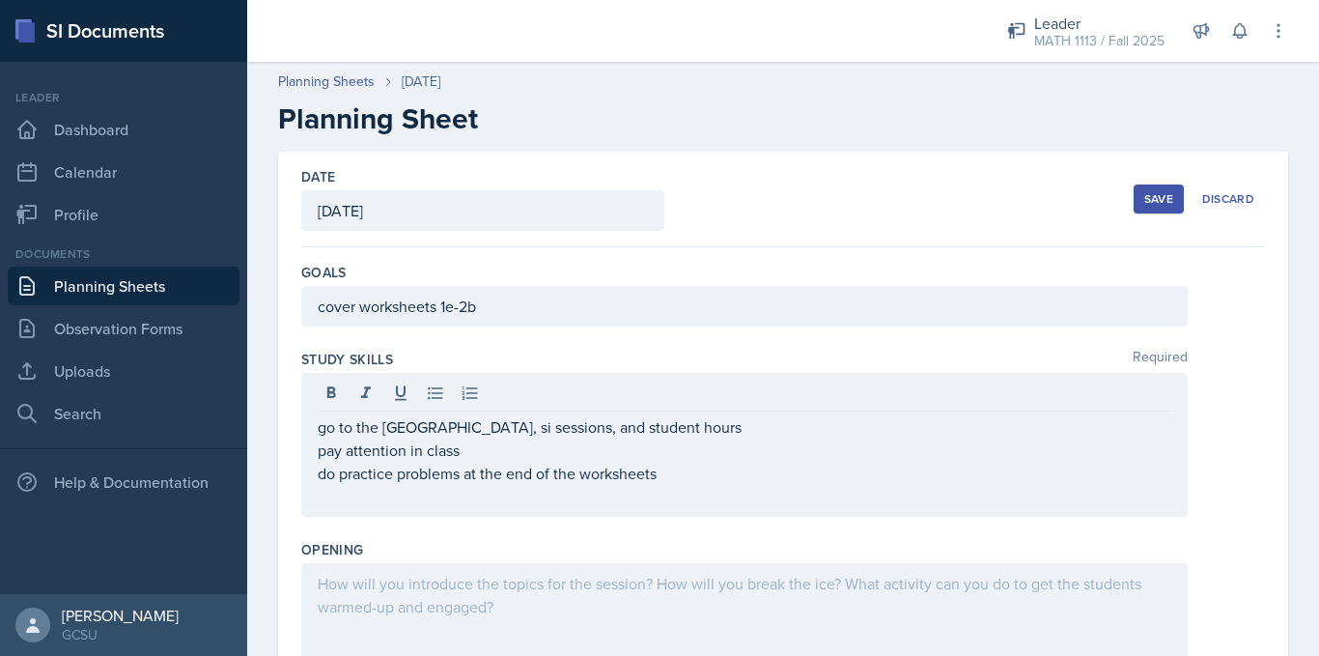
click at [1144, 196] on div "Save" at bounding box center [1158, 198] width 29 height 15
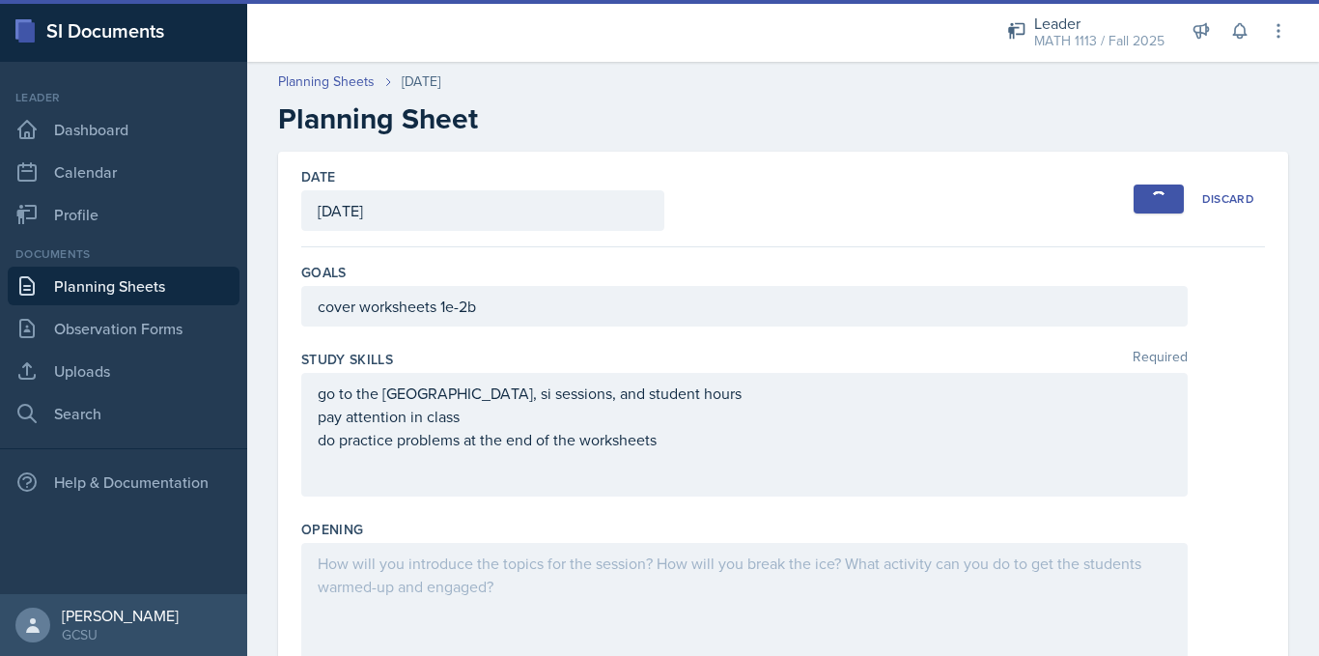
click at [115, 290] on link "Planning Sheets" at bounding box center [124, 285] width 232 height 39
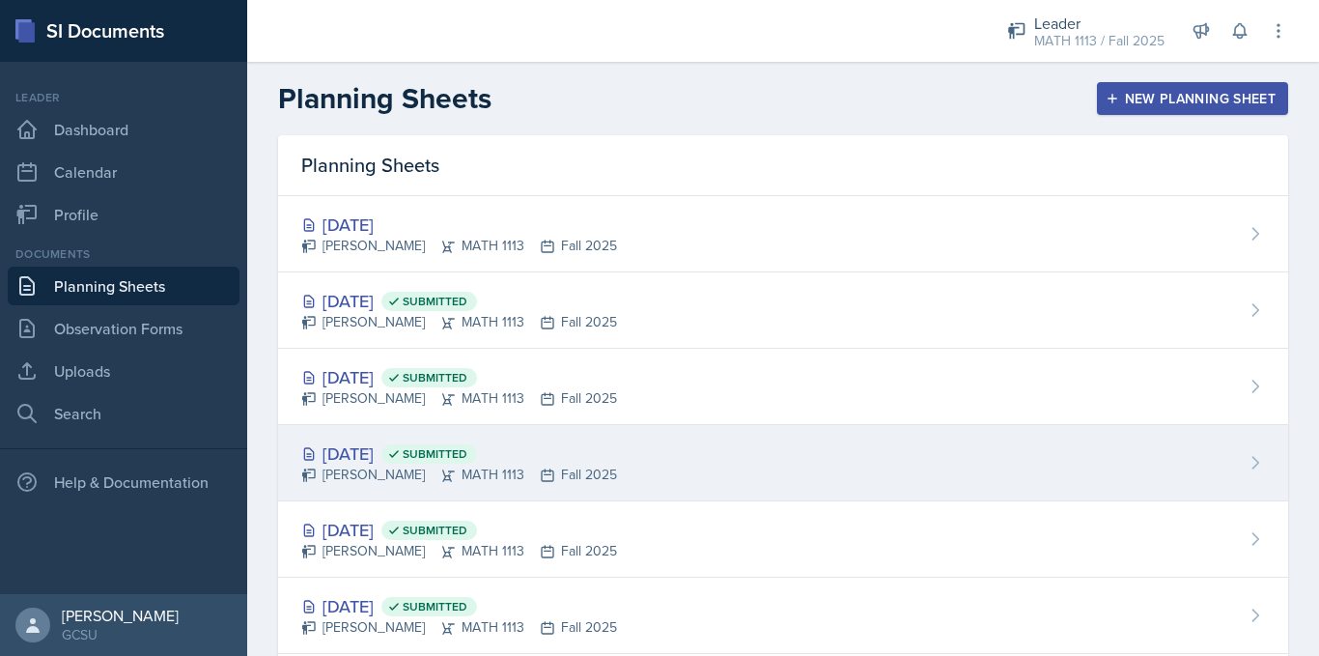
click at [345, 454] on div "[DATE] Submitted" at bounding box center [459, 453] width 316 height 26
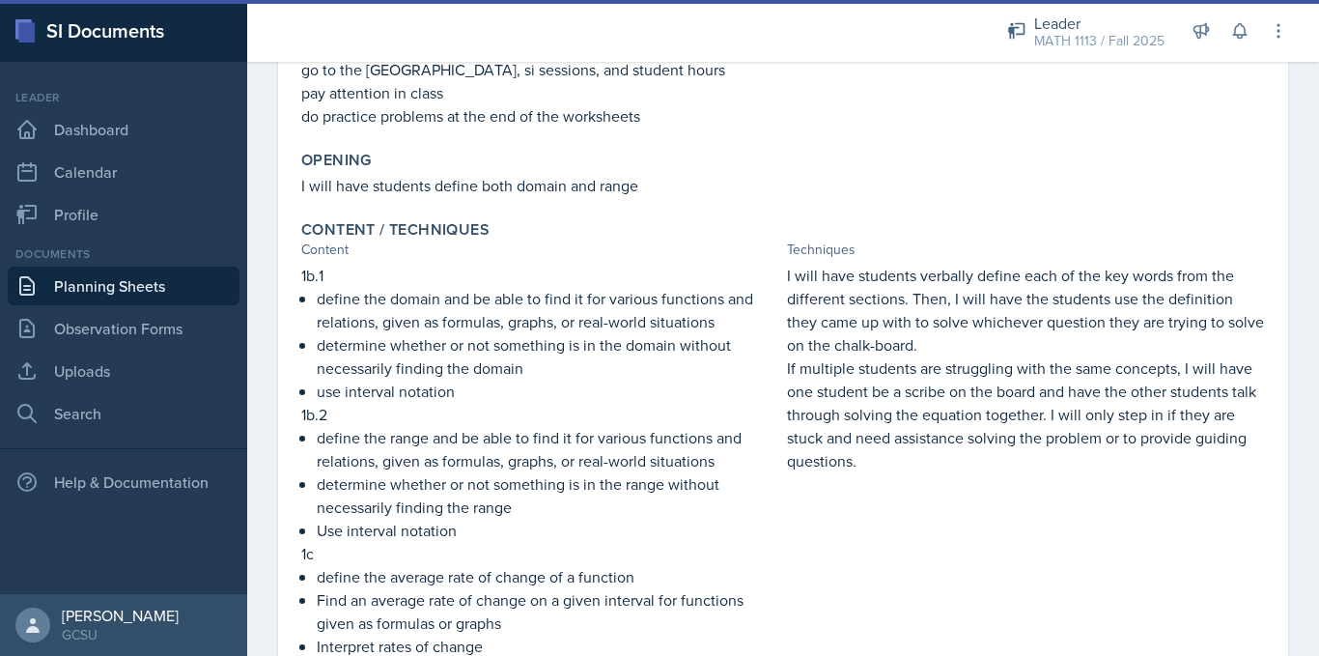
scroll to position [292, 0]
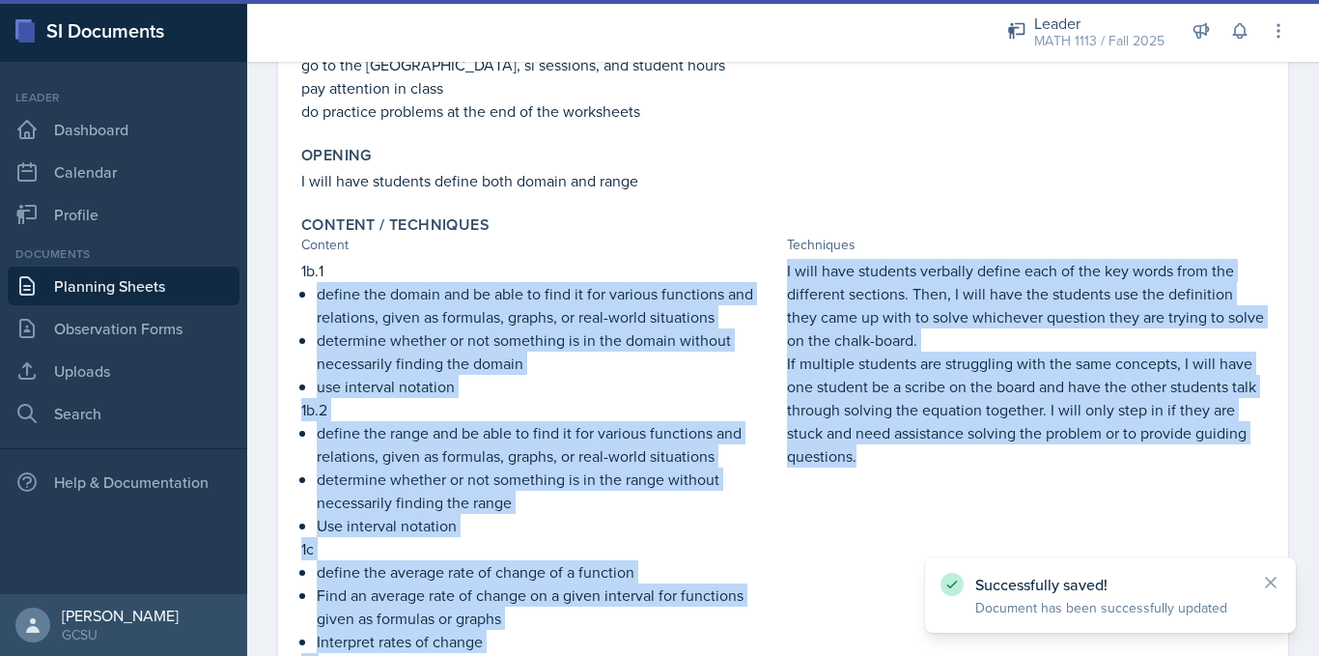
drag, startPoint x: 775, startPoint y: 268, endPoint x: 940, endPoint y: 451, distance: 246.1
click at [940, 451] on div "1b.1 define the domain and be able to find it for various functions and relatio…" at bounding box center [783, 545] width 964 height 572
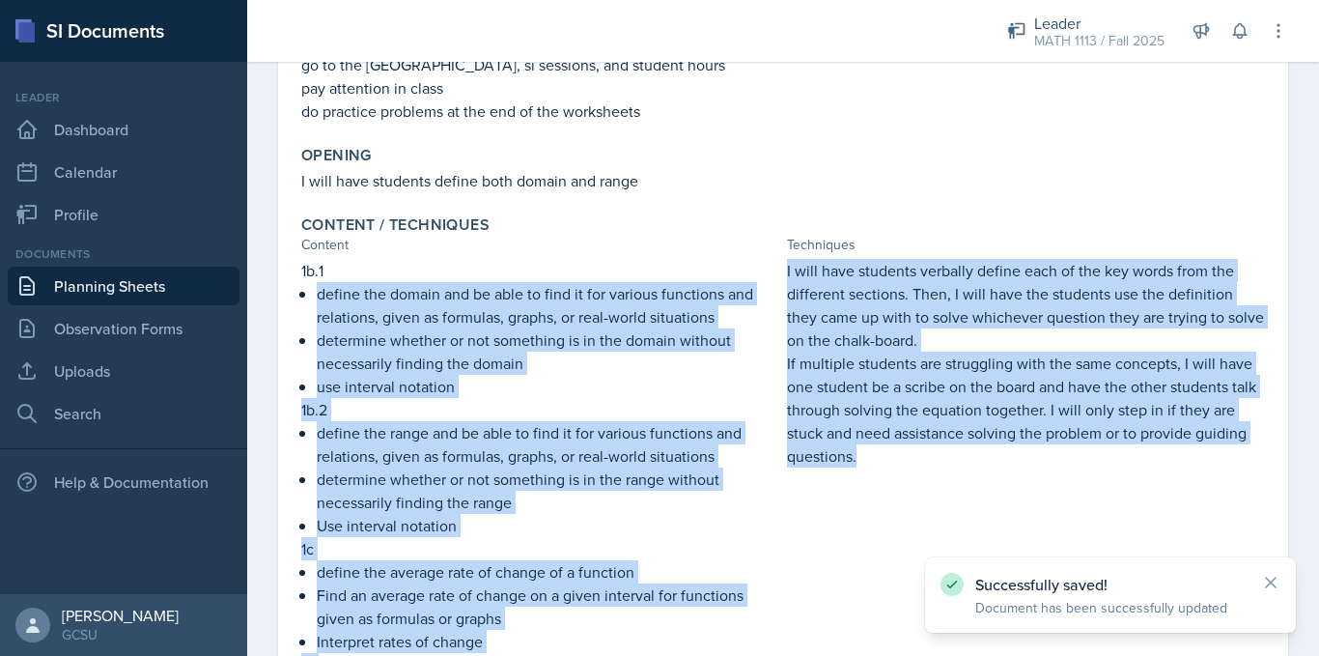
click at [940, 451] on p "If multiple students are struggling with the same concepts, I will have one stu…" at bounding box center [1026, 409] width 478 height 116
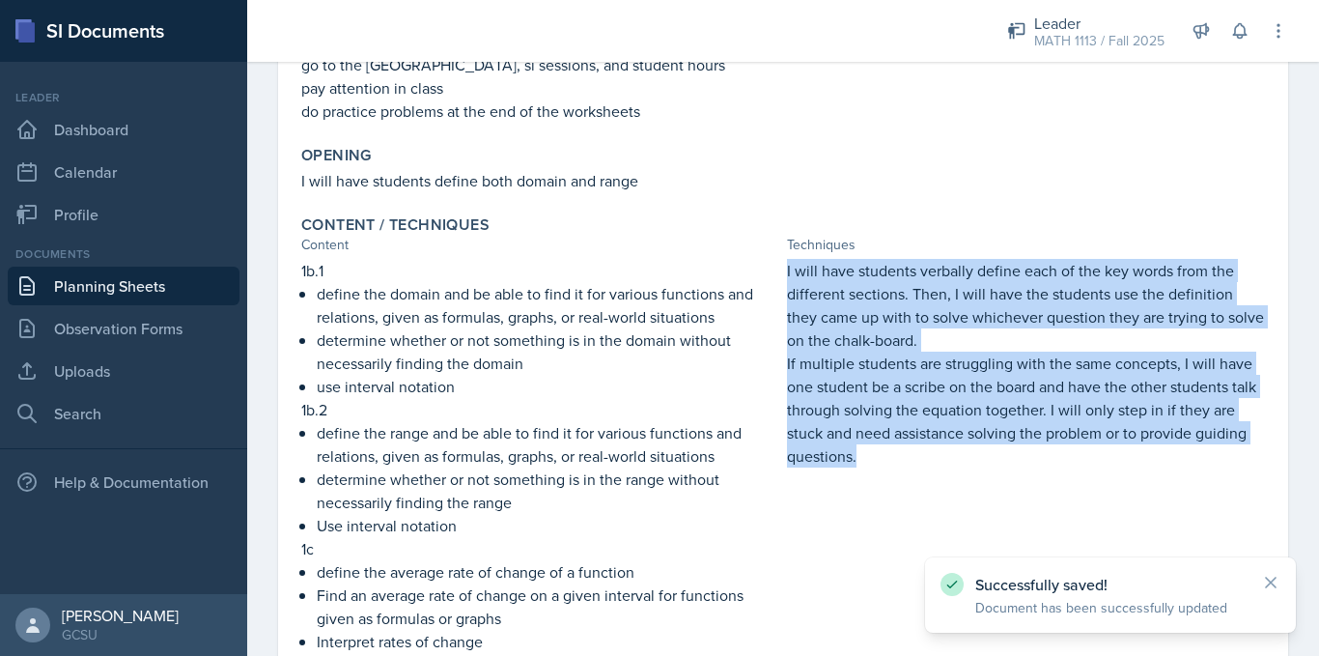
drag, startPoint x: 780, startPoint y: 267, endPoint x: 927, endPoint y: 456, distance: 238.7
click at [927, 456] on div "I will have students verbally define each of the key words from the different s…" at bounding box center [1026, 545] width 478 height 572
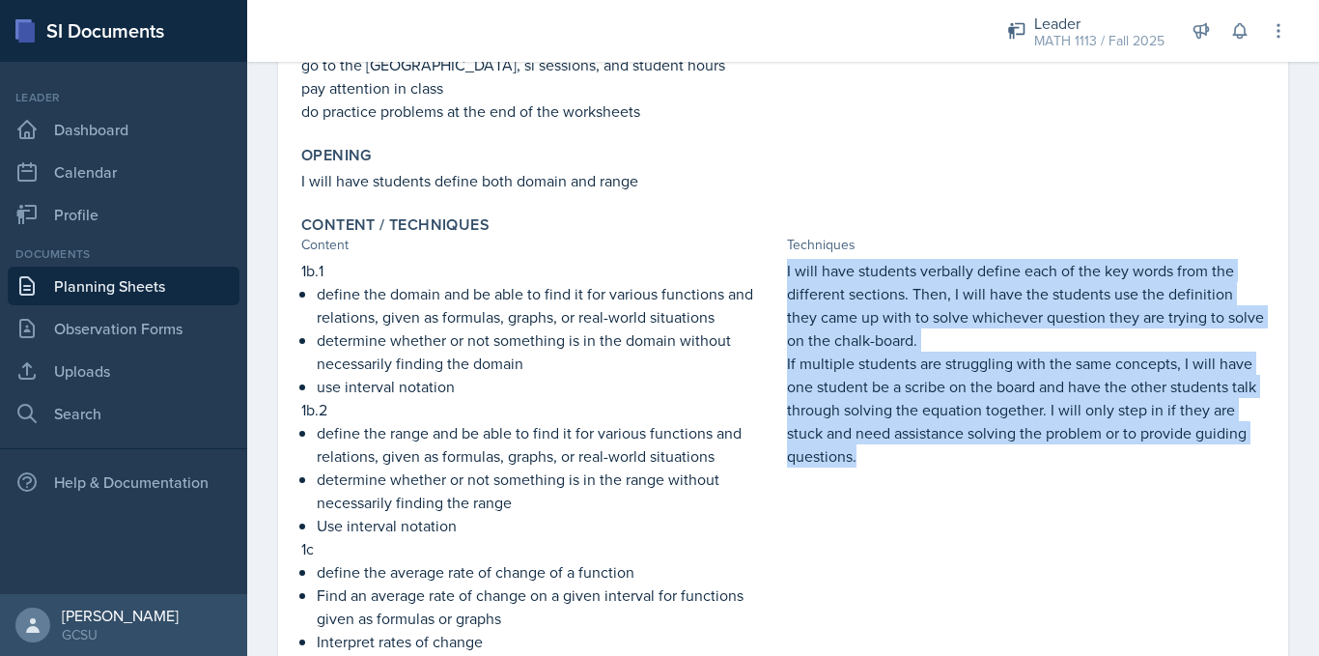
copy div "I will have students verbally define each of the key words from the different s…"
click at [133, 284] on link "Planning Sheets" at bounding box center [124, 285] width 232 height 39
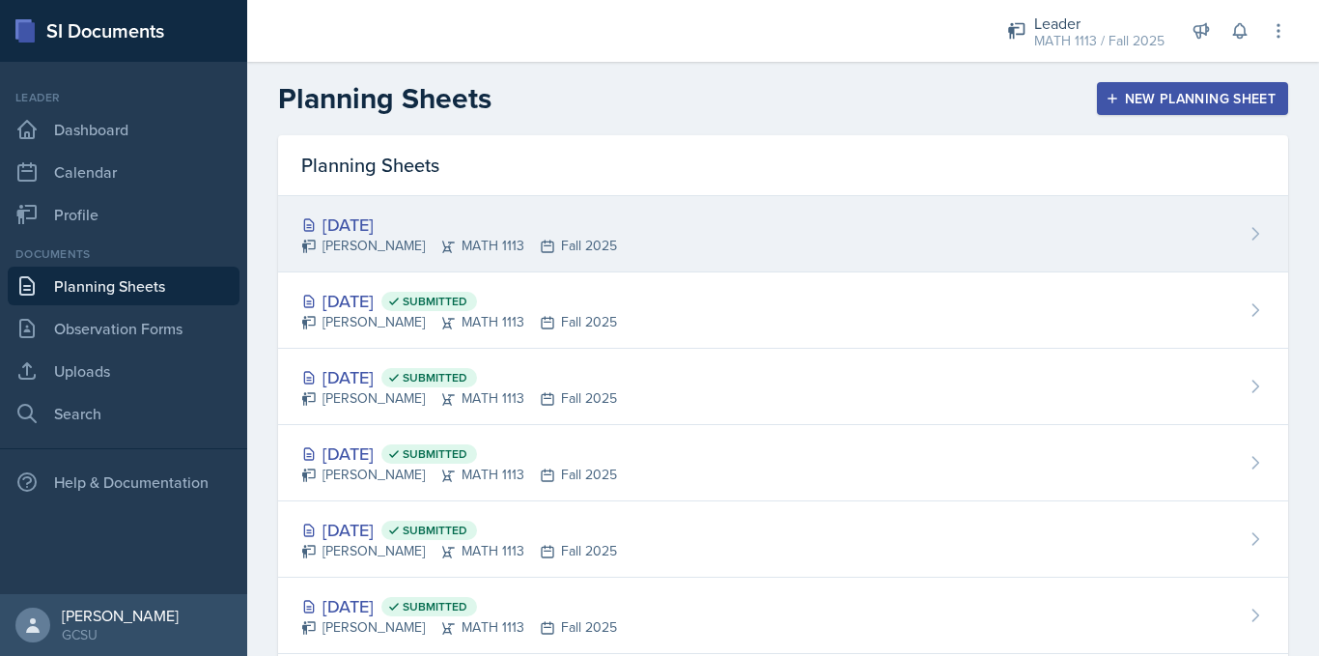
click at [569, 225] on div "[DATE]" at bounding box center [459, 224] width 316 height 26
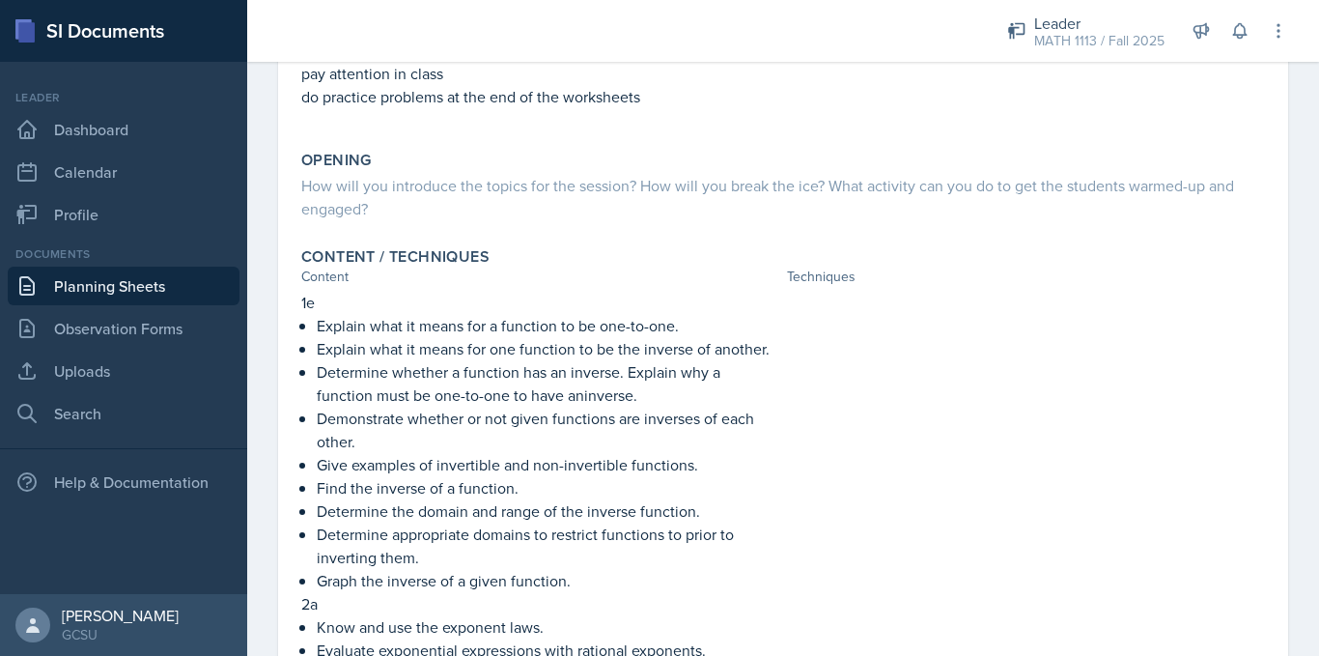
scroll to position [307, 0]
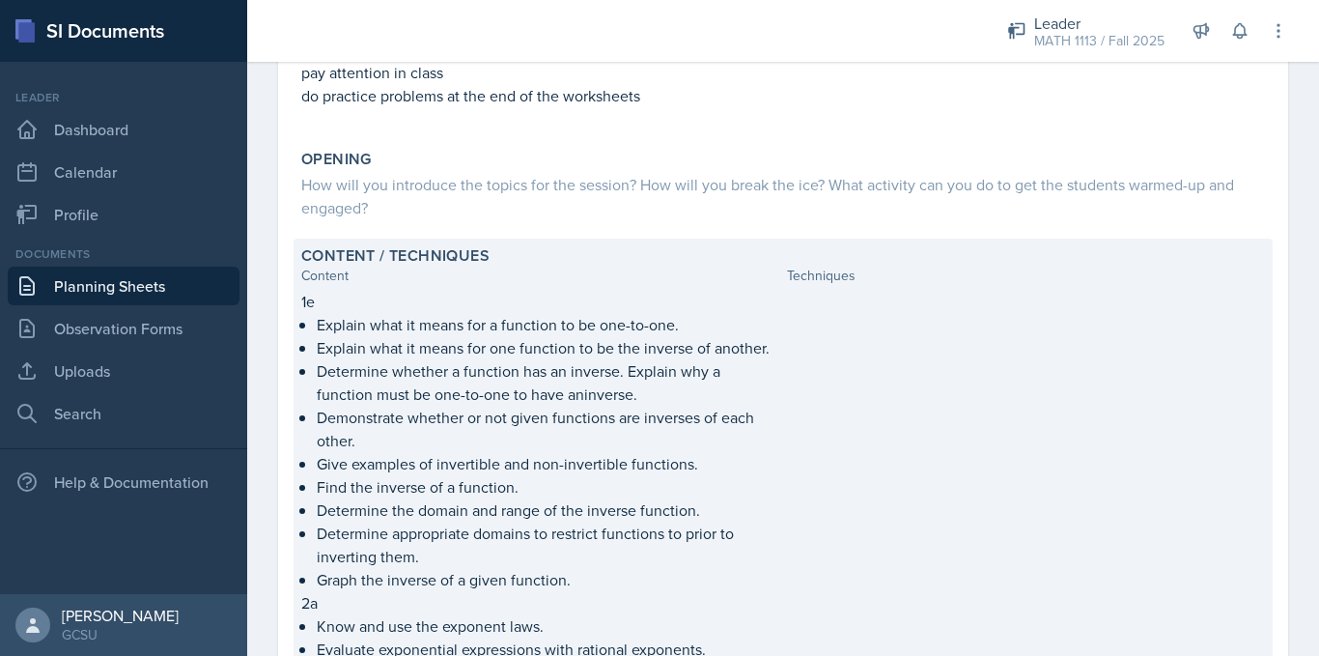
click at [971, 405] on div at bounding box center [1026, 661] width 478 height 742
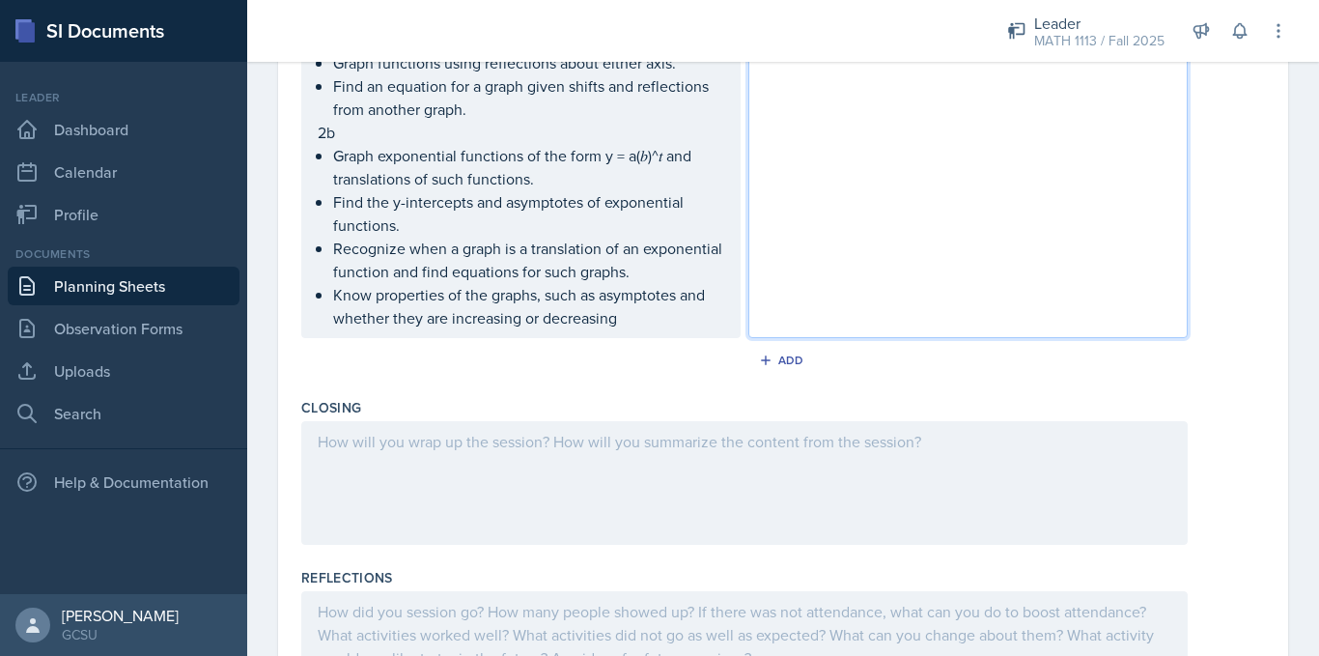
scroll to position [1224, 0]
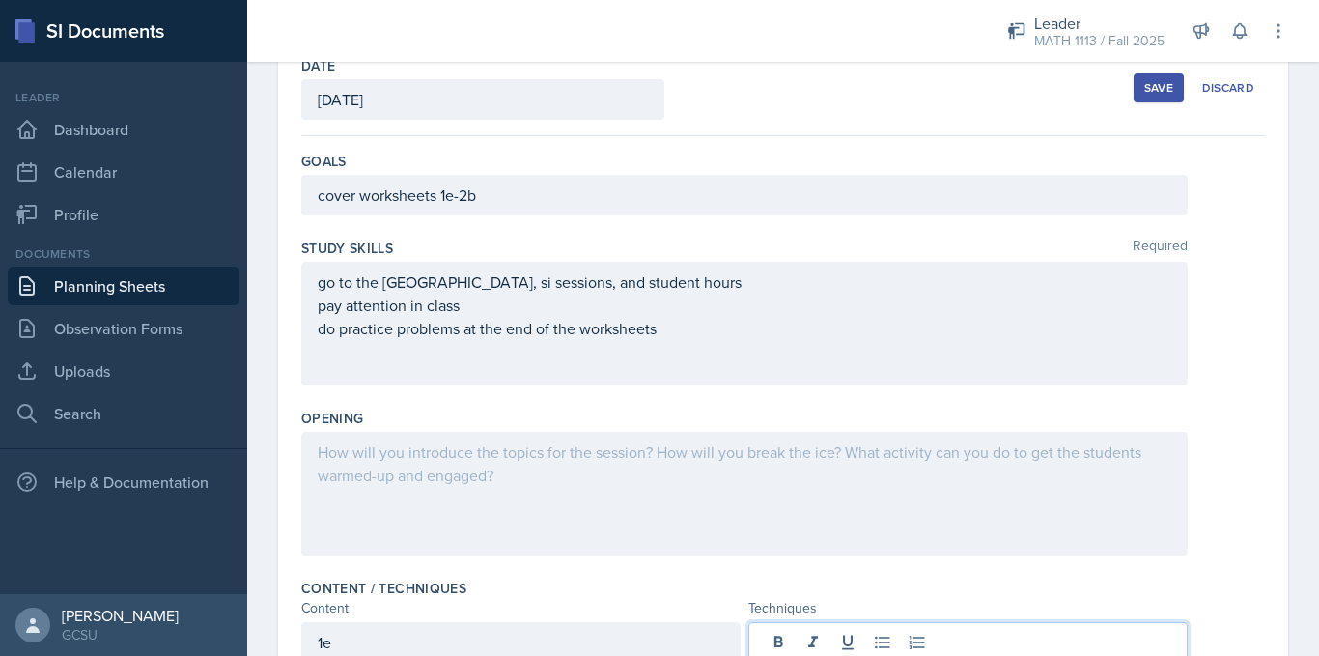
click at [698, 491] on div at bounding box center [744, 494] width 886 height 124
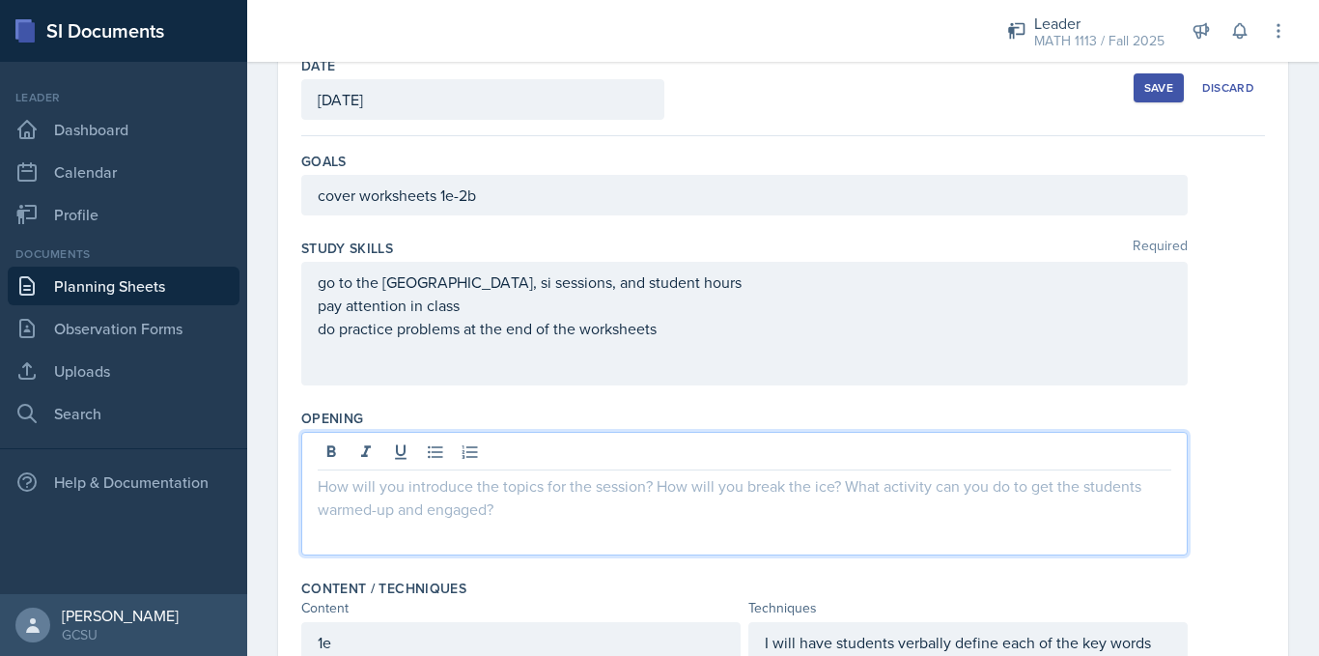
scroll to position [145, 0]
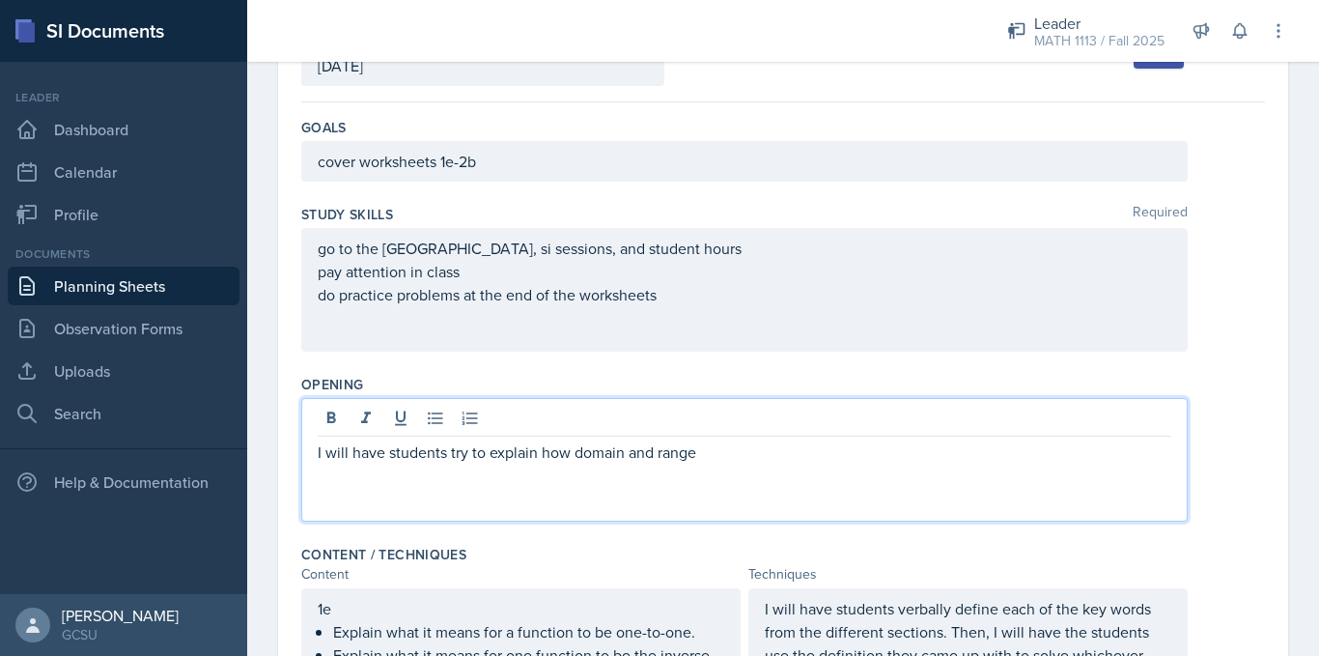
click at [451, 453] on p "I will have students try to explain how domain and range" at bounding box center [745, 451] width 854 height 23
click at [775, 458] on p "I will have students try to verbally explain how domain and range" at bounding box center [745, 451] width 854 height 23
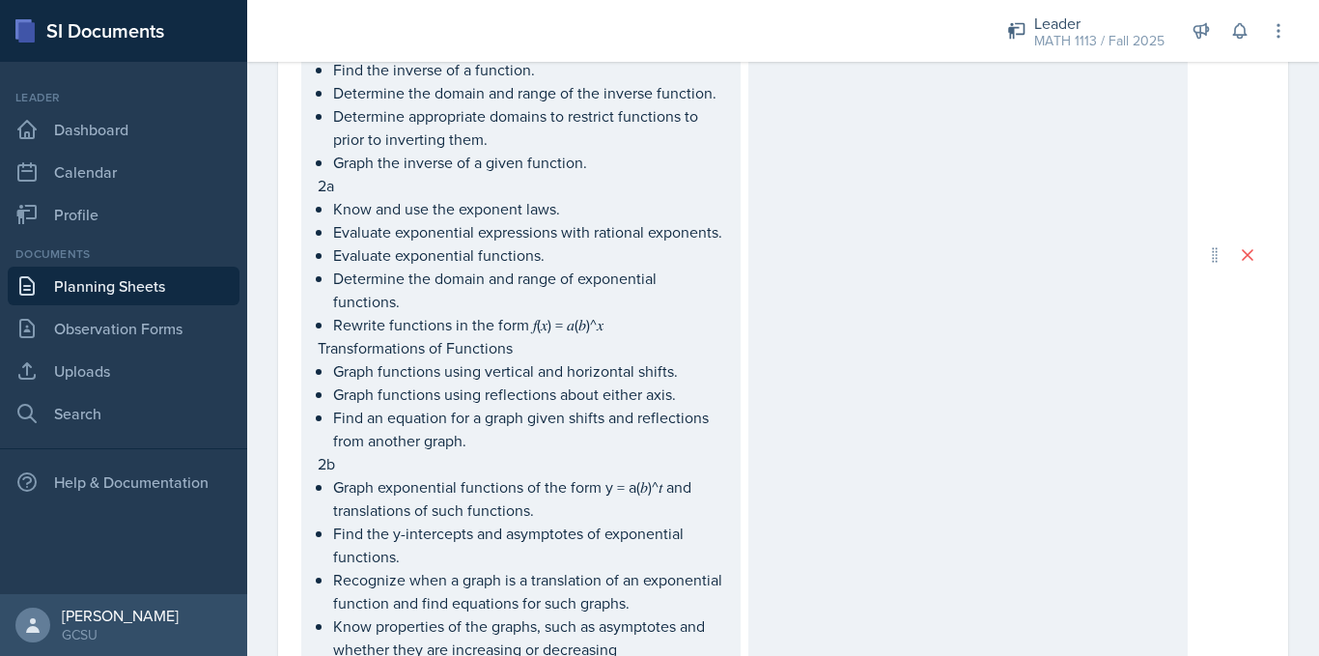
scroll to position [1383, 0]
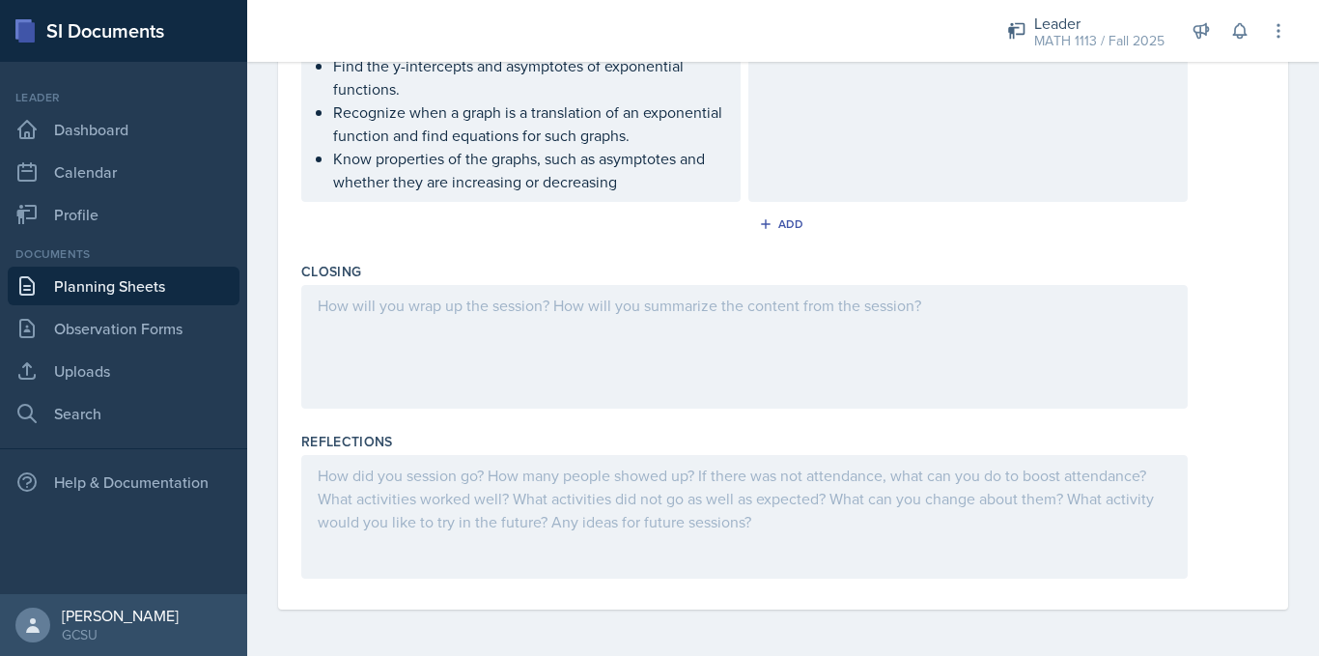
click at [578, 327] on div at bounding box center [744, 347] width 886 height 124
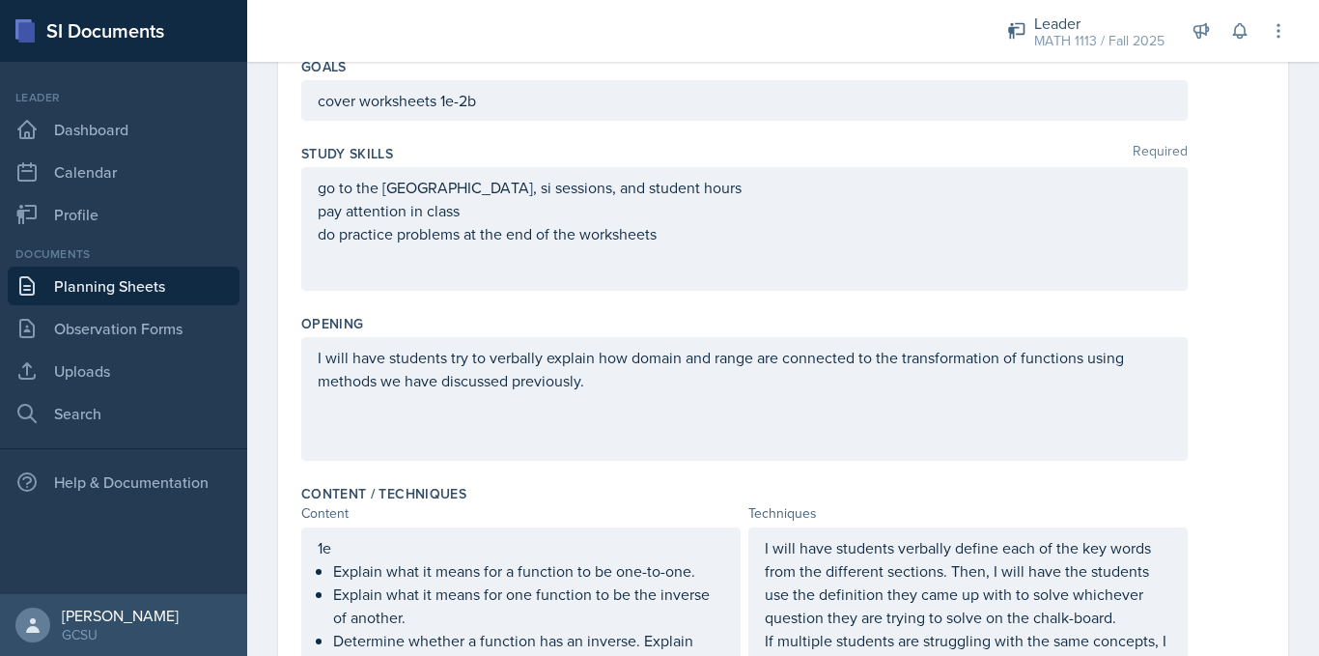
scroll to position [0, 0]
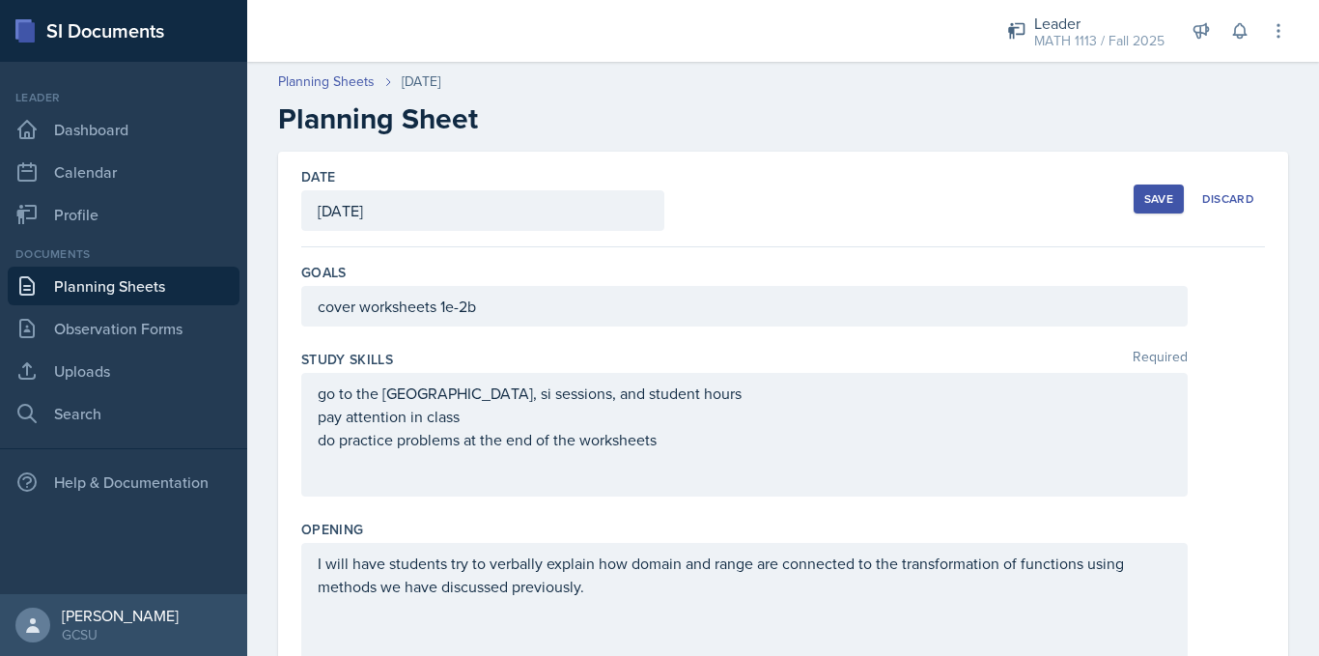
click at [1147, 197] on div "Save" at bounding box center [1158, 198] width 29 height 15
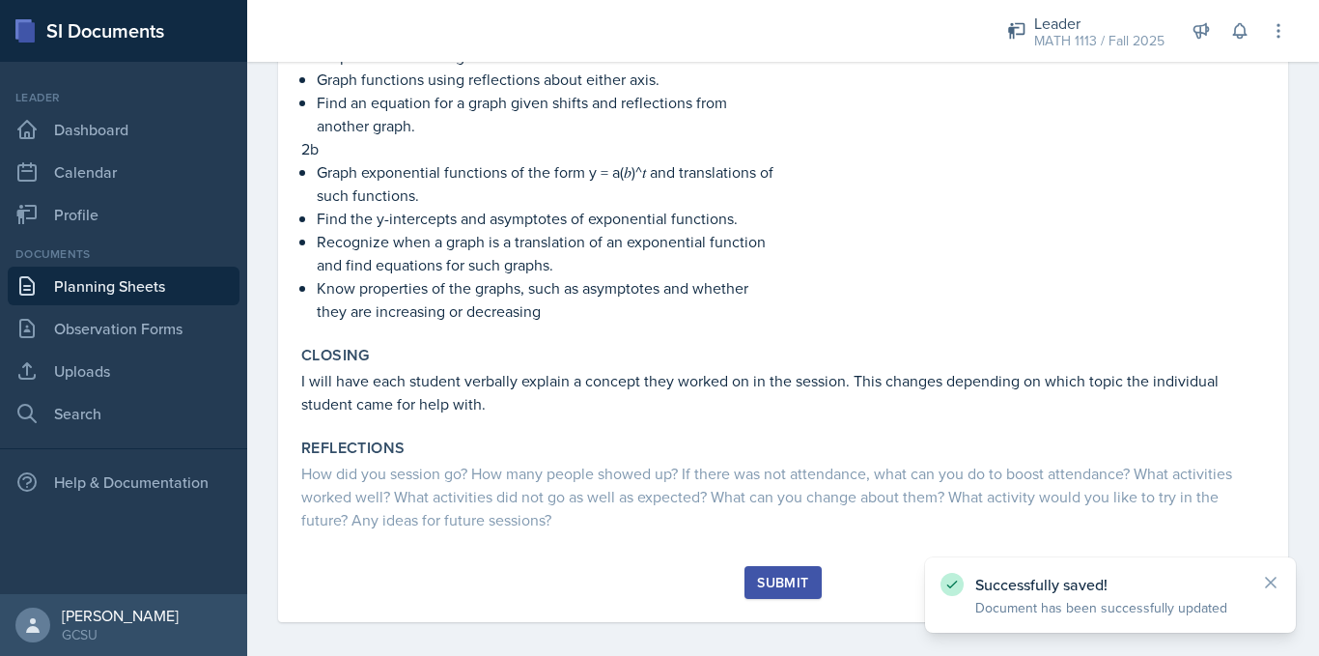
scroll to position [1024, 0]
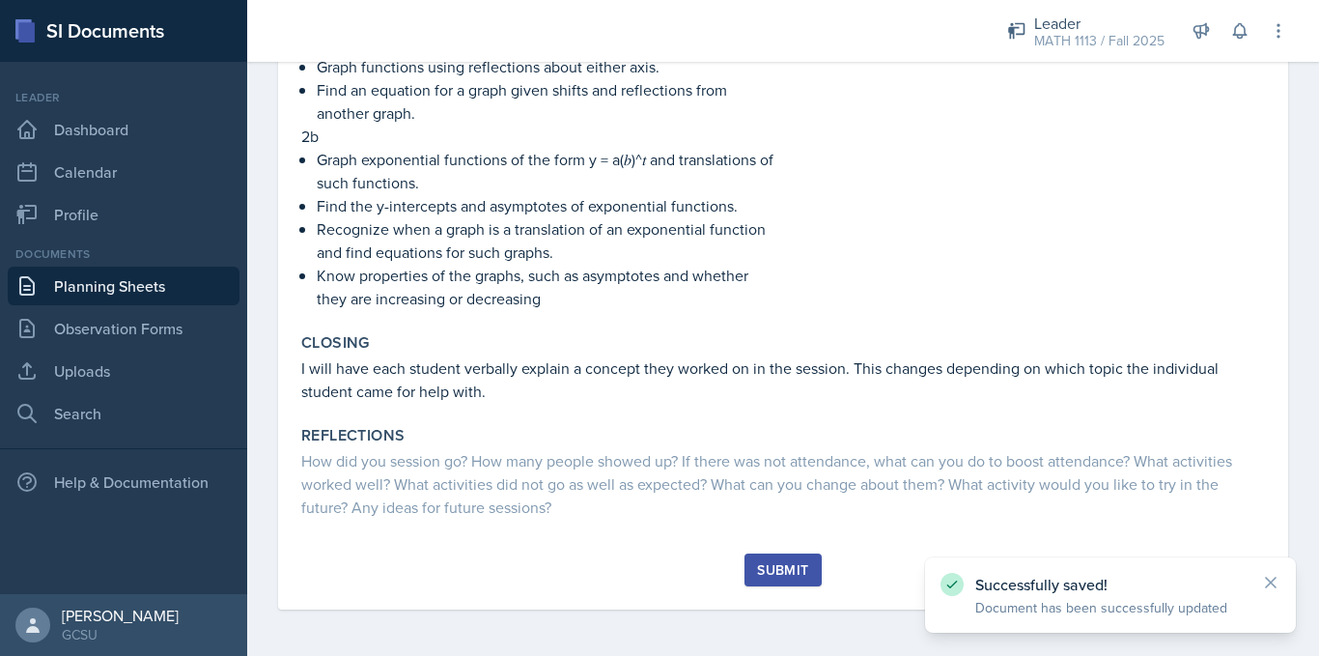
click at [757, 569] on div "Submit" at bounding box center [782, 569] width 51 height 15
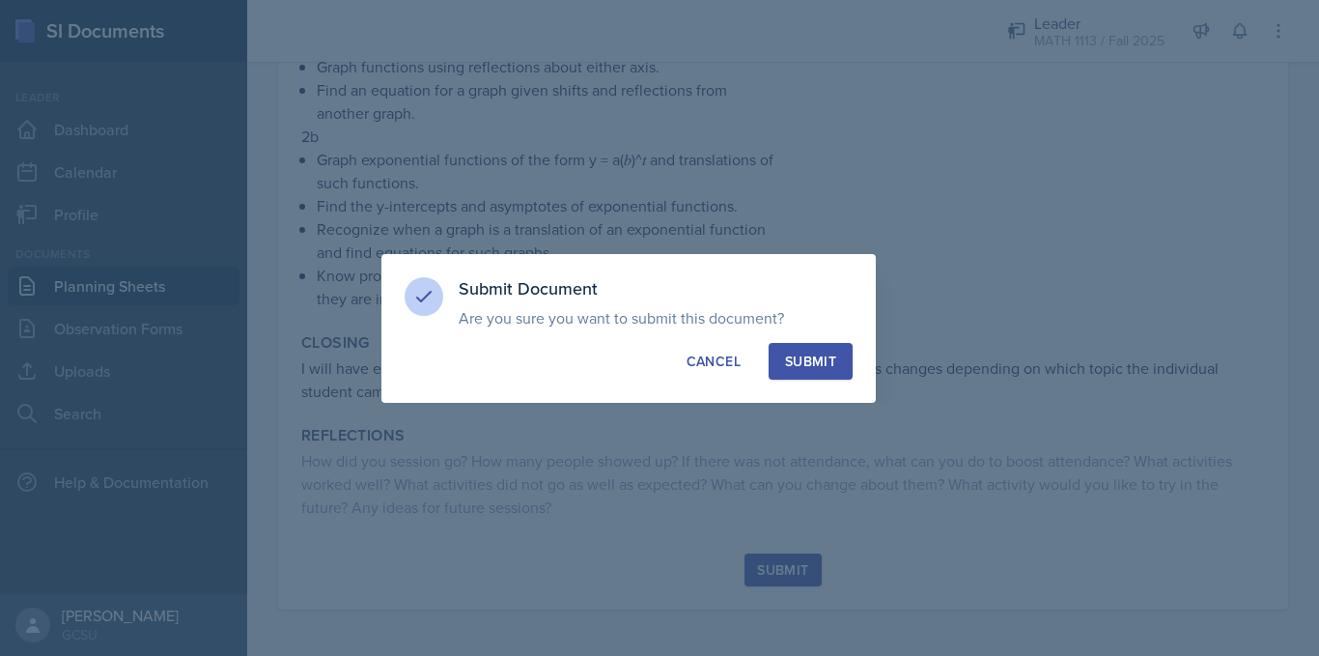
click at [795, 361] on div "Submit" at bounding box center [810, 360] width 51 height 19
